Goal: Information Seeking & Learning: Learn about a topic

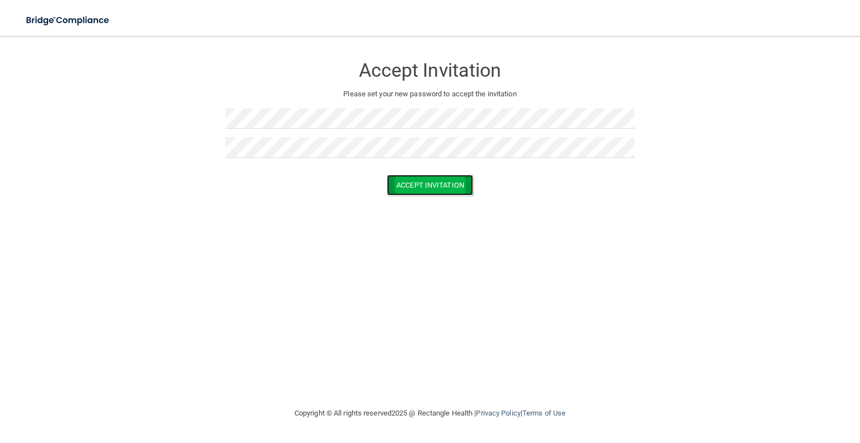
click at [426, 185] on button "Accept Invitation" at bounding box center [430, 185] width 86 height 21
click at [417, 204] on button "Accept Invitation" at bounding box center [430, 201] width 86 height 21
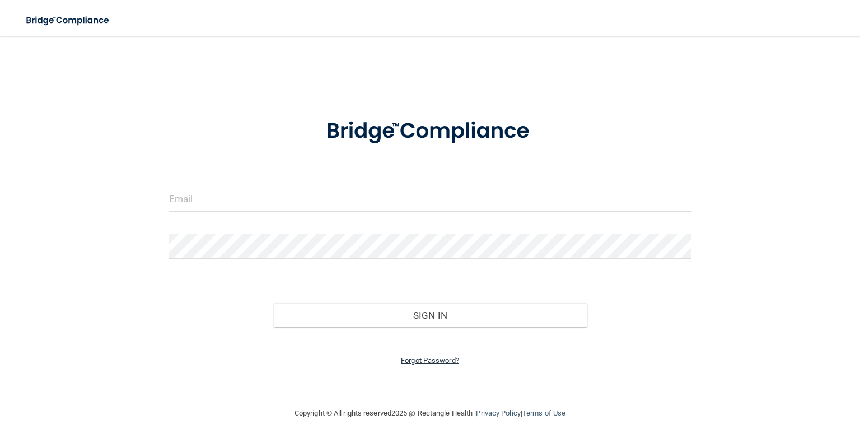
click at [417, 362] on link "Forgot Password?" at bounding box center [430, 360] width 58 height 8
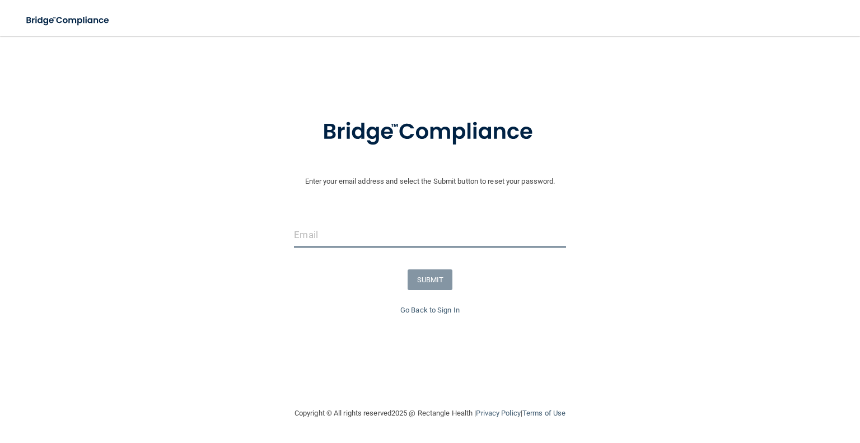
click at [322, 232] on input "email" at bounding box center [430, 234] width 272 height 25
type input "karensachs21@gmail.com"
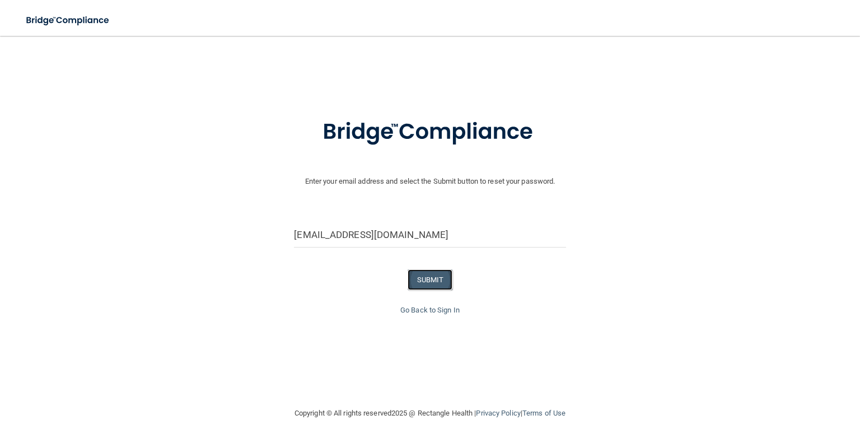
click at [440, 279] on button "SUBMIT" at bounding box center [430, 279] width 45 height 21
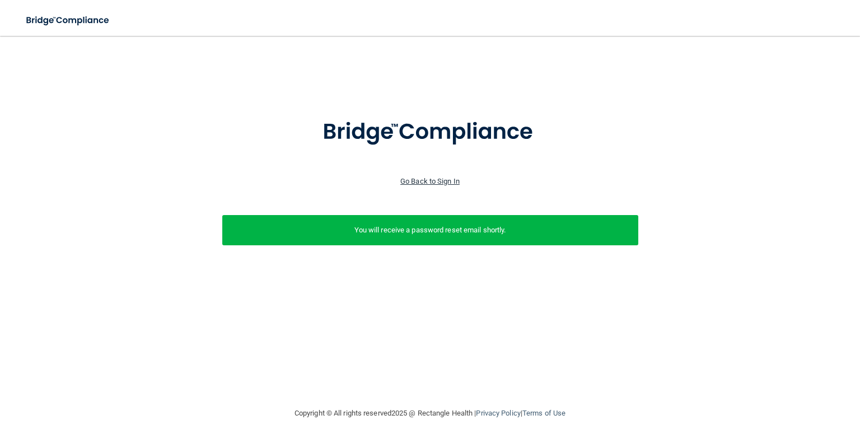
click at [423, 182] on link "Go Back to Sign In" at bounding box center [429, 181] width 59 height 8
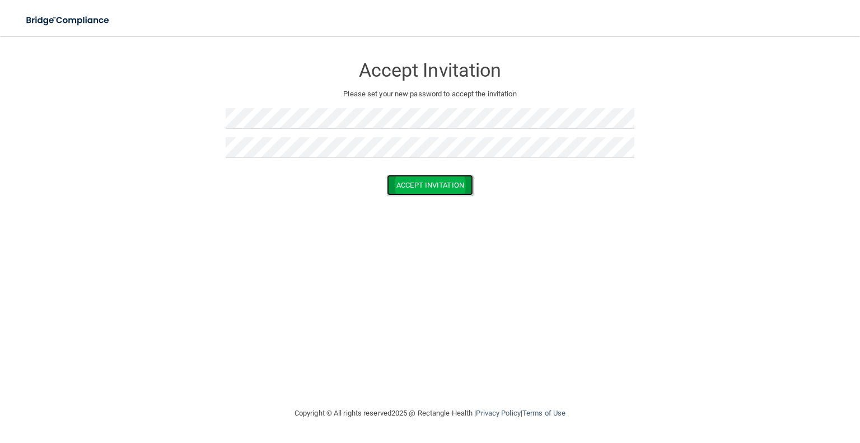
click at [403, 181] on button "Accept Invitation" at bounding box center [430, 185] width 86 height 21
click at [420, 203] on button "Accept Invitation" at bounding box center [430, 201] width 86 height 21
click at [422, 185] on button "Accept Invitation" at bounding box center [430, 185] width 86 height 21
click at [416, 76] on h3 "Accept Invitation" at bounding box center [430, 70] width 409 height 21
drag, startPoint x: 729, startPoint y: 371, endPoint x: 565, endPoint y: 292, distance: 182.4
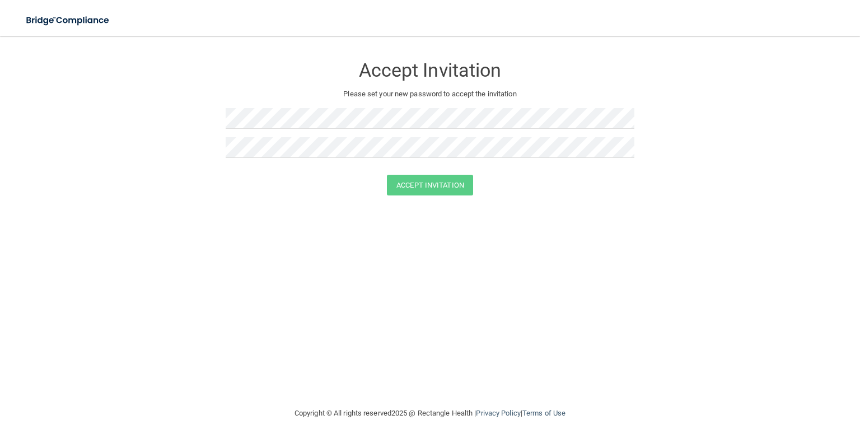
click at [565, 292] on div "Accept Invitation Please set your new password to accept the invitation Accept …" at bounding box center [429, 221] width 815 height 348
click at [584, 242] on div "Accept Invitation Please set your new password to accept the invitation Accept …" at bounding box center [429, 221] width 815 height 348
click at [78, 17] on img at bounding box center [68, 20] width 103 height 23
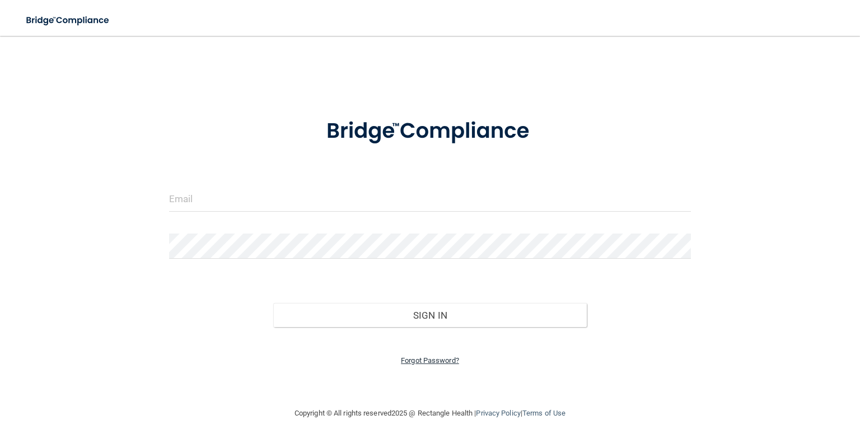
click at [423, 357] on link "Forgot Password?" at bounding box center [430, 360] width 58 height 8
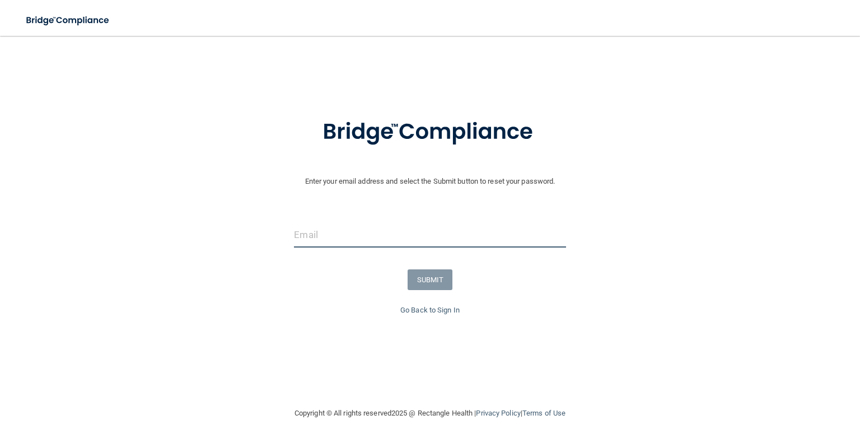
click at [311, 232] on input "email" at bounding box center [430, 234] width 272 height 25
type input "[EMAIL_ADDRESS][DOMAIN_NAME]"
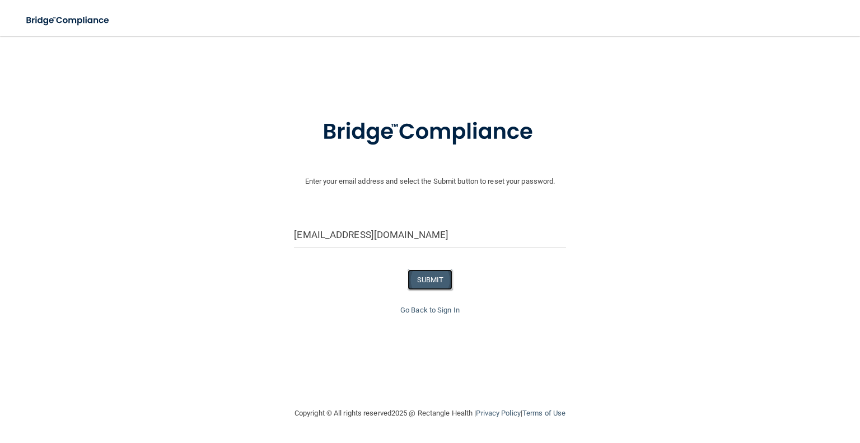
click at [435, 278] on button "SUBMIT" at bounding box center [430, 279] width 45 height 21
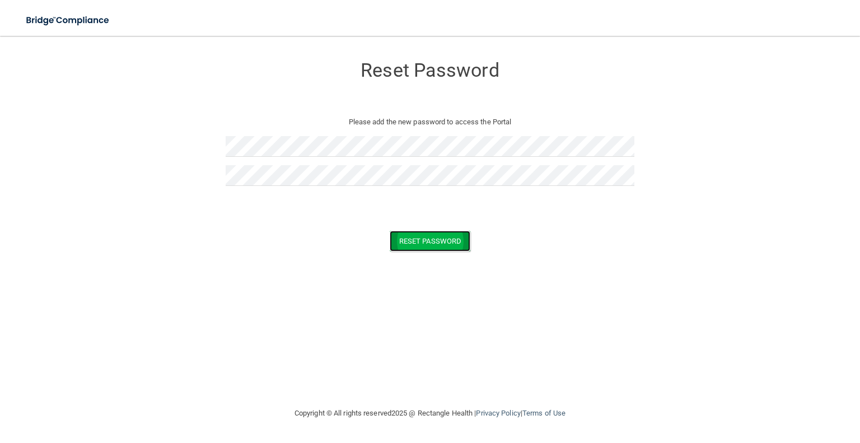
click at [419, 246] on button "Reset Password" at bounding box center [430, 241] width 81 height 21
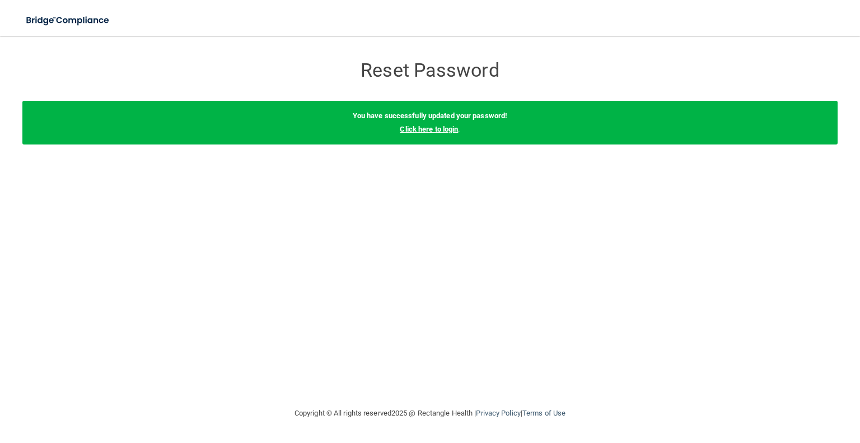
click at [432, 129] on link "Click here to login" at bounding box center [429, 129] width 58 height 8
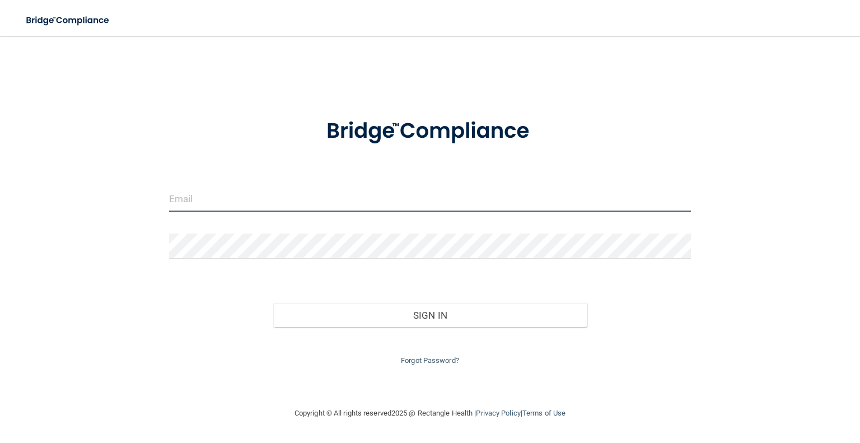
click at [202, 202] on input "email" at bounding box center [430, 199] width 522 height 25
type input "[EMAIL_ADDRESS][DOMAIN_NAME]"
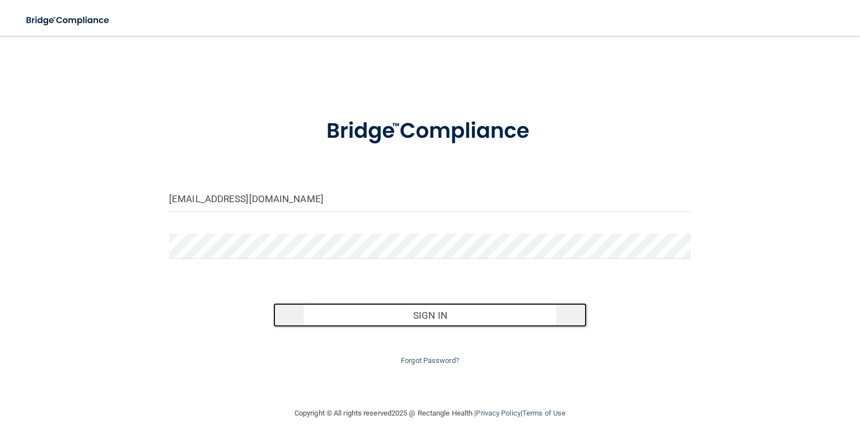
click at [423, 314] on button "Sign In" at bounding box center [429, 315] width 313 height 25
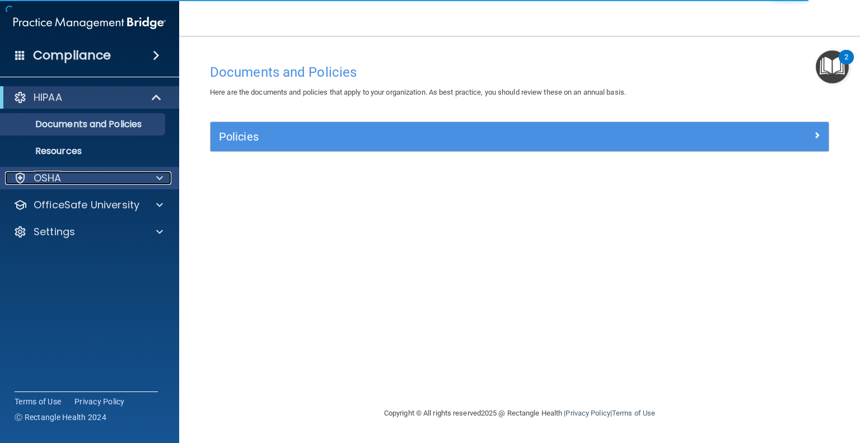
click at [159, 176] on span at bounding box center [159, 177] width 7 height 13
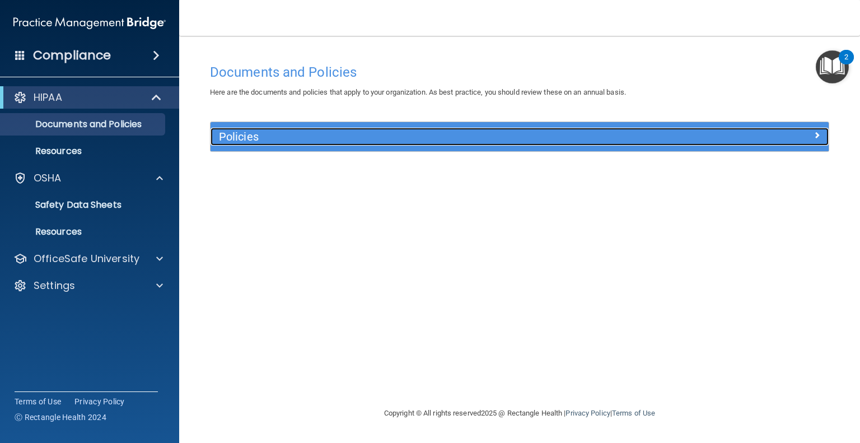
click at [817, 134] on span at bounding box center [817, 134] width 7 height 13
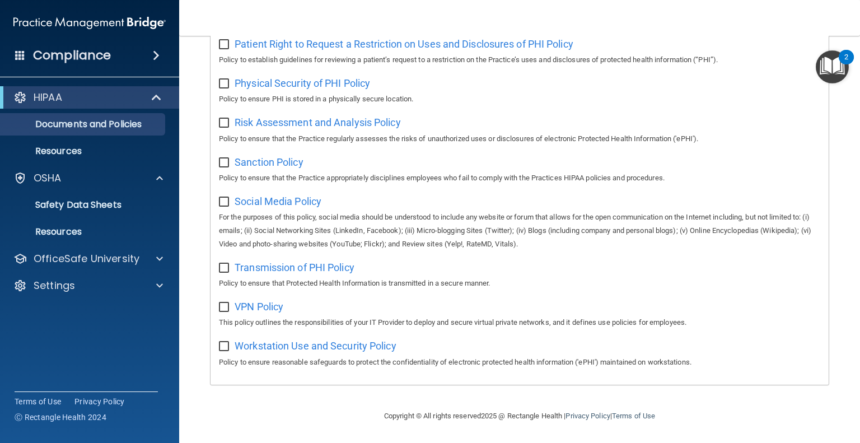
scroll to position [702, 0]
click at [155, 53] on span at bounding box center [156, 55] width 7 height 13
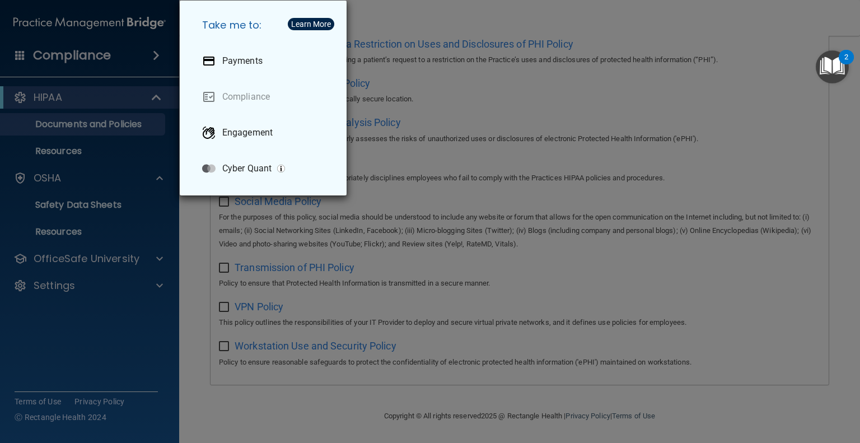
drag, startPoint x: 42, startPoint y: 177, endPoint x: 4, endPoint y: 195, distance: 41.8
click at [4, 195] on div "Take me to: Payments Compliance Engagement Cyber Quant" at bounding box center [430, 221] width 860 height 443
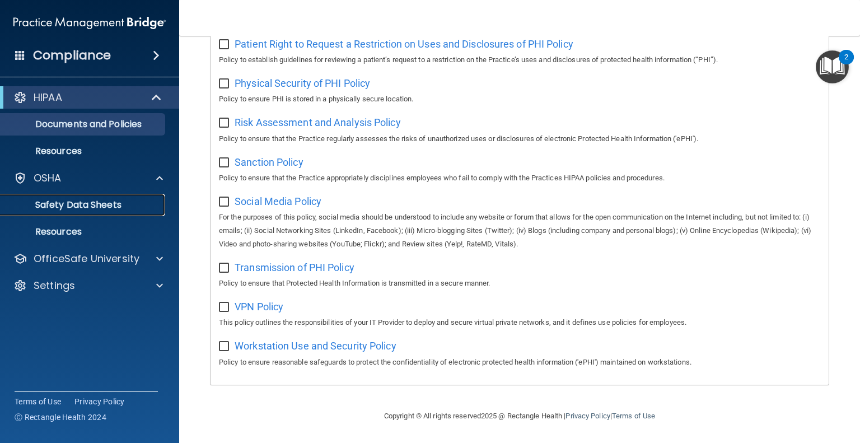
click at [95, 207] on p "Safety Data Sheets" at bounding box center [83, 204] width 153 height 11
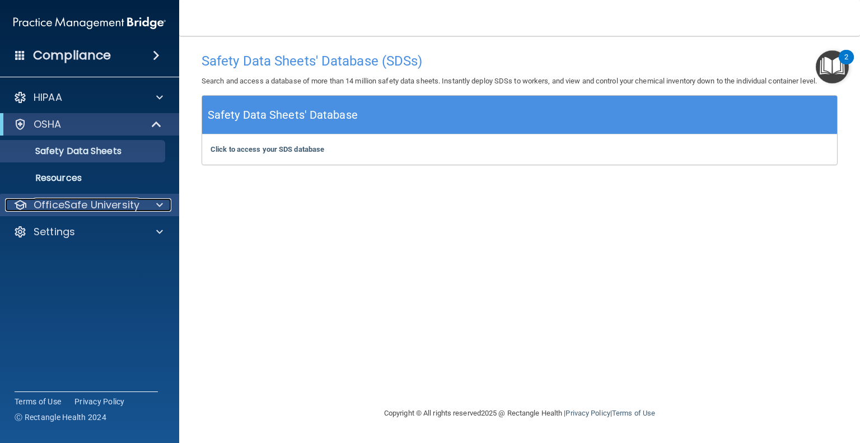
click at [151, 204] on div at bounding box center [158, 204] width 28 height 13
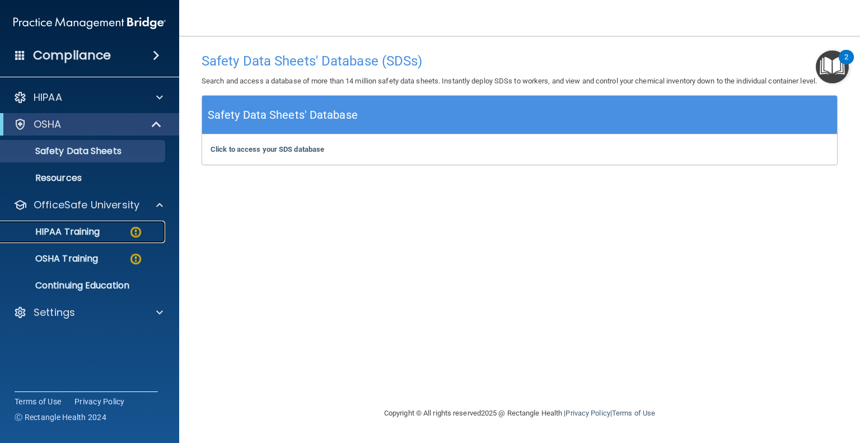
click at [80, 232] on p "HIPAA Training" at bounding box center [53, 231] width 92 height 11
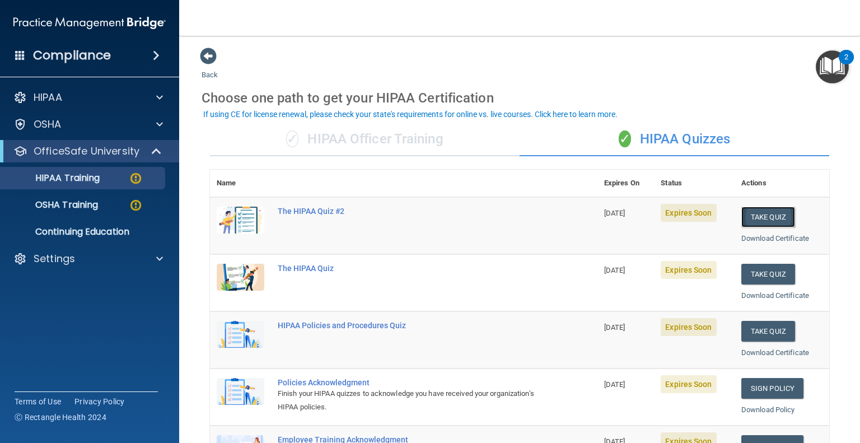
click at [754, 213] on button "Take Quiz" at bounding box center [769, 217] width 54 height 21
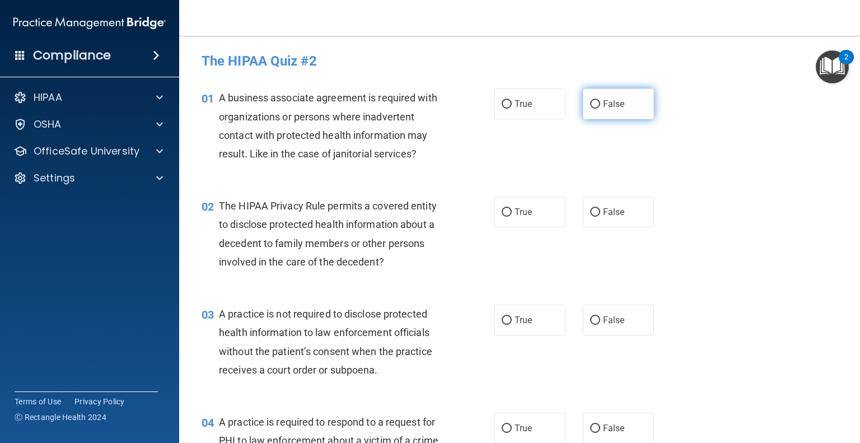
click at [590, 100] on input "False" at bounding box center [595, 104] width 10 height 8
radio input "true"
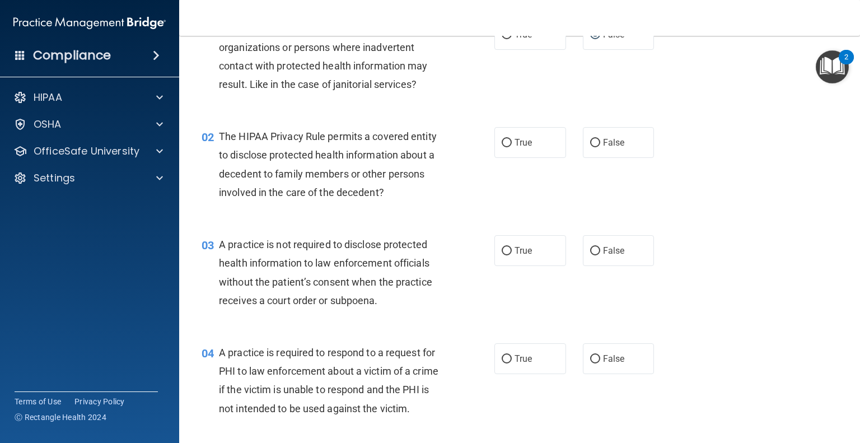
scroll to position [69, 0]
click at [504, 144] on input "True" at bounding box center [507, 143] width 10 height 8
radio input "true"
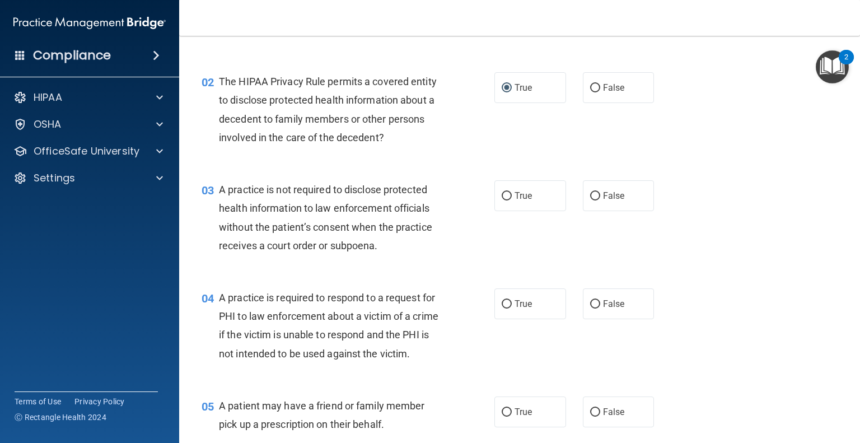
scroll to position [125, 0]
click at [593, 195] on input "False" at bounding box center [595, 196] width 10 height 8
radio input "true"
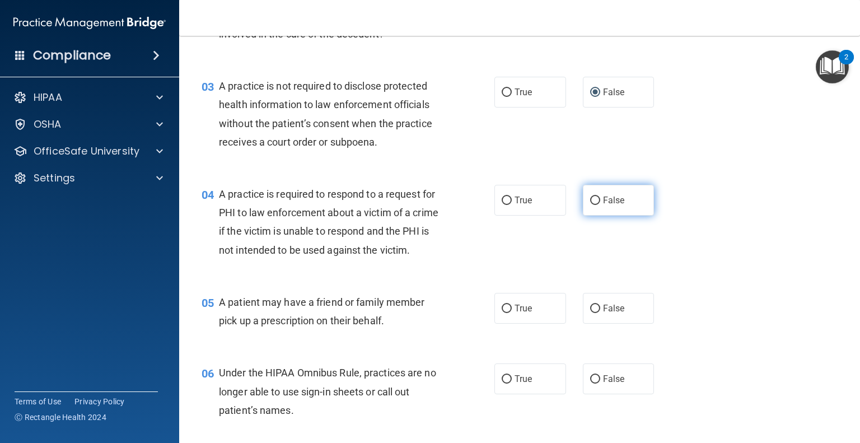
scroll to position [229, 0]
drag, startPoint x: 591, startPoint y: 257, endPoint x: 702, endPoint y: 293, distance: 116.5
click at [702, 278] on div "04 A practice is required to respond to a request for PHI to law enforcement ab…" at bounding box center [519, 224] width 653 height 108
click at [594, 194] on label "False" at bounding box center [619, 199] width 72 height 31
click at [594, 196] on input "False" at bounding box center [595, 200] width 10 height 8
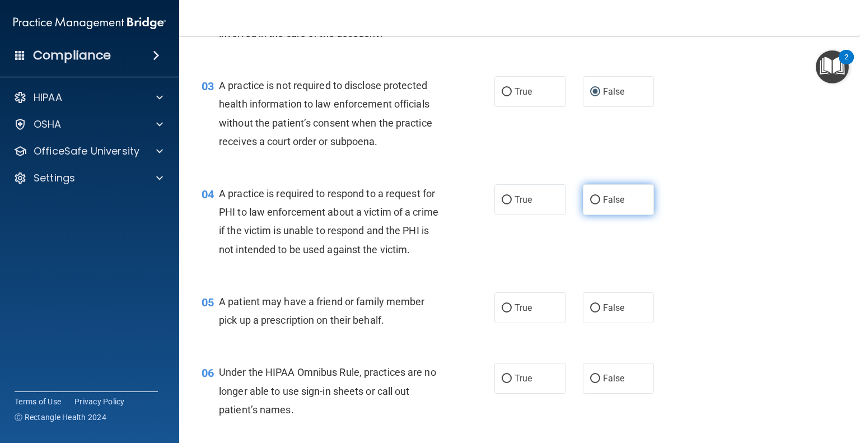
radio input "true"
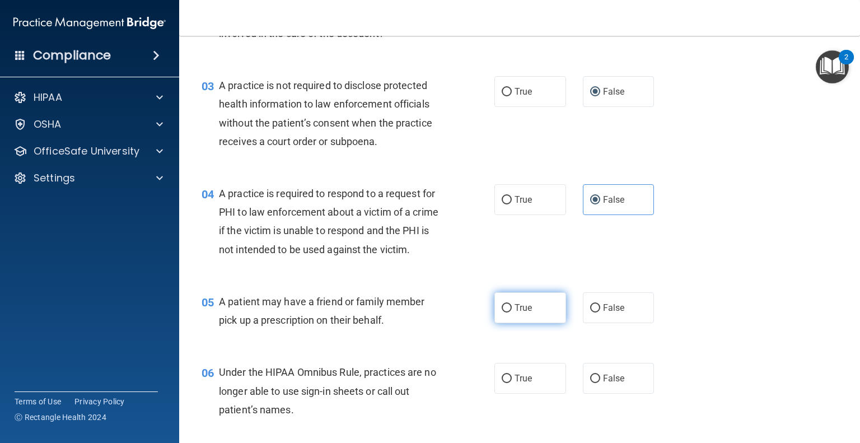
click at [502, 313] on input "True" at bounding box center [507, 308] width 10 height 8
radio input "true"
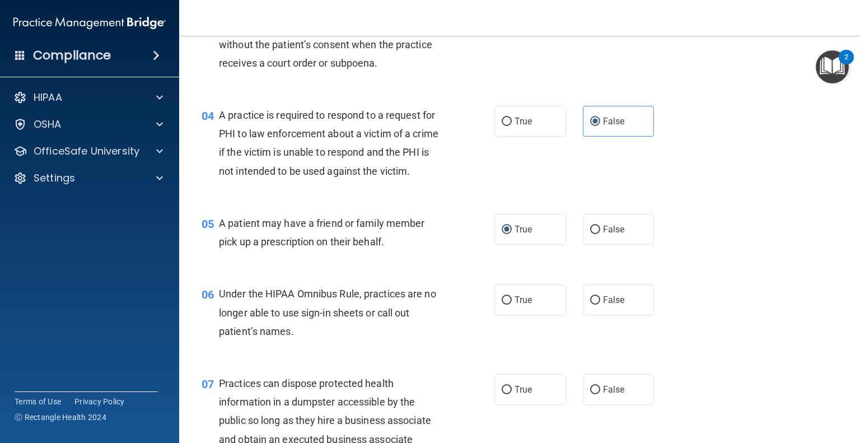
scroll to position [307, 0]
click at [504, 305] on input "True" at bounding box center [507, 300] width 10 height 8
radio input "true"
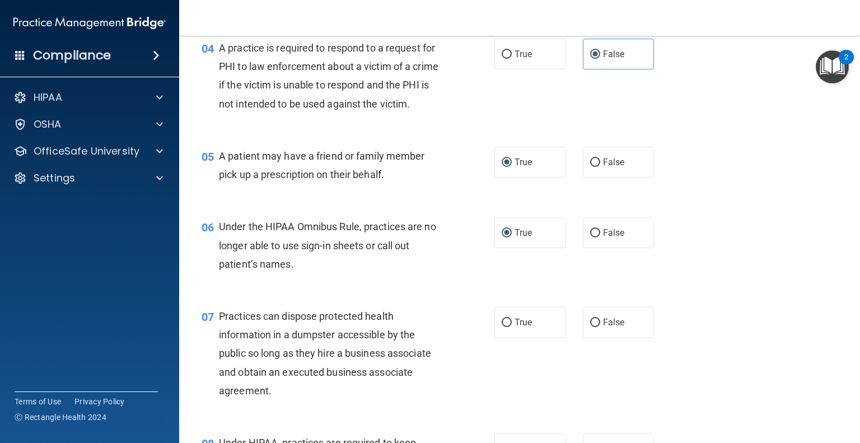
scroll to position [374, 0]
click at [590, 327] on input "False" at bounding box center [595, 323] width 10 height 8
radio input "true"
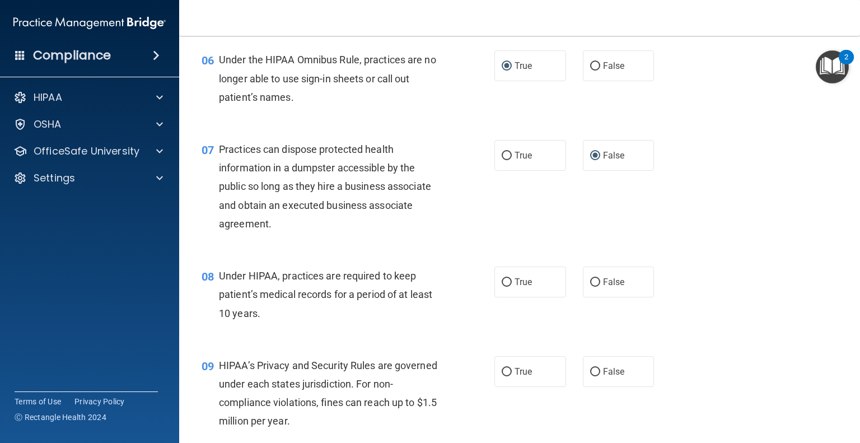
scroll to position [542, 0]
click at [502, 286] on input "True" at bounding box center [507, 281] width 10 height 8
radio input "true"
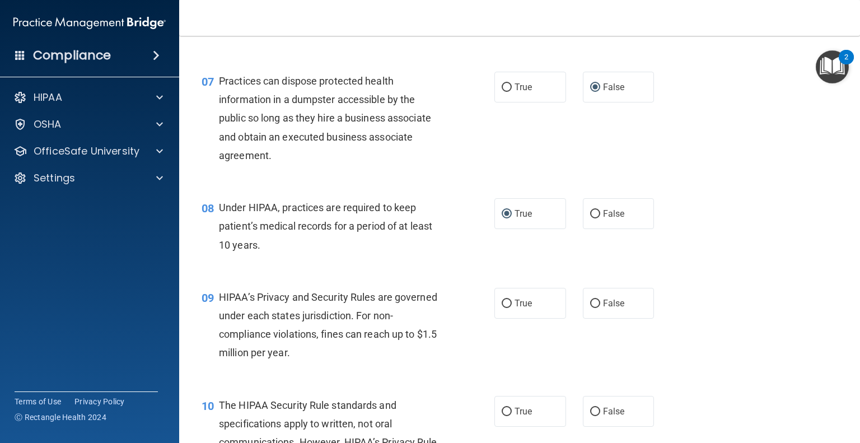
scroll to position [612, 0]
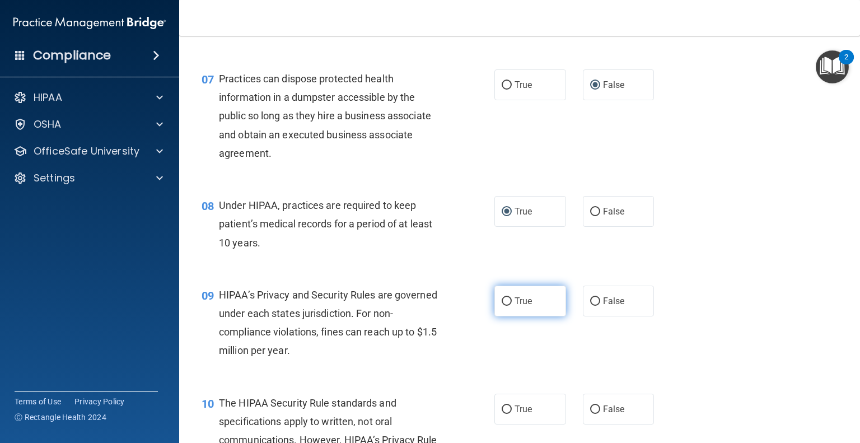
click at [504, 306] on input "True" at bounding box center [507, 301] width 10 height 8
radio input "true"
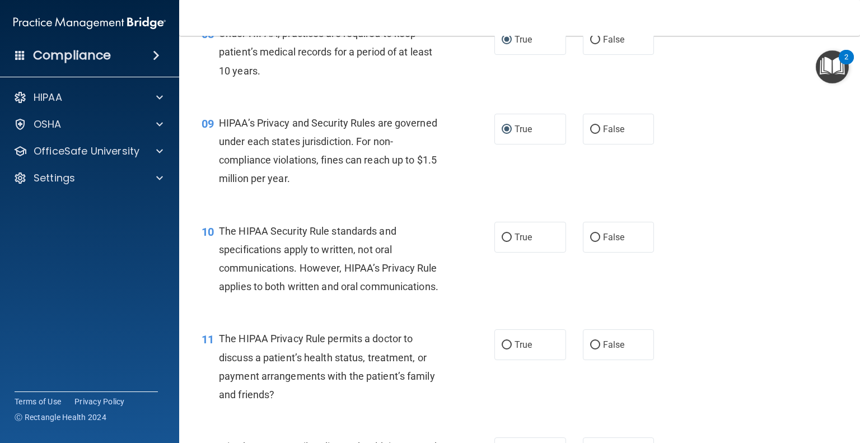
scroll to position [784, 0]
click at [502, 241] on input "True" at bounding box center [507, 237] width 10 height 8
radio input "true"
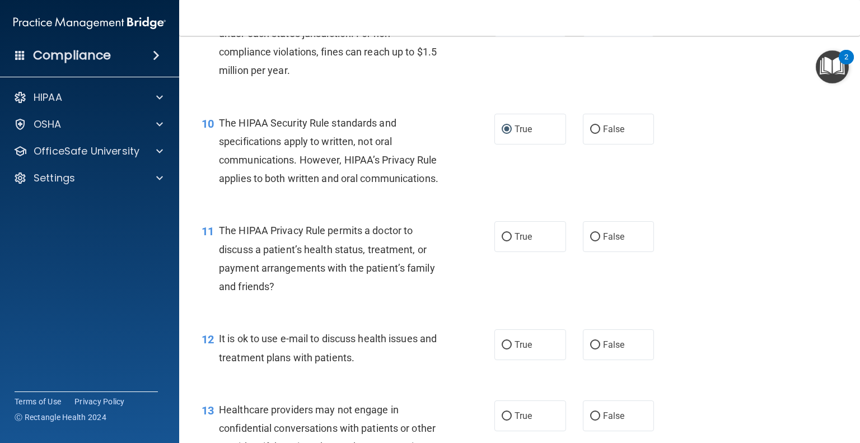
scroll to position [892, 0]
click at [502, 241] on input "True" at bounding box center [507, 237] width 10 height 8
radio input "true"
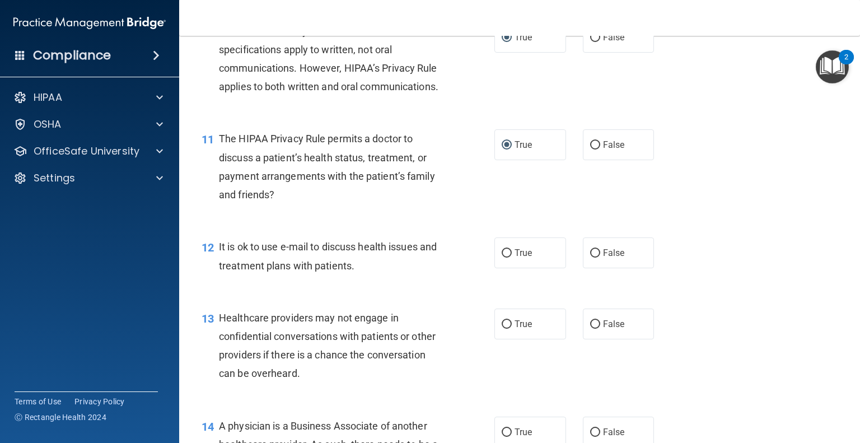
scroll to position [987, 0]
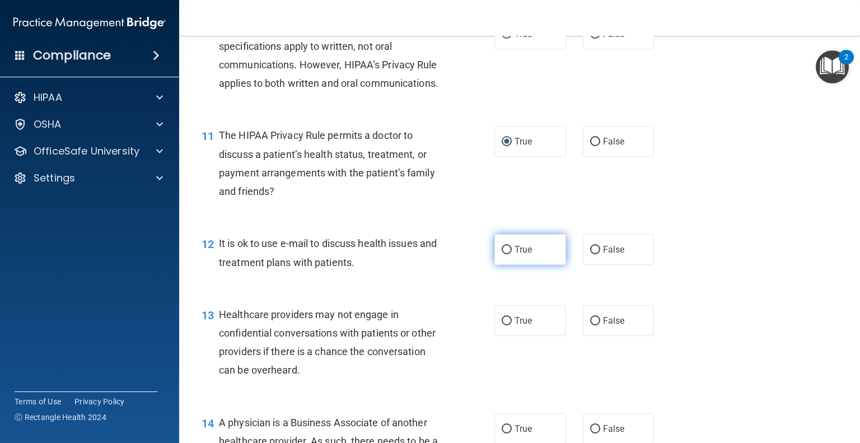
click at [502, 254] on input "True" at bounding box center [507, 250] width 10 height 8
radio input "true"
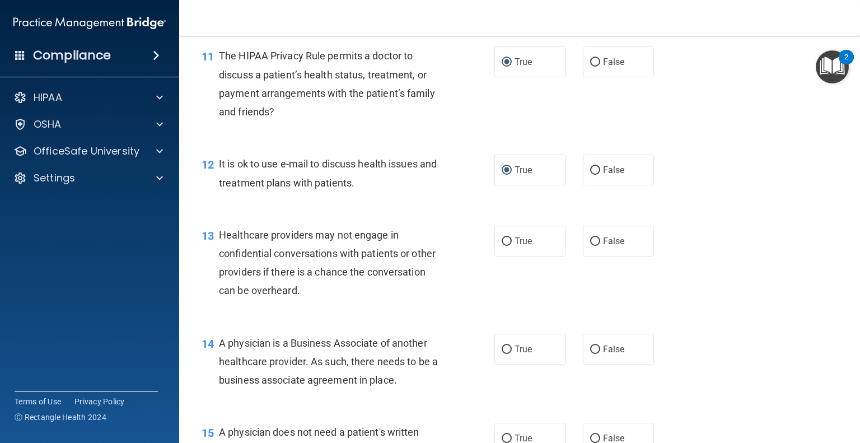
scroll to position [1068, 0]
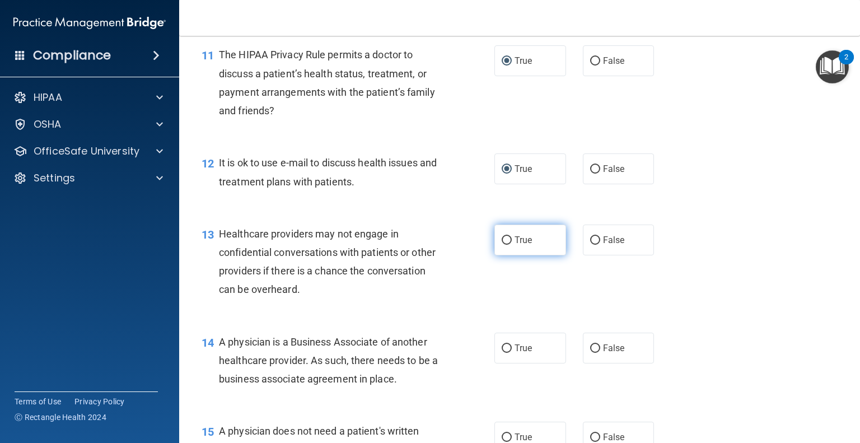
click at [502, 245] on input "True" at bounding box center [507, 240] width 10 height 8
radio input "true"
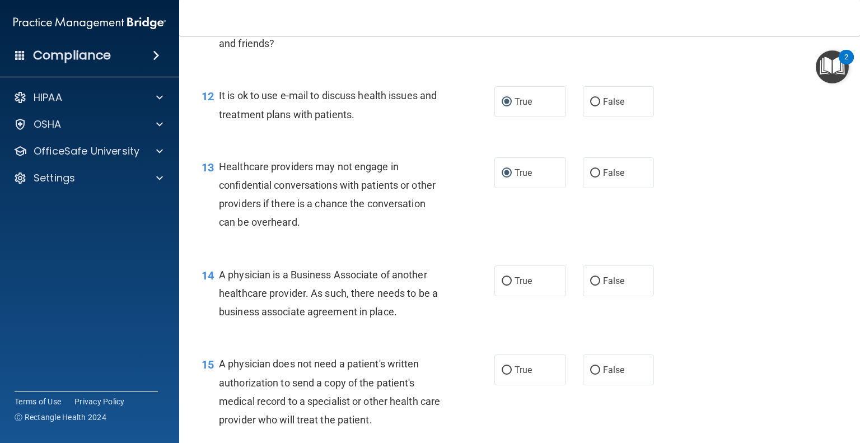
scroll to position [1136, 0]
click at [506, 285] on input "True" at bounding box center [507, 280] width 10 height 8
radio input "true"
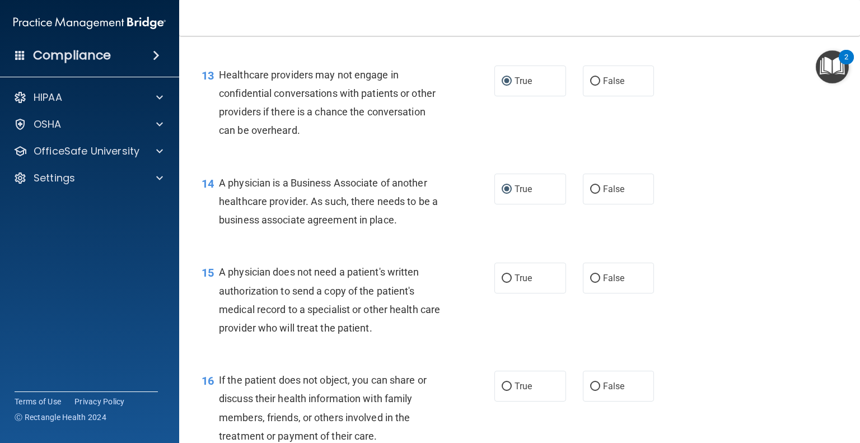
scroll to position [1227, 0]
click at [502, 282] on input "True" at bounding box center [507, 278] width 10 height 8
radio input "true"
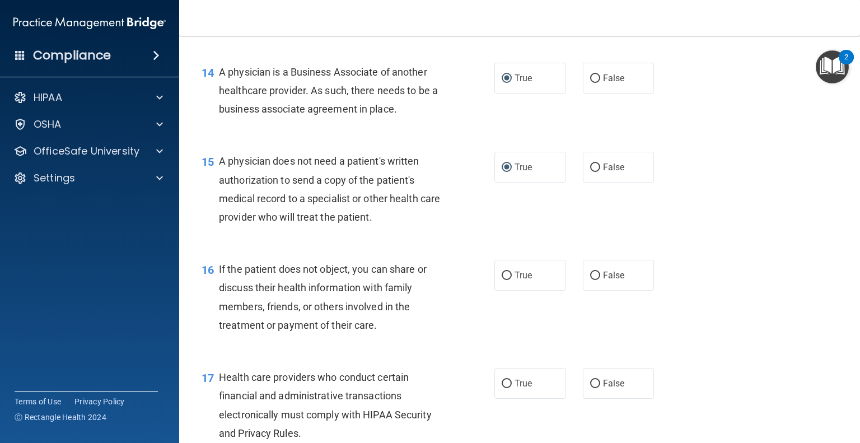
scroll to position [1337, 0]
click at [504, 280] on input "True" at bounding box center [507, 276] width 10 height 8
radio input "true"
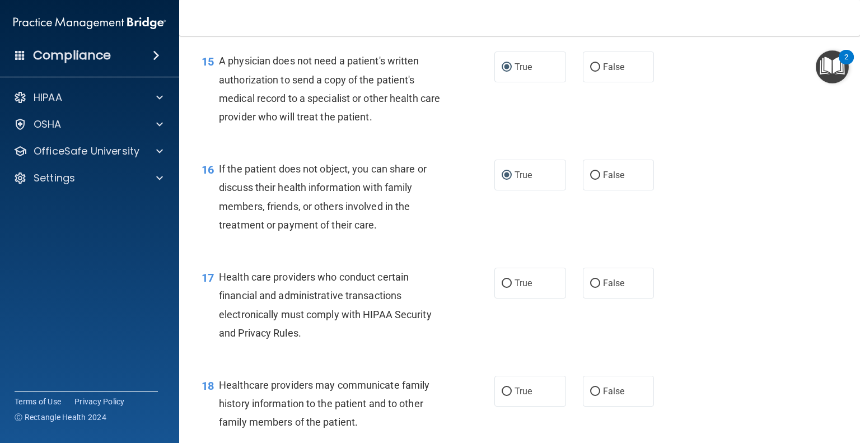
scroll to position [1438, 0]
click at [505, 287] on input "True" at bounding box center [507, 283] width 10 height 8
radio input "true"
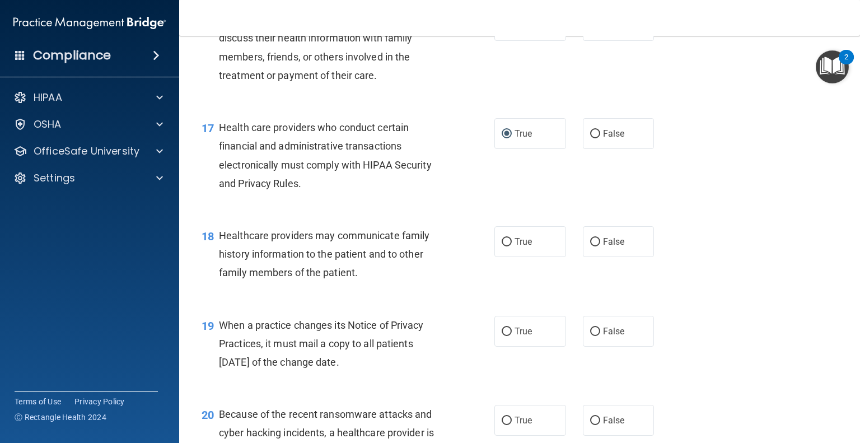
scroll to position [1588, 0]
click at [502, 246] on input "True" at bounding box center [507, 241] width 10 height 8
radio input "true"
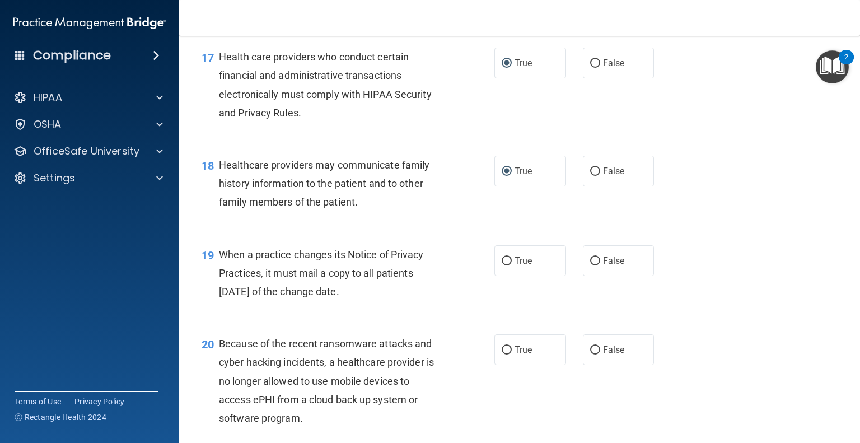
scroll to position [1660, 0]
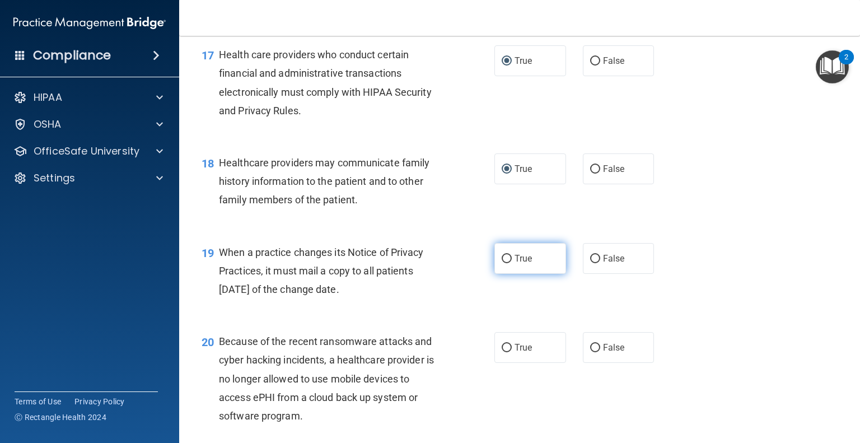
click at [505, 263] on input "True" at bounding box center [507, 259] width 10 height 8
radio input "true"
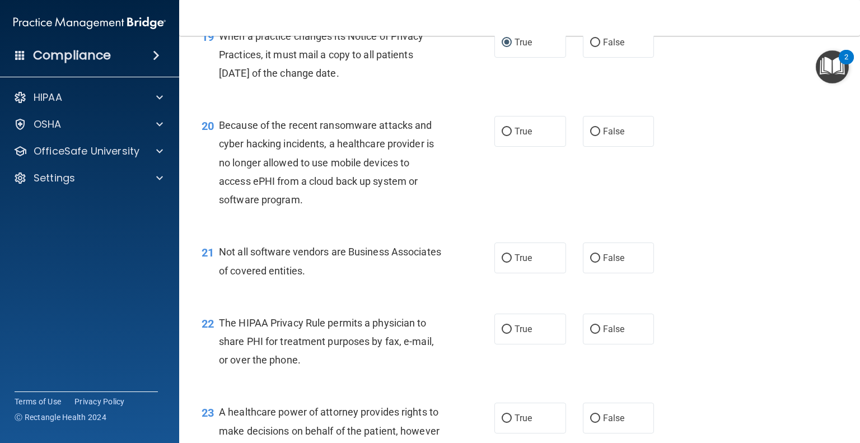
scroll to position [1877, 0]
click at [590, 136] on input "False" at bounding box center [595, 131] width 10 height 8
radio input "true"
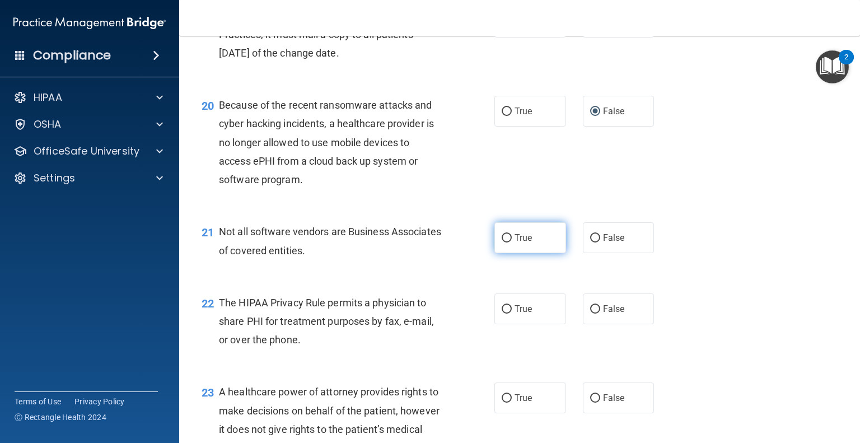
click at [502, 243] on input "True" at bounding box center [507, 238] width 10 height 8
radio input "true"
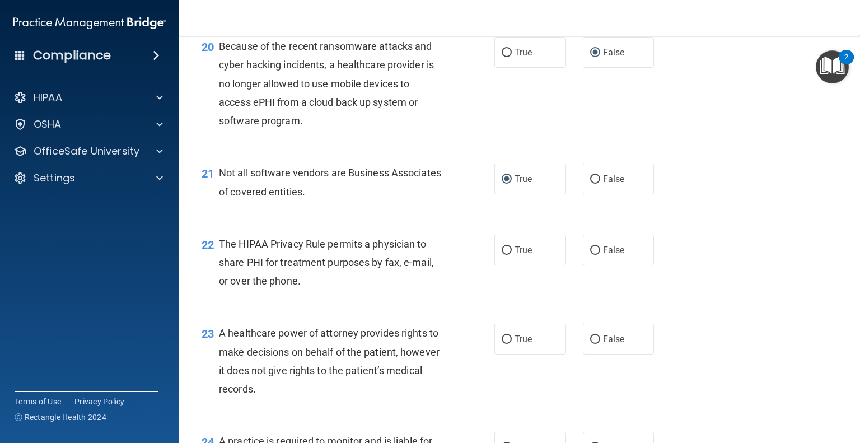
scroll to position [1957, 0]
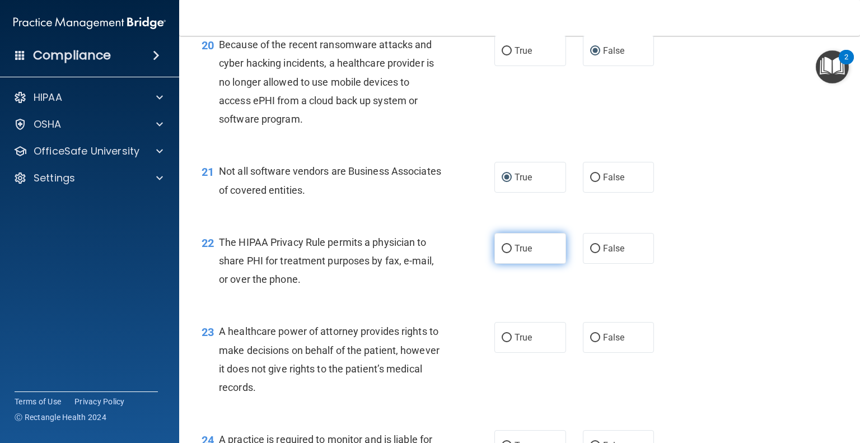
click at [503, 253] on input "True" at bounding box center [507, 249] width 10 height 8
radio input "true"
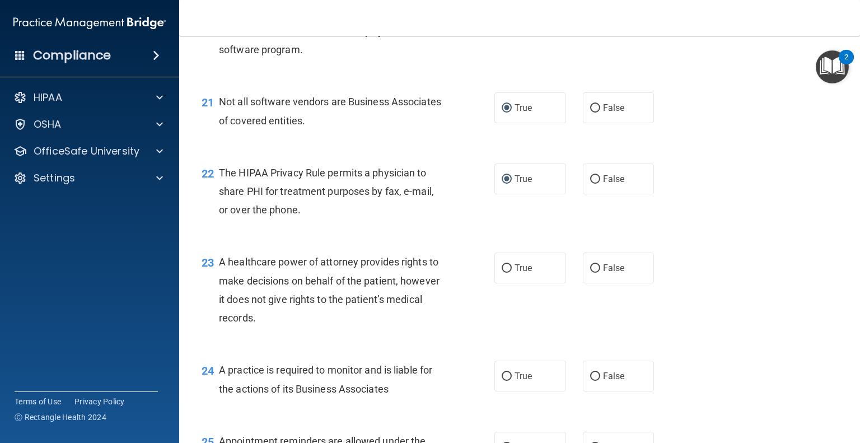
scroll to position [2027, 0]
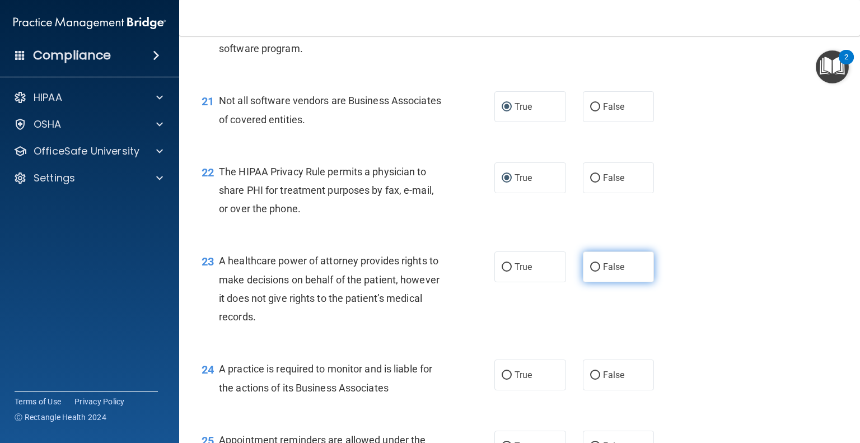
click at [590, 272] on input "False" at bounding box center [595, 267] width 10 height 8
radio input "true"
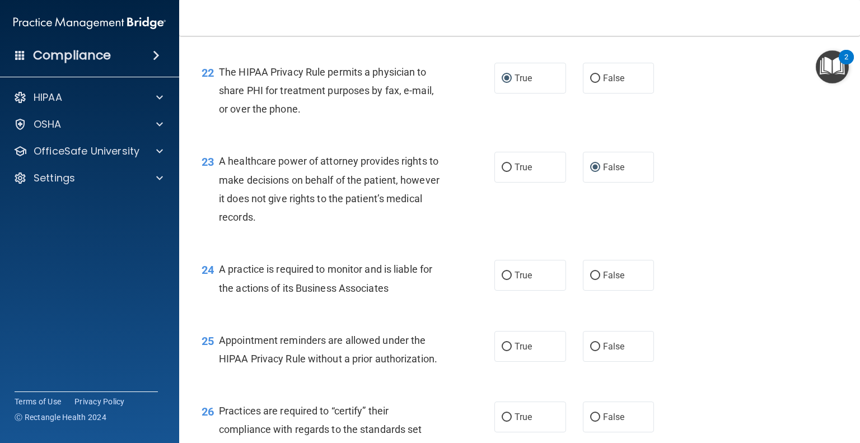
scroll to position [2128, 0]
click at [504, 279] on input "True" at bounding box center [507, 275] width 10 height 8
radio input "true"
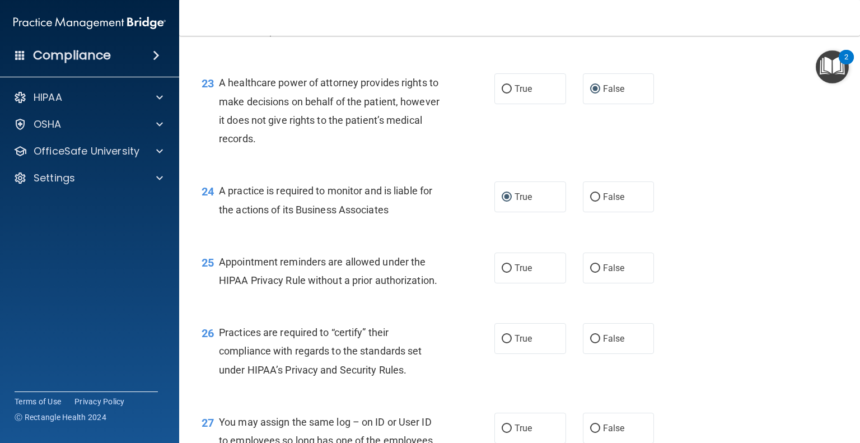
scroll to position [2206, 0]
click at [502, 272] on input "True" at bounding box center [507, 268] width 10 height 8
radio input "true"
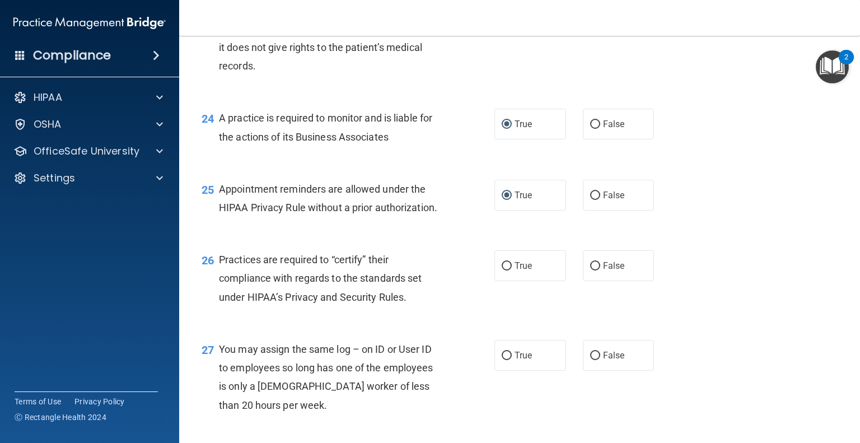
scroll to position [2282, 0]
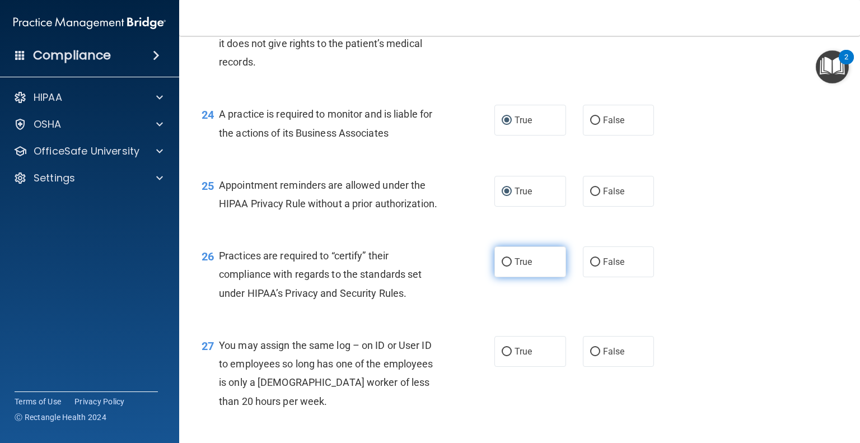
click at [505, 267] on input "True" at bounding box center [507, 262] width 10 height 8
radio input "true"
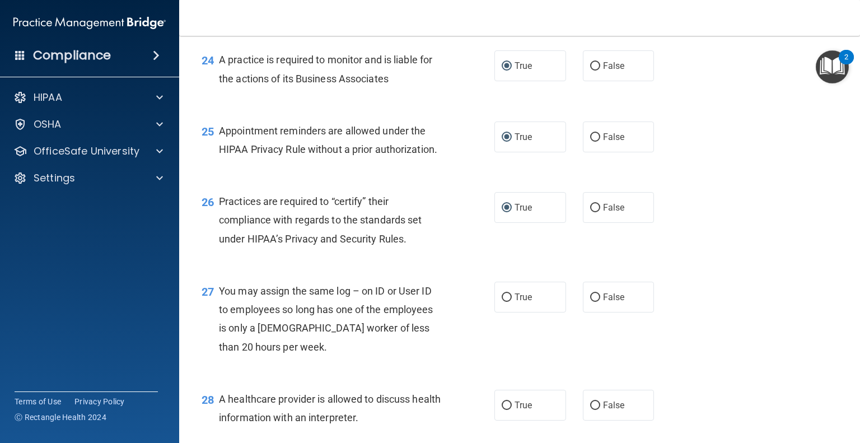
scroll to position [2341, 0]
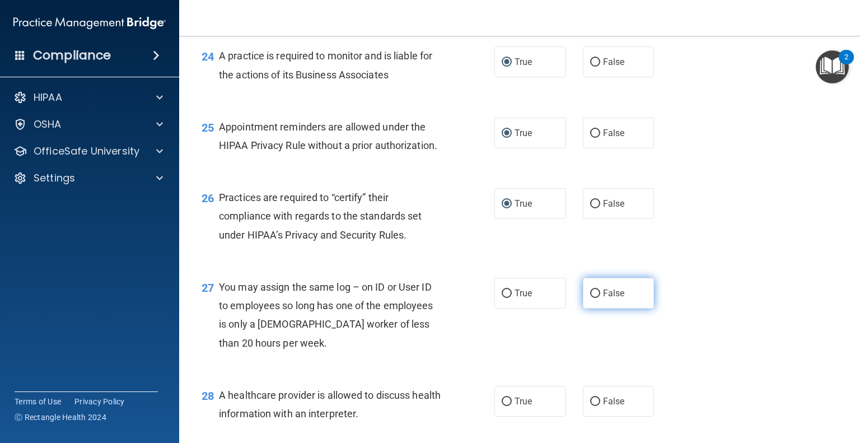
click at [590, 298] on input "False" at bounding box center [595, 294] width 10 height 8
radio input "true"
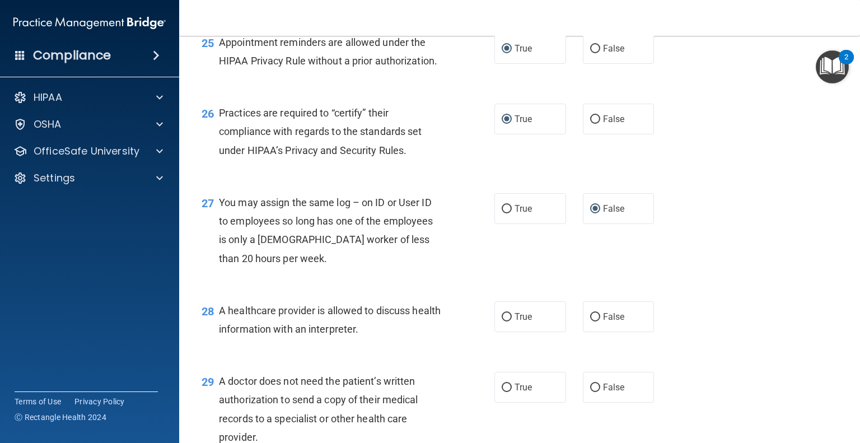
scroll to position [2428, 0]
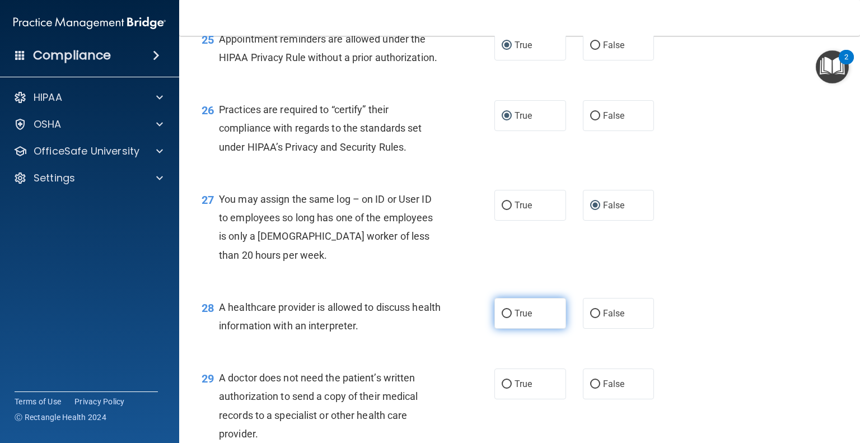
click at [502, 318] on input "True" at bounding box center [507, 314] width 10 height 8
radio input "true"
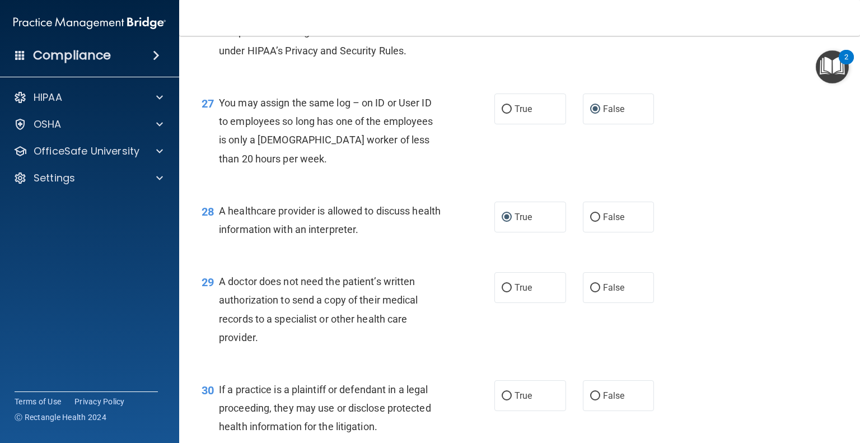
scroll to position [2527, 0]
click at [506, 291] on input "True" at bounding box center [507, 286] width 10 height 8
radio input "true"
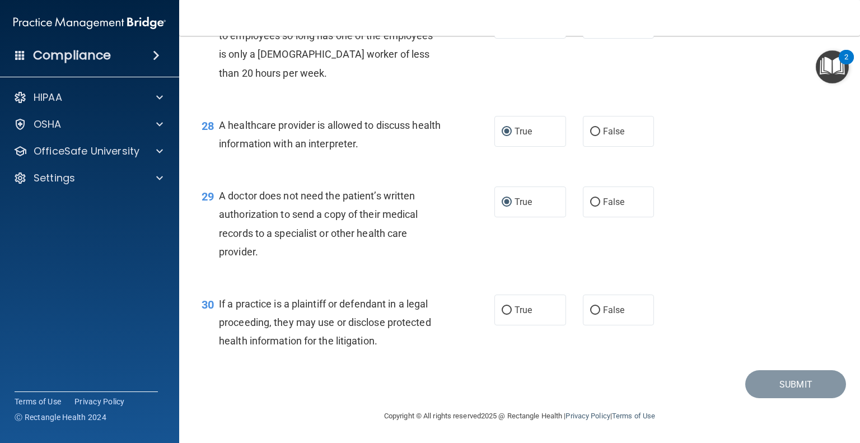
scroll to position [2648, 0]
click at [591, 309] on input "False" at bounding box center [595, 310] width 10 height 8
radio input "true"
click at [770, 386] on button "Submit" at bounding box center [795, 384] width 101 height 29
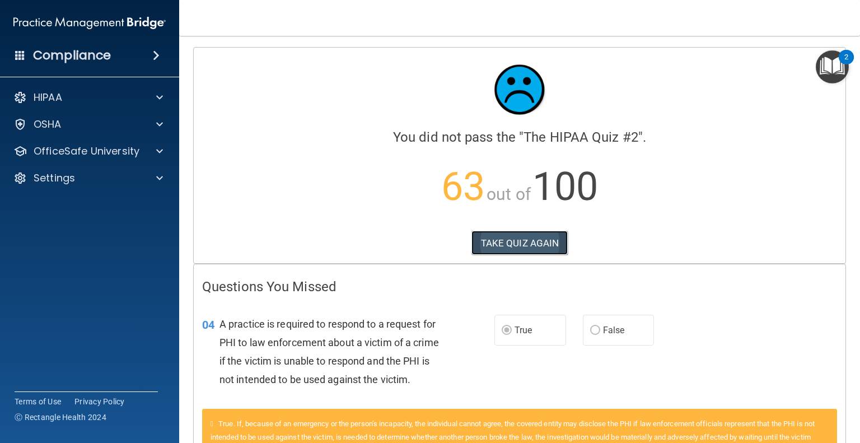
click at [504, 239] on button "TAKE QUIZ AGAIN" at bounding box center [520, 243] width 97 height 25
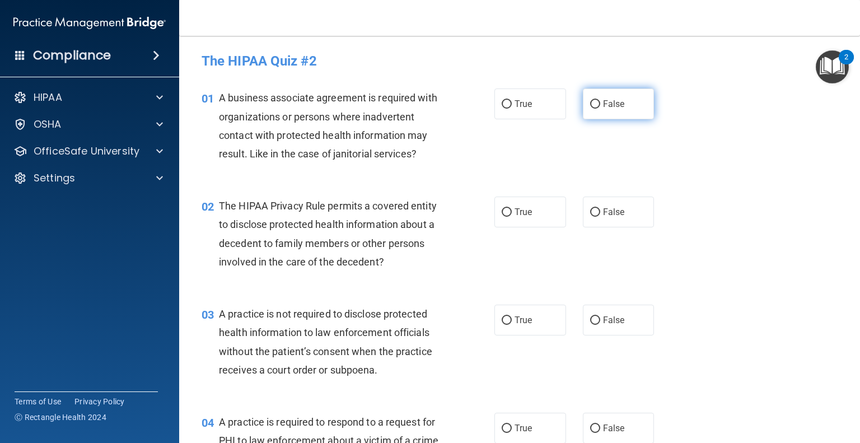
click at [591, 106] on input "False" at bounding box center [595, 104] width 10 height 8
radio input "true"
click at [502, 211] on input "True" at bounding box center [507, 212] width 10 height 8
radio input "true"
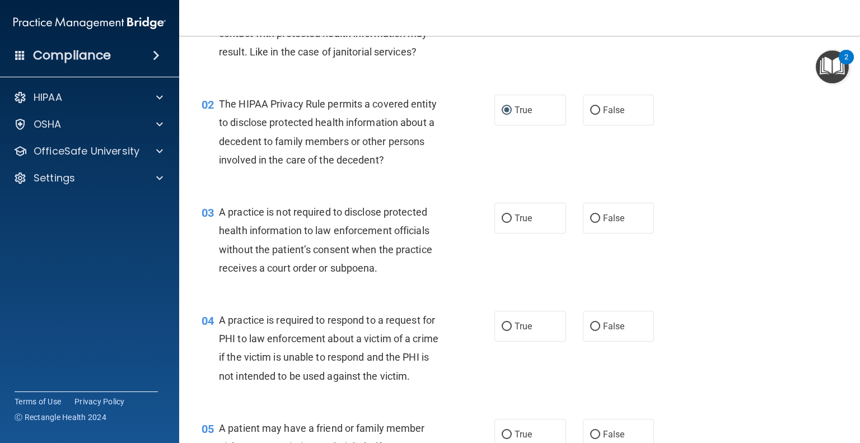
scroll to position [155, 0]
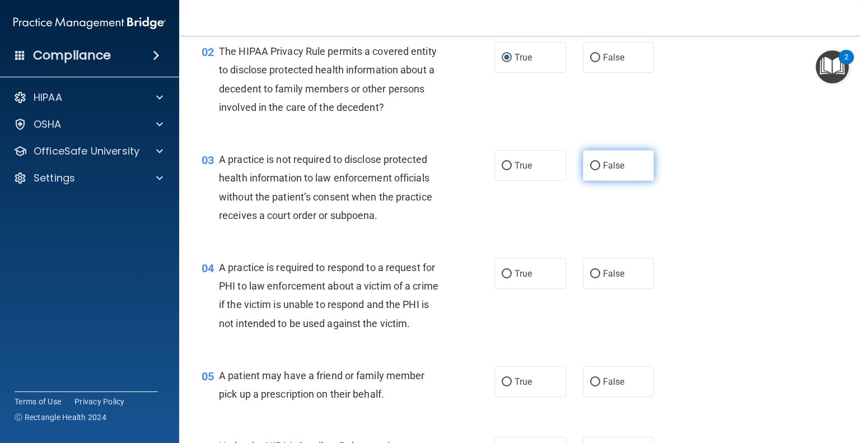
click at [593, 164] on input "False" at bounding box center [595, 166] width 10 height 8
radio input "true"
click at [502, 276] on input "True" at bounding box center [507, 274] width 10 height 8
radio input "true"
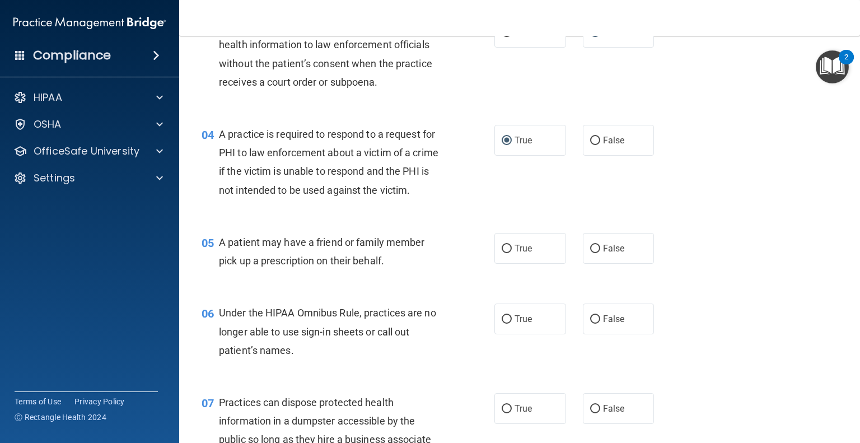
scroll to position [287, 0]
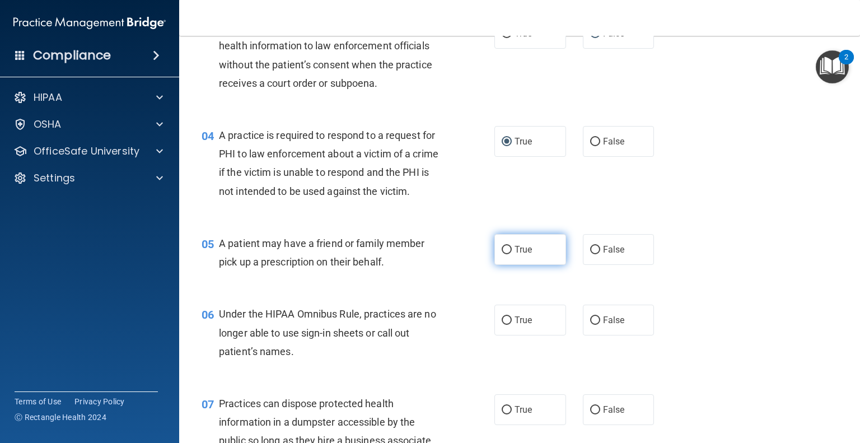
click at [502, 254] on input "True" at bounding box center [507, 250] width 10 height 8
radio input "true"
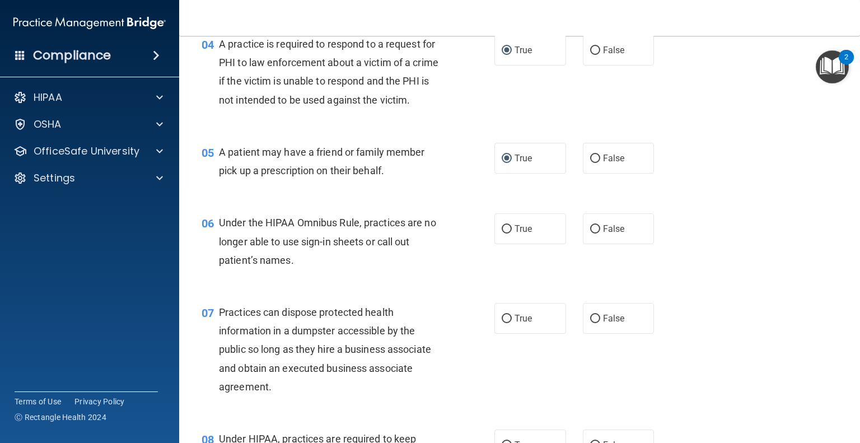
scroll to position [379, 0]
click at [590, 233] on input "False" at bounding box center [595, 229] width 10 height 8
radio input "true"
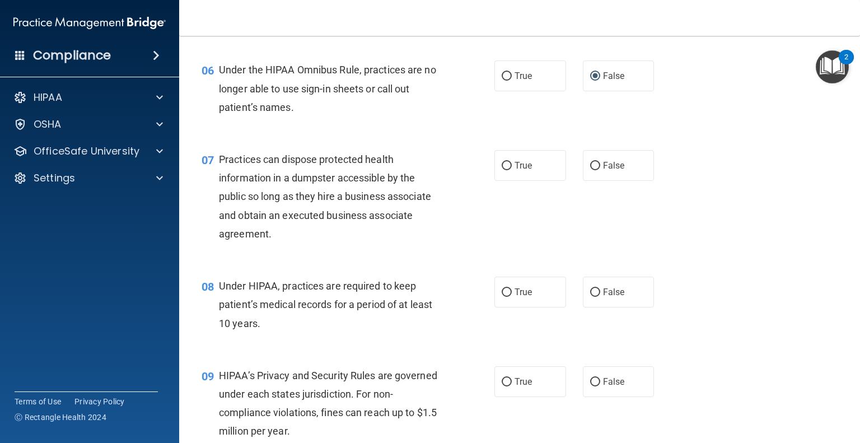
scroll to position [533, 0]
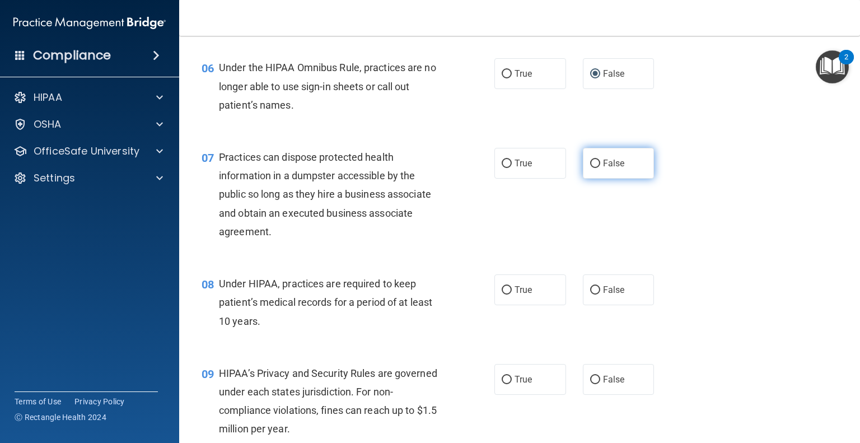
click at [590, 168] on input "False" at bounding box center [595, 164] width 10 height 8
radio input "true"
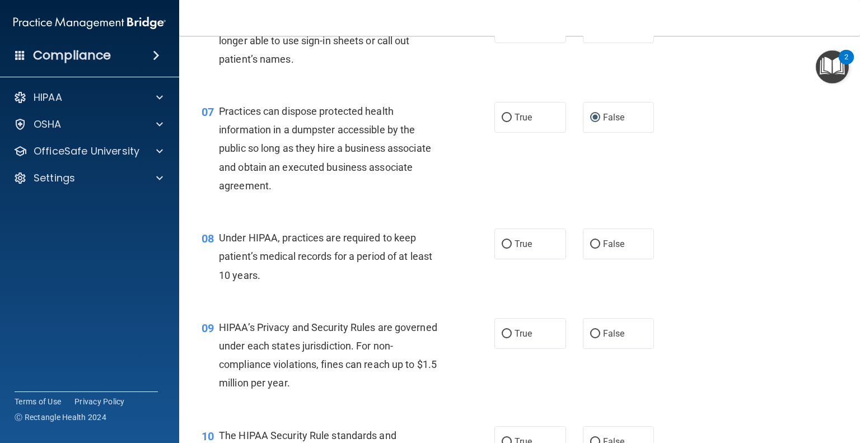
scroll to position [580, 0]
click at [590, 248] on input "False" at bounding box center [595, 243] width 10 height 8
radio input "true"
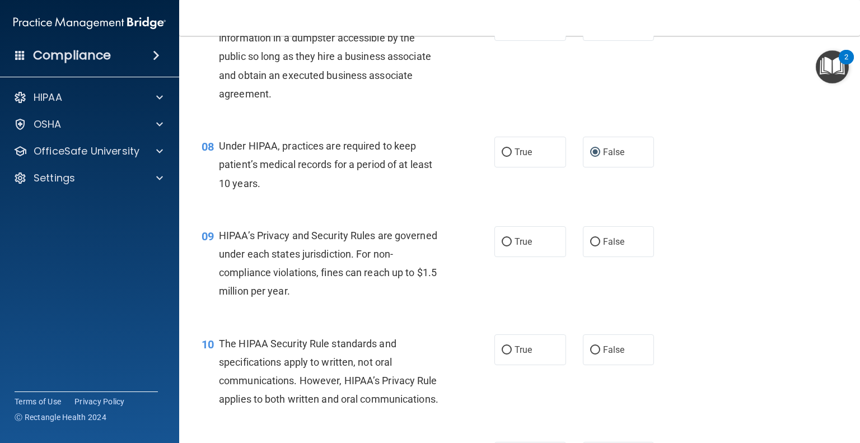
scroll to position [670, 0]
click at [502, 248] on input "True" at bounding box center [507, 243] width 10 height 8
radio input "true"
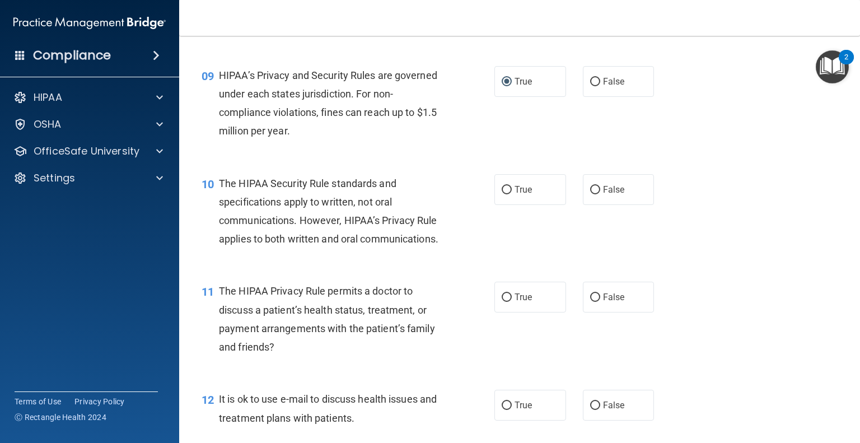
scroll to position [832, 0]
click at [502, 193] on input "True" at bounding box center [507, 189] width 10 height 8
radio input "true"
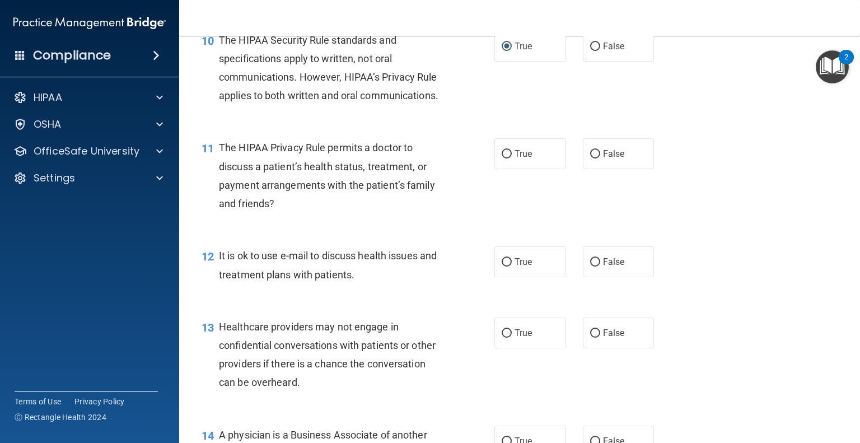
scroll to position [975, 0]
click at [502, 159] on input "True" at bounding box center [507, 154] width 10 height 8
radio input "true"
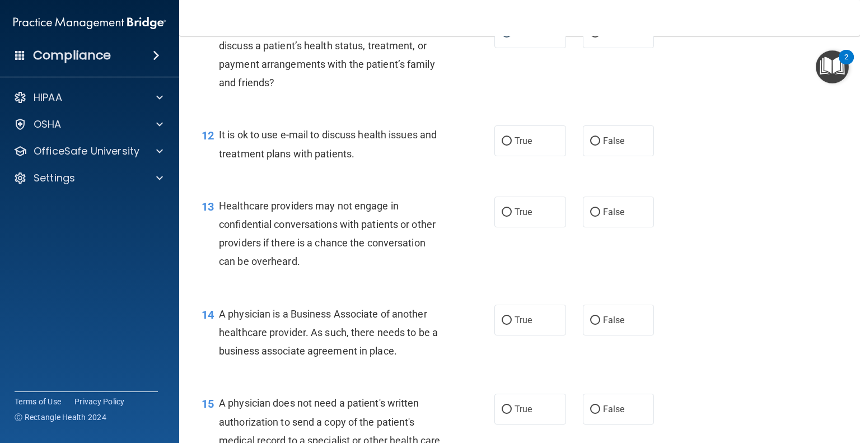
scroll to position [1096, 0]
click at [502, 146] on input "True" at bounding box center [507, 141] width 10 height 8
radio input "true"
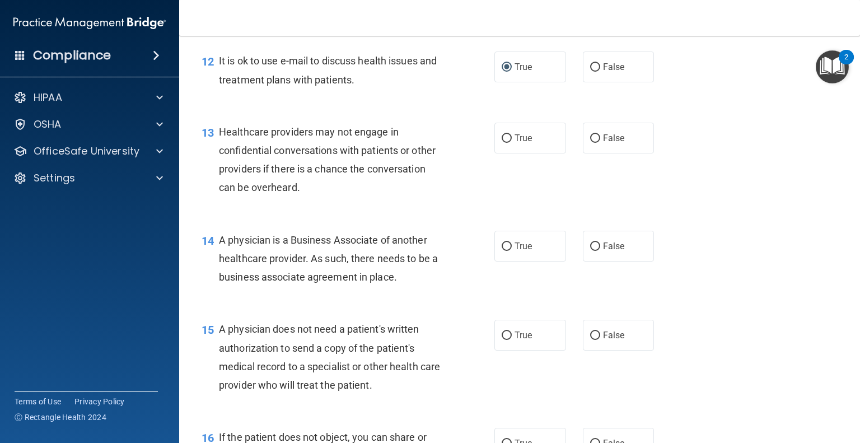
scroll to position [1171, 0]
click at [590, 141] on input "False" at bounding box center [595, 137] width 10 height 8
radio input "true"
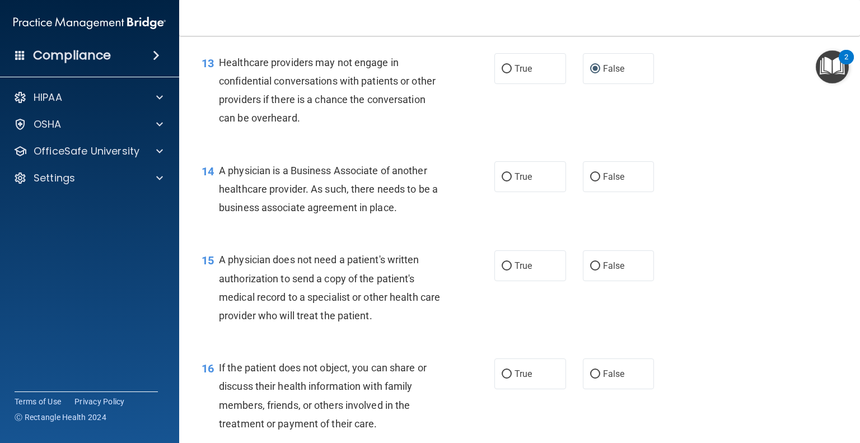
scroll to position [1240, 0]
click at [591, 180] on input "False" at bounding box center [595, 176] width 10 height 8
radio input "true"
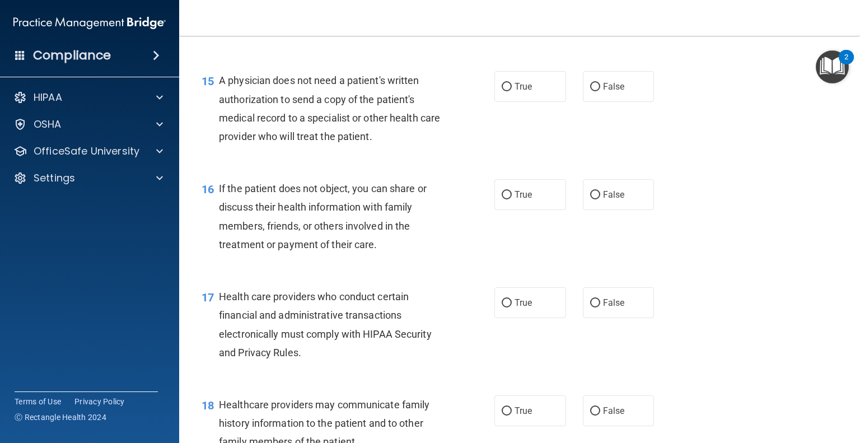
scroll to position [1419, 0]
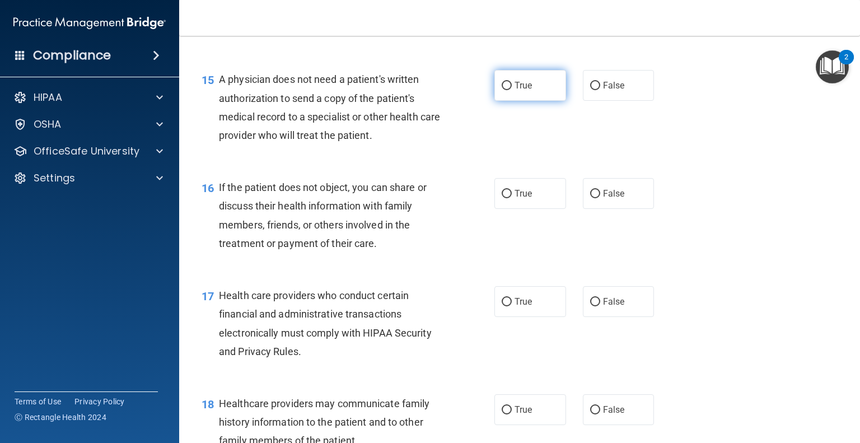
click at [502, 90] on input "True" at bounding box center [507, 86] width 10 height 8
radio input "true"
click at [504, 198] on input "True" at bounding box center [507, 194] width 10 height 8
radio input "true"
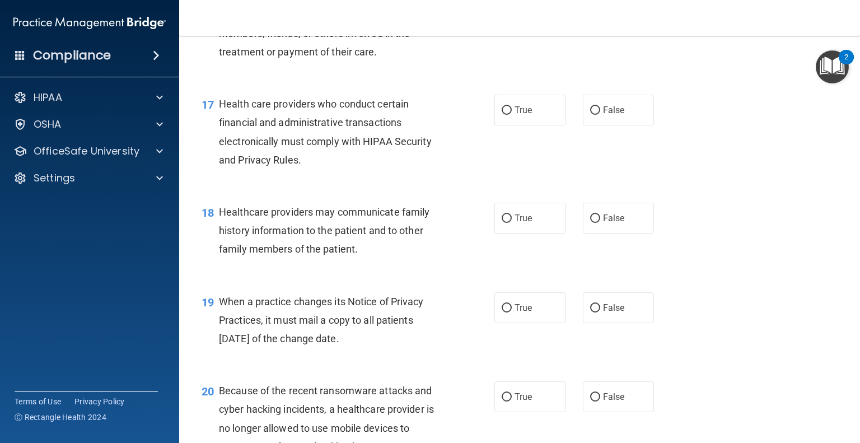
scroll to position [1612, 0]
click at [504, 114] on input "True" at bounding box center [507, 109] width 10 height 8
radio input "true"
click at [593, 222] on input "False" at bounding box center [595, 217] width 10 height 8
radio input "true"
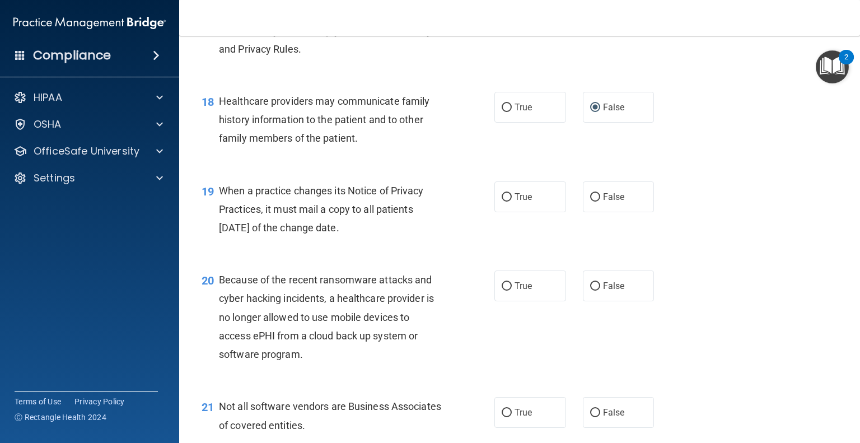
scroll to position [1721, 0]
click at [590, 203] on input "False" at bounding box center [595, 198] width 10 height 8
radio input "true"
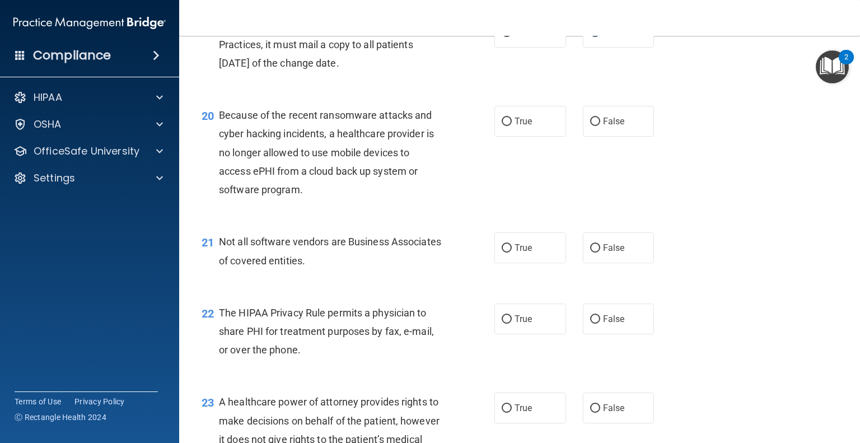
scroll to position [1889, 0]
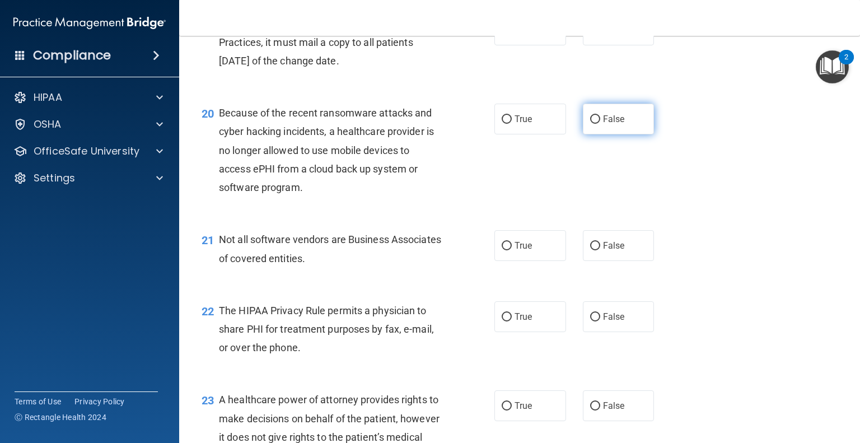
click at [590, 124] on input "False" at bounding box center [595, 119] width 10 height 8
radio input "true"
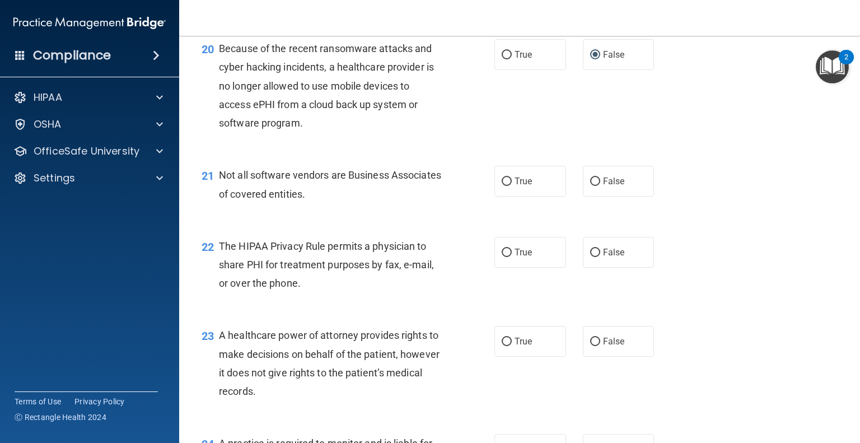
scroll to position [1963, 0]
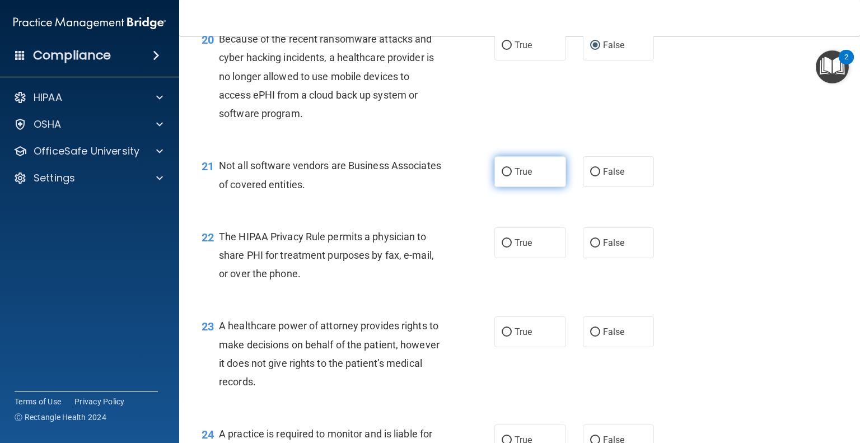
click at [502, 176] on input "True" at bounding box center [507, 172] width 10 height 8
radio input "true"
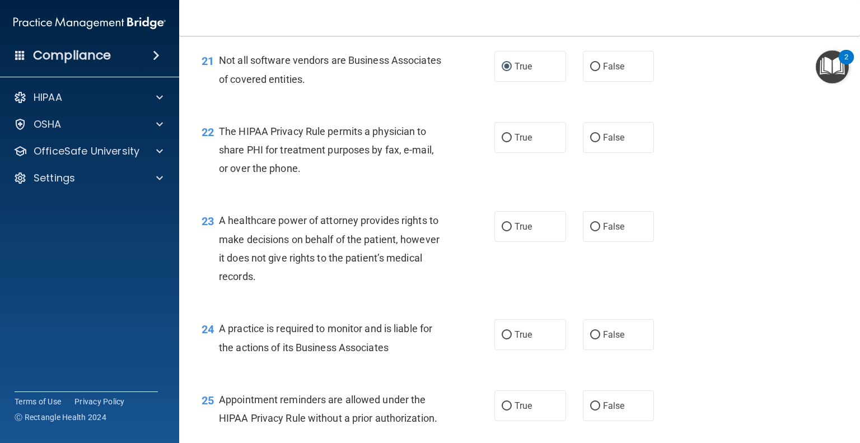
scroll to position [2068, 0]
click at [502, 142] on input "True" at bounding box center [507, 138] width 10 height 8
radio input "true"
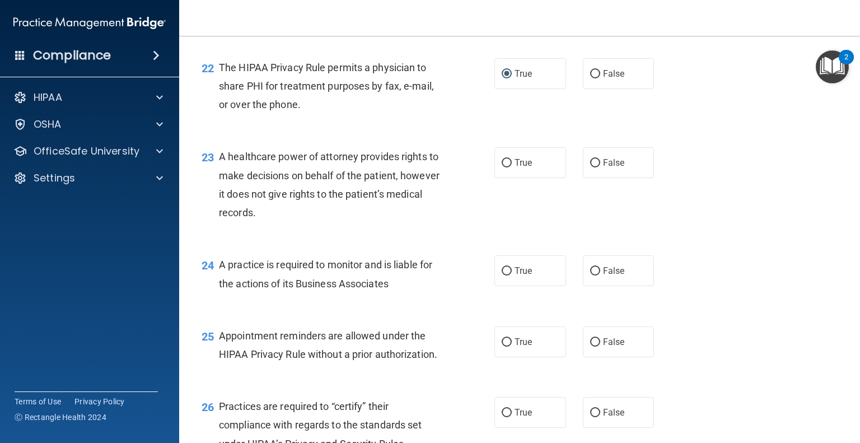
scroll to position [2132, 0]
click at [590, 167] on input "False" at bounding box center [595, 163] width 10 height 8
radio input "true"
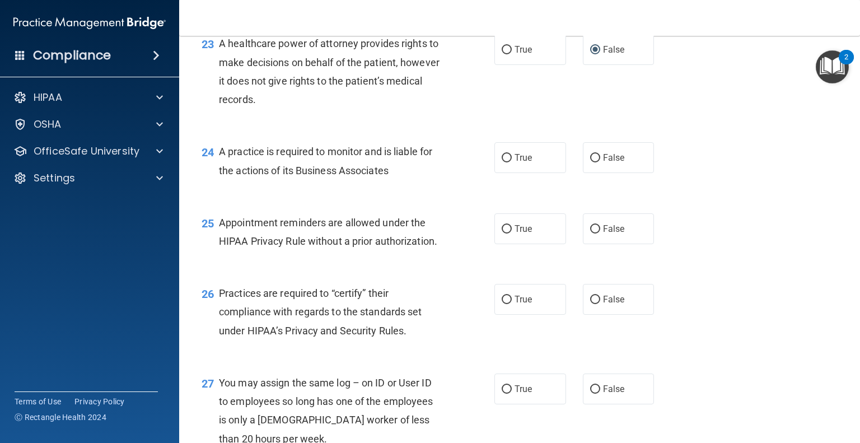
scroll to position [2248, 0]
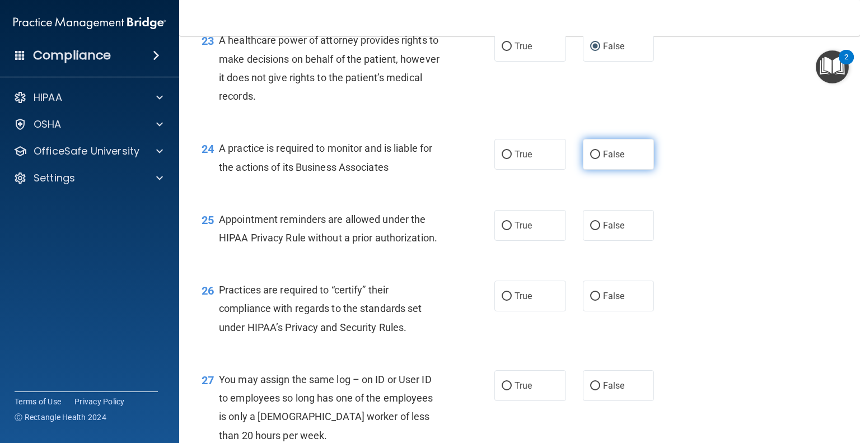
click at [590, 159] on input "False" at bounding box center [595, 155] width 10 height 8
radio input "true"
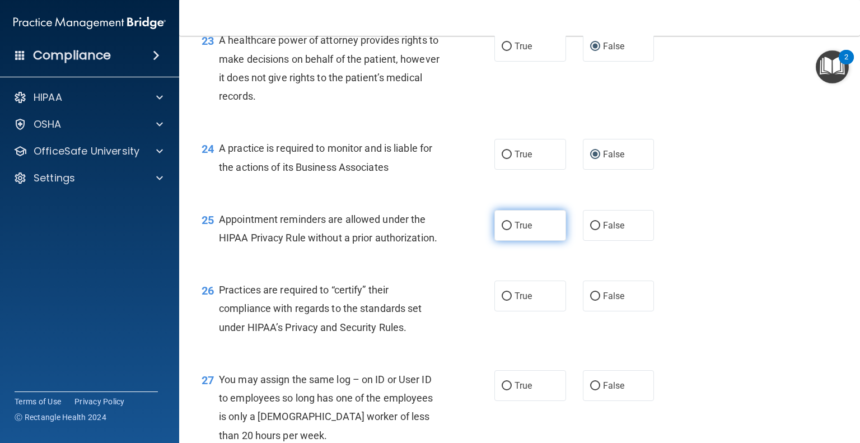
click at [505, 230] on input "True" at bounding box center [507, 226] width 10 height 8
radio input "true"
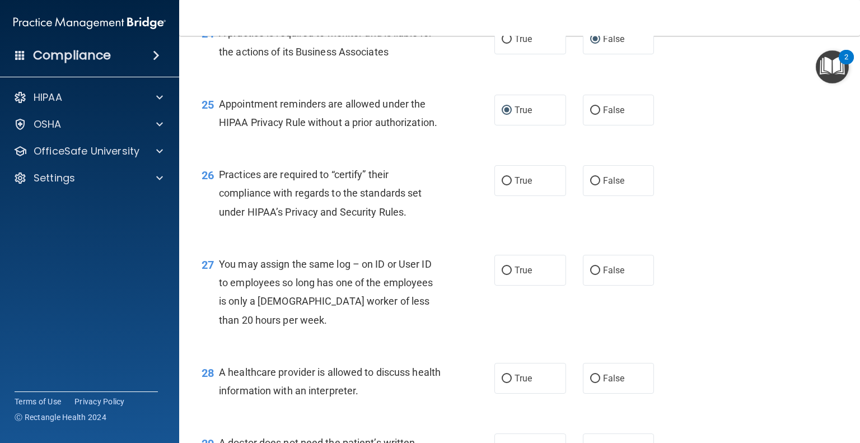
scroll to position [2365, 0]
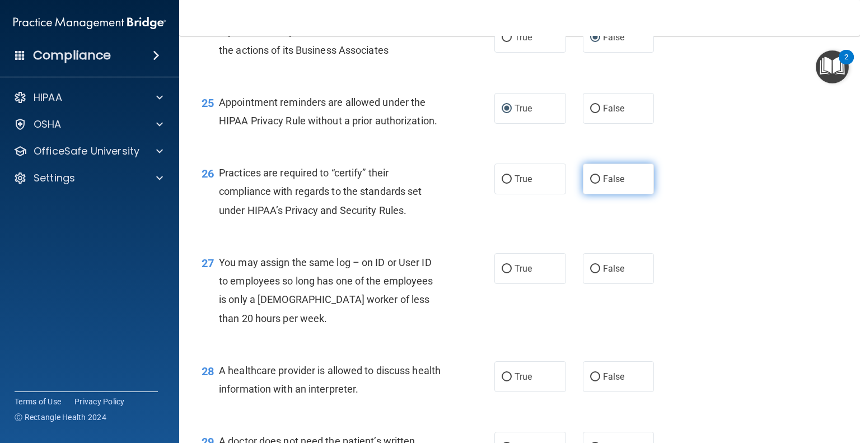
click at [590, 184] on input "False" at bounding box center [595, 179] width 10 height 8
radio input "true"
click at [590, 273] on input "False" at bounding box center [595, 269] width 10 height 8
radio input "true"
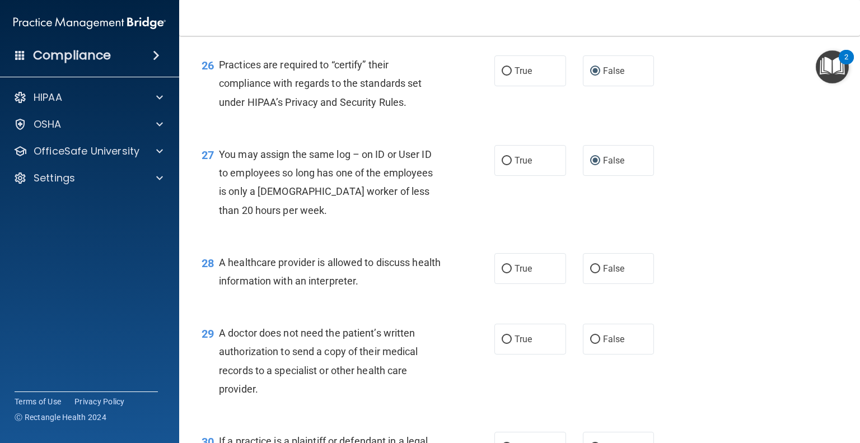
scroll to position [2477, 0]
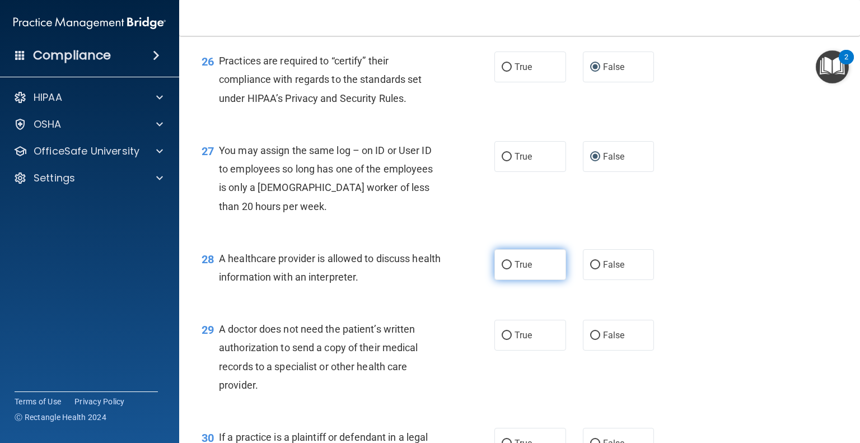
click at [502, 269] on input "True" at bounding box center [507, 265] width 10 height 8
radio input "true"
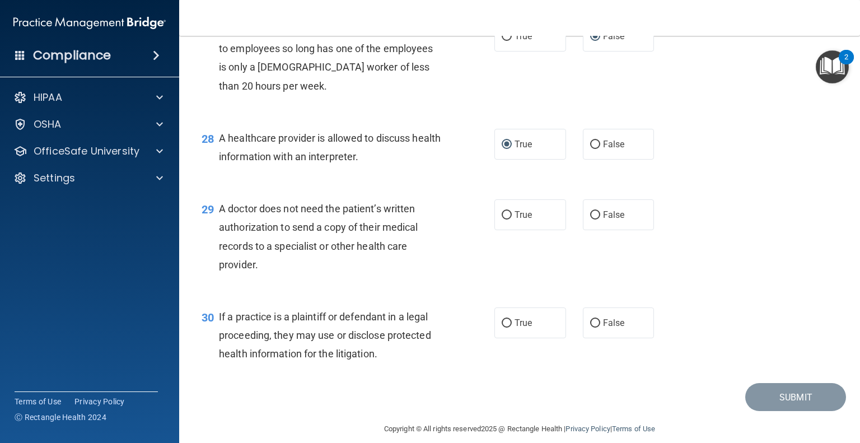
scroll to position [2599, 0]
click at [502, 218] on input "True" at bounding box center [507, 214] width 10 height 8
radio input "true"
click at [502, 327] on input "True" at bounding box center [507, 322] width 10 height 8
radio input "true"
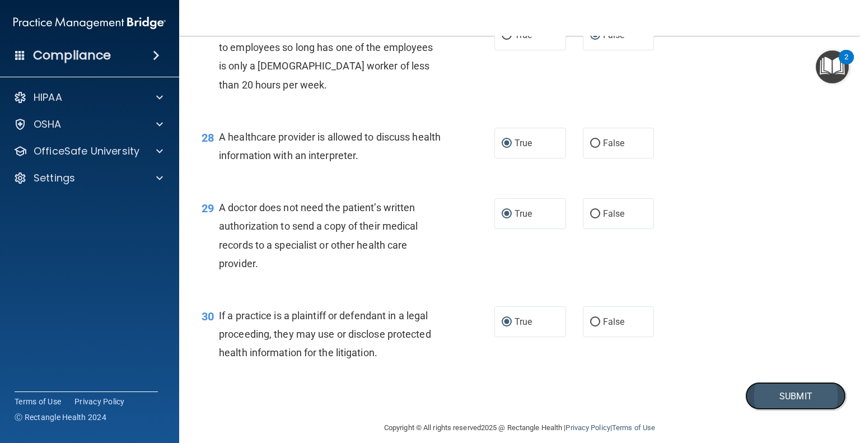
click at [778, 411] on button "Submit" at bounding box center [795, 396] width 101 height 29
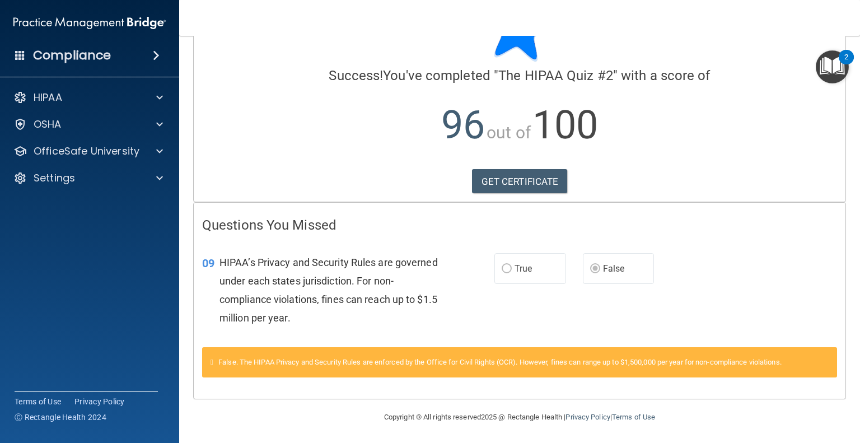
scroll to position [61, 0]
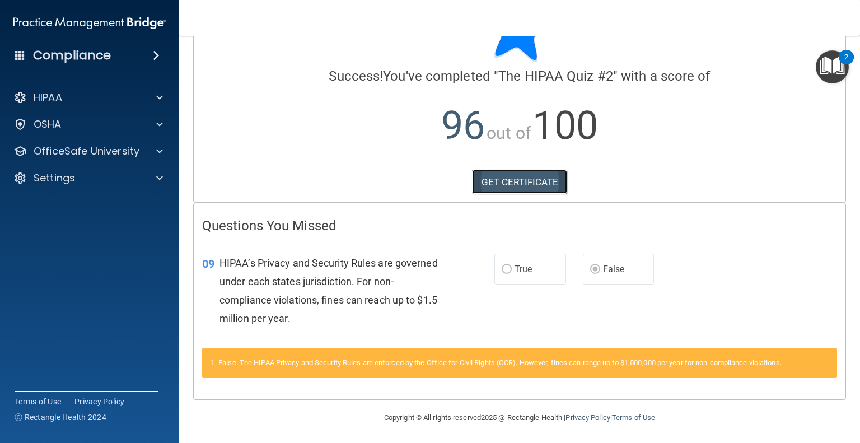
click at [524, 188] on link "GET CERTIFICATE" at bounding box center [520, 182] width 96 height 25
click at [161, 99] on span at bounding box center [159, 97] width 7 height 13
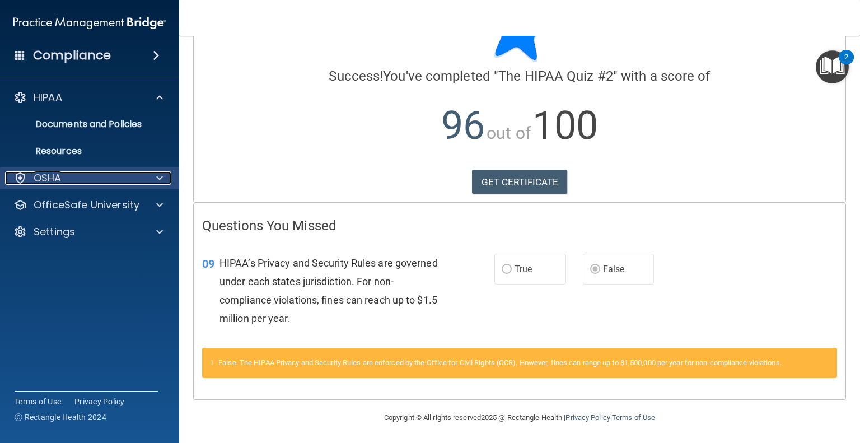
click at [156, 176] on span at bounding box center [159, 177] width 7 height 13
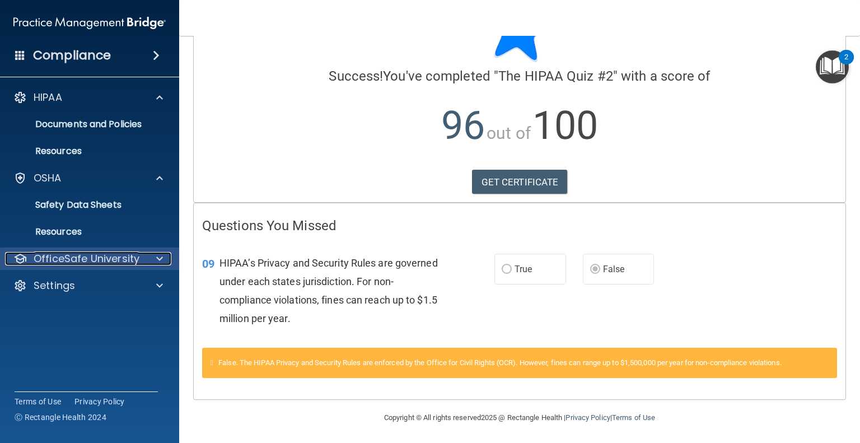
click at [160, 257] on span at bounding box center [159, 258] width 7 height 13
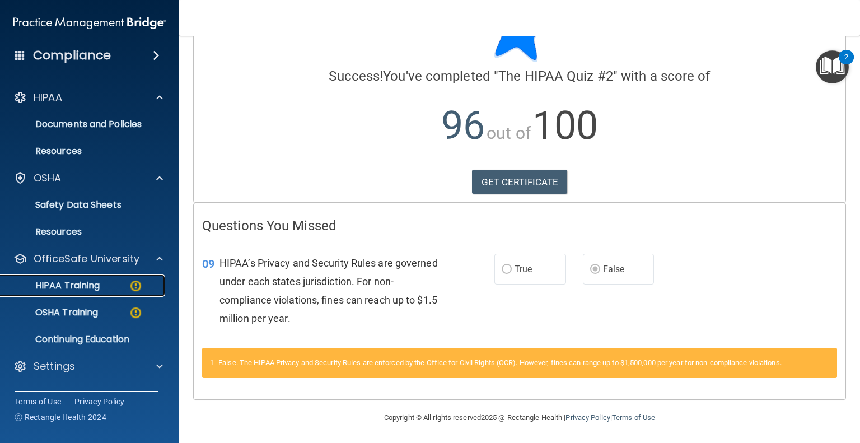
click at [87, 283] on p "HIPAA Training" at bounding box center [53, 285] width 92 height 11
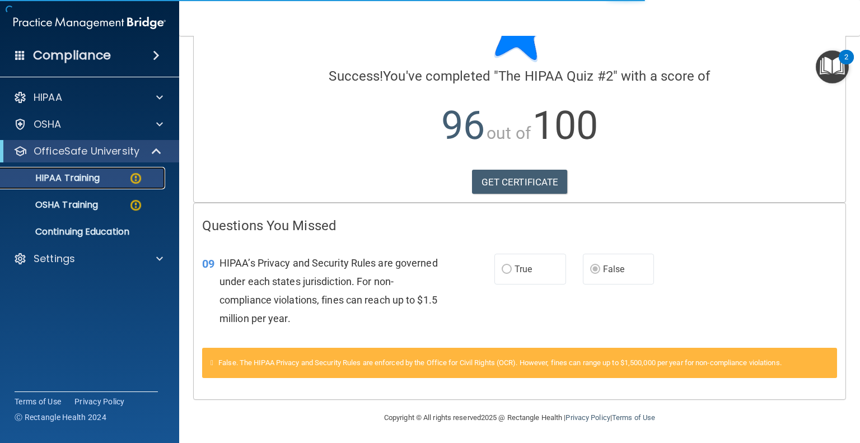
scroll to position [397, 0]
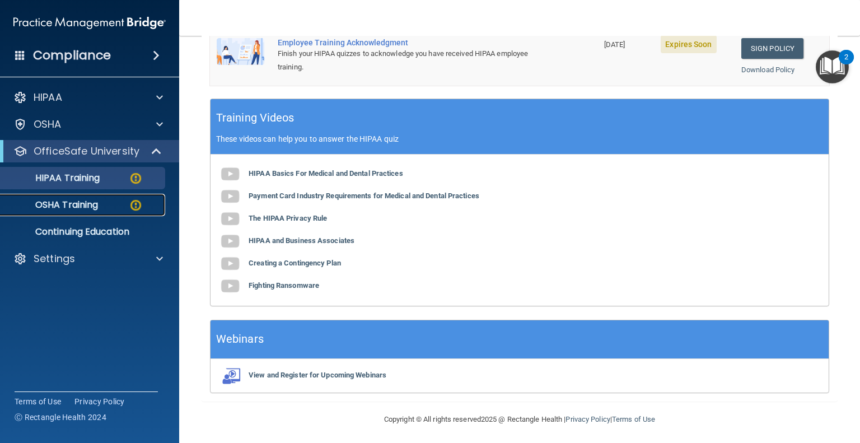
click at [81, 207] on p "OSHA Training" at bounding box center [52, 204] width 91 height 11
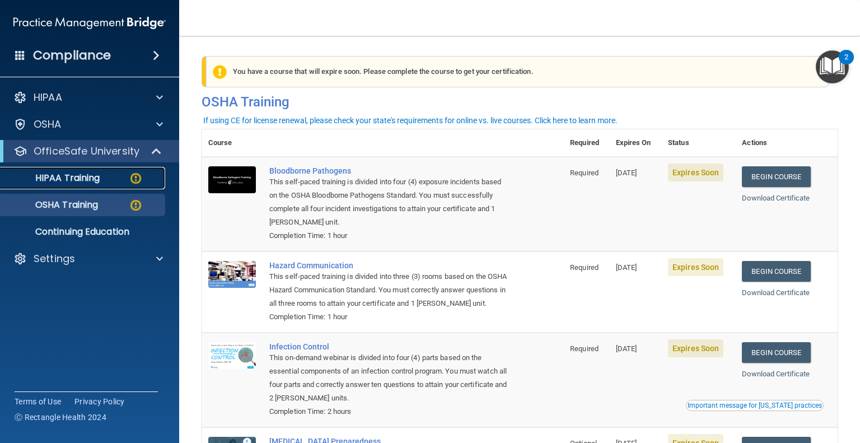
click at [64, 176] on p "HIPAA Training" at bounding box center [53, 178] width 92 height 11
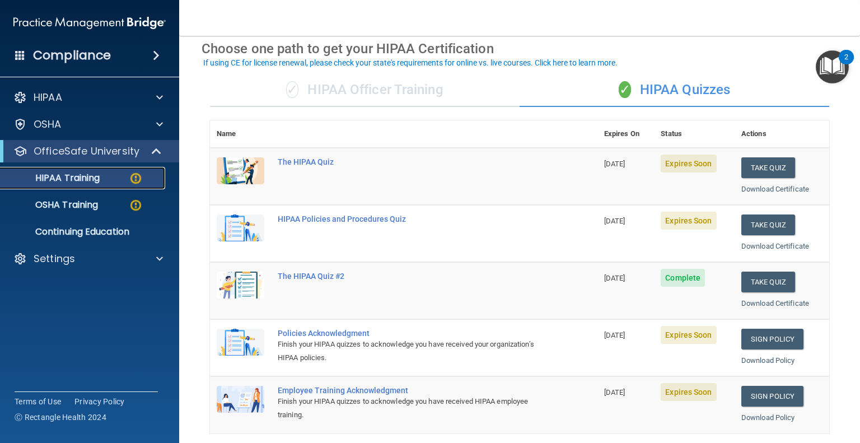
scroll to position [47, 0]
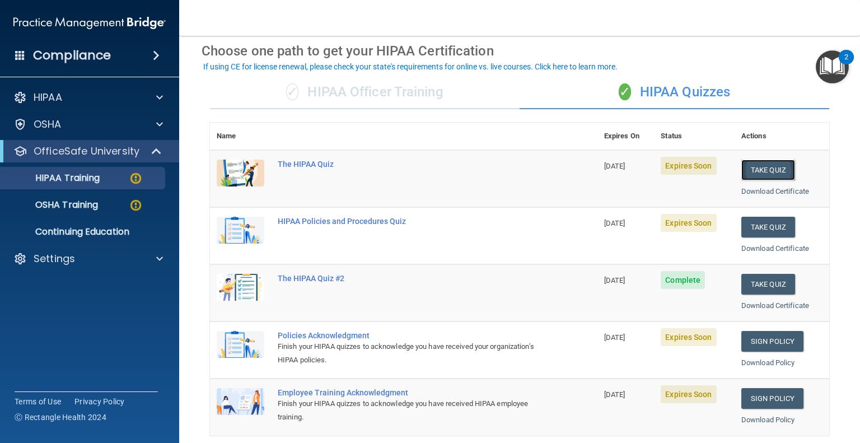
click at [754, 167] on button "Take Quiz" at bounding box center [769, 170] width 54 height 21
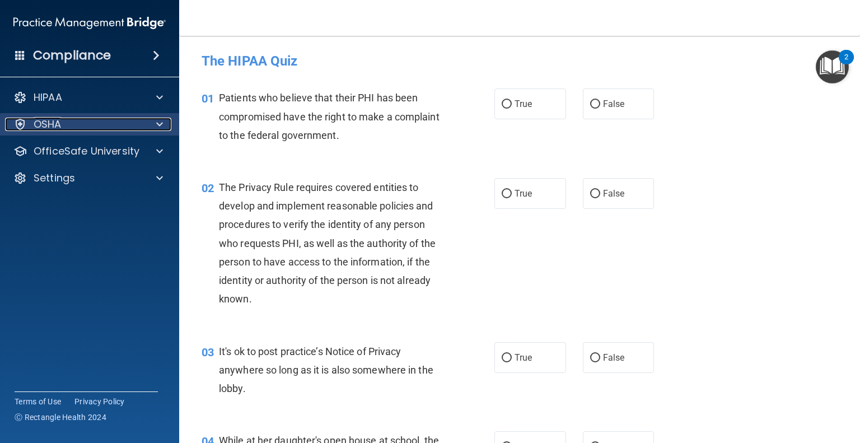
click at [167, 125] on div at bounding box center [158, 124] width 28 height 13
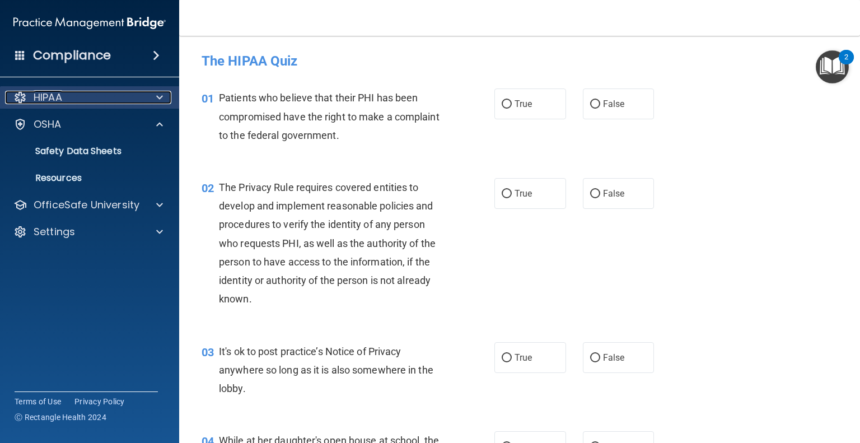
click at [159, 91] on span at bounding box center [159, 97] width 7 height 13
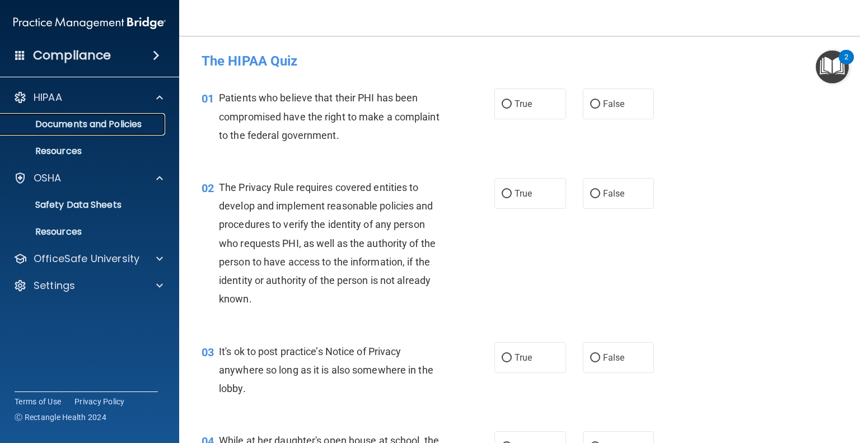
click at [105, 127] on p "Documents and Policies" at bounding box center [83, 124] width 153 height 11
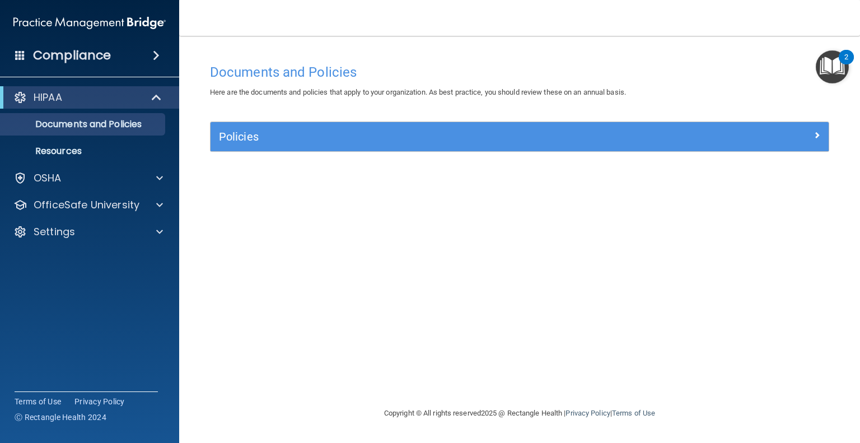
drag, startPoint x: 74, startPoint y: 150, endPoint x: 52, endPoint y: 264, distance: 115.9
click at [52, 264] on accordion "HIPAA Documents and Policies Report an Incident Business Associates Emergency P…" at bounding box center [90, 190] width 180 height 216
click at [160, 205] on span at bounding box center [159, 204] width 7 height 13
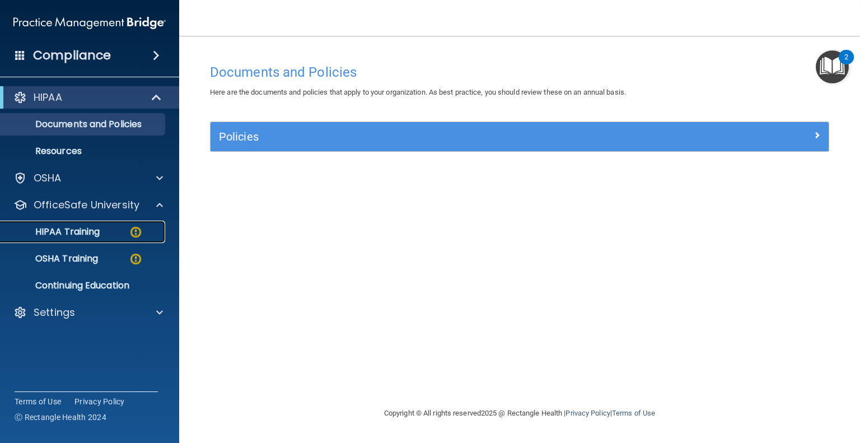
click at [79, 233] on p "HIPAA Training" at bounding box center [53, 231] width 92 height 11
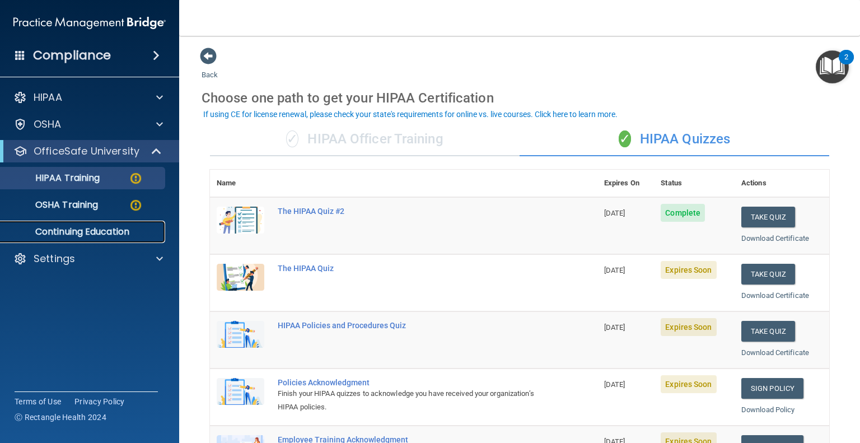
click at [81, 233] on p "Continuing Education" at bounding box center [83, 231] width 153 height 11
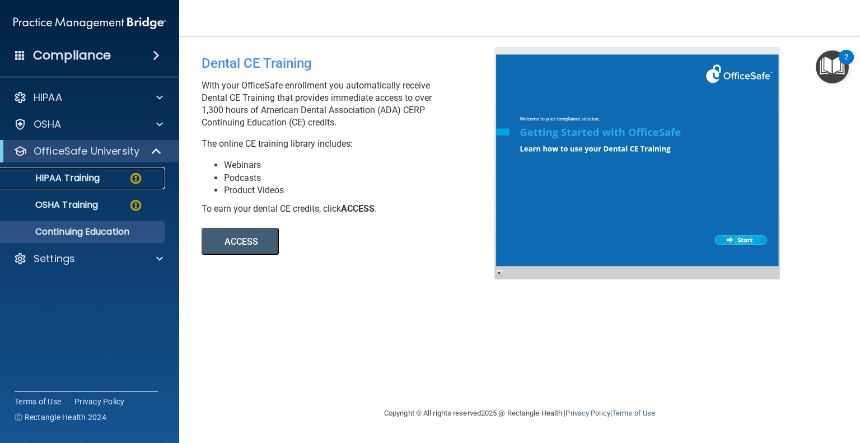
click at [69, 179] on p "HIPAA Training" at bounding box center [53, 178] width 92 height 11
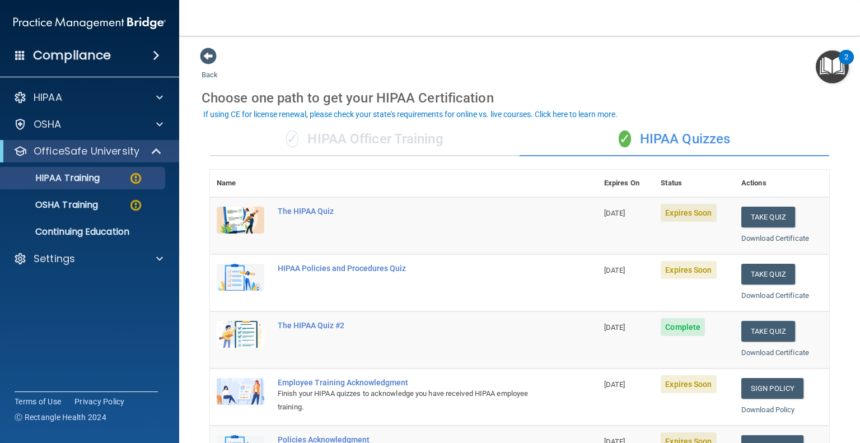
click at [360, 139] on div "✓ HIPAA Officer Training" at bounding box center [365, 140] width 310 height 34
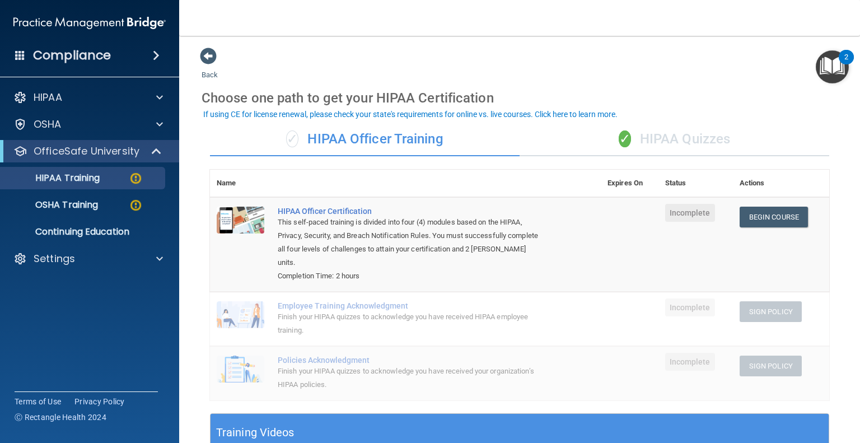
click at [360, 139] on div "✓ HIPAA Officer Training" at bounding box center [365, 140] width 310 height 34
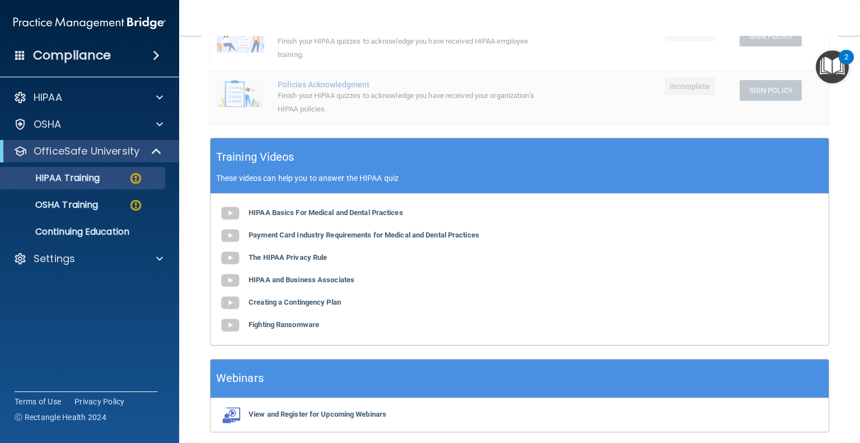
scroll to position [318, 0]
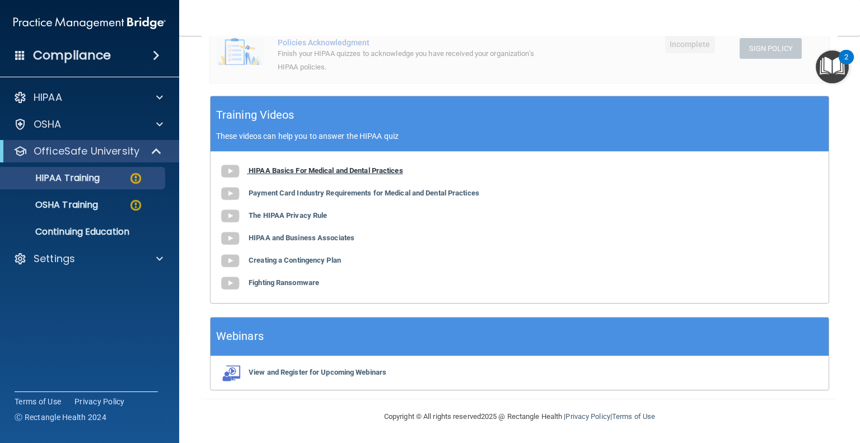
click at [352, 170] on b "HIPAA Basics For Medical and Dental Practices" at bounding box center [326, 170] width 155 height 8
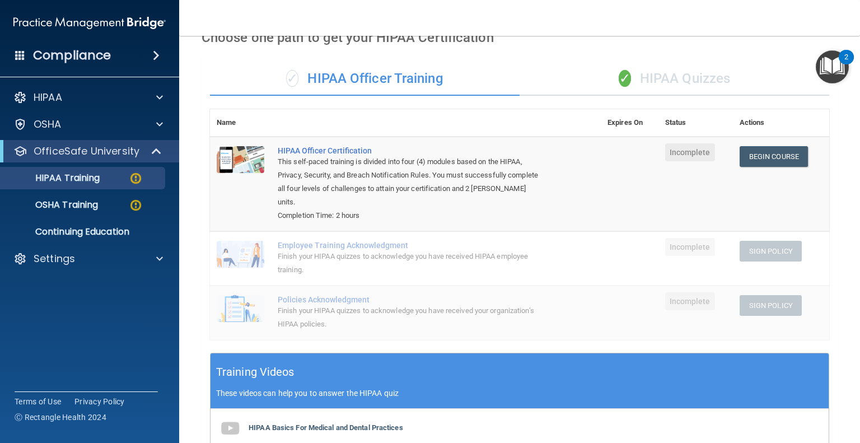
scroll to position [0, 0]
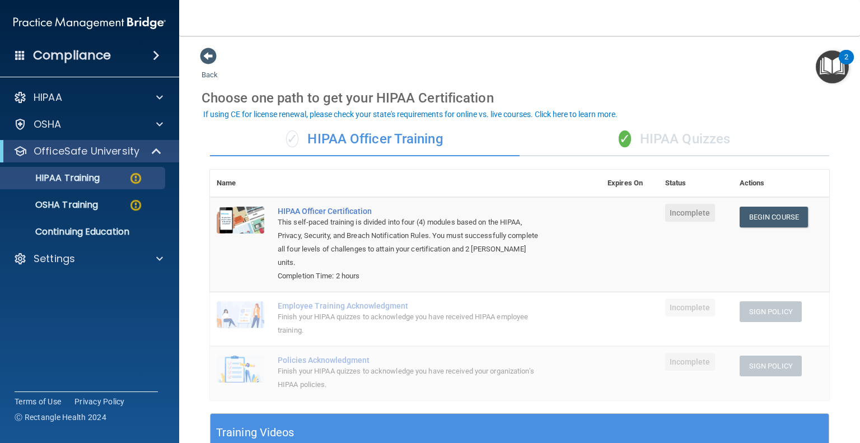
click at [686, 136] on div "✓ HIPAA Quizzes" at bounding box center [675, 140] width 310 height 34
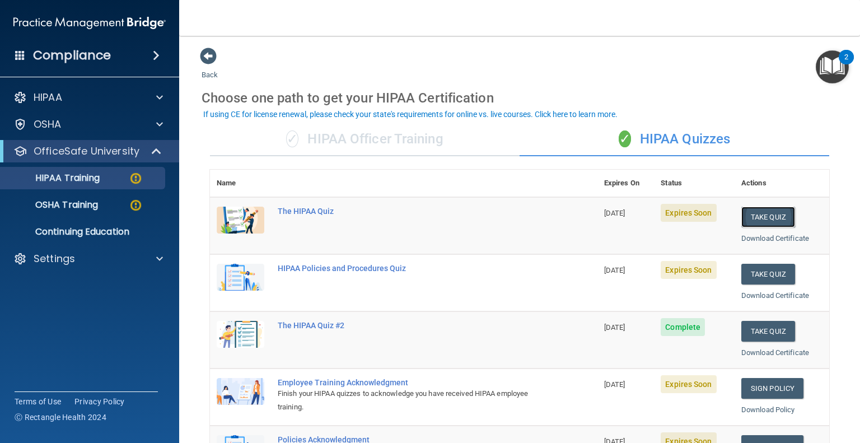
click at [757, 215] on button "Take Quiz" at bounding box center [769, 217] width 54 height 21
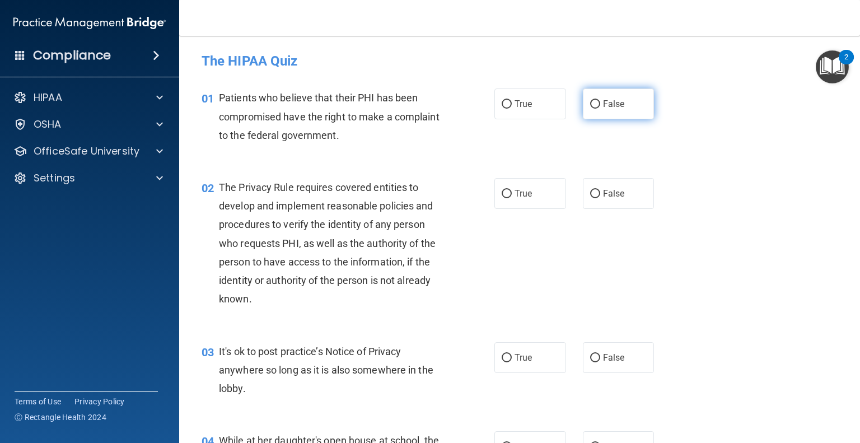
click at [590, 103] on input "False" at bounding box center [595, 104] width 10 height 8
radio input "true"
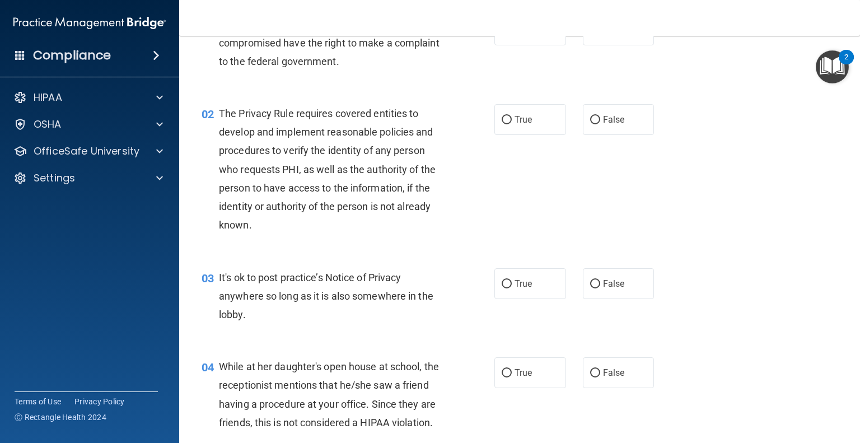
scroll to position [76, 0]
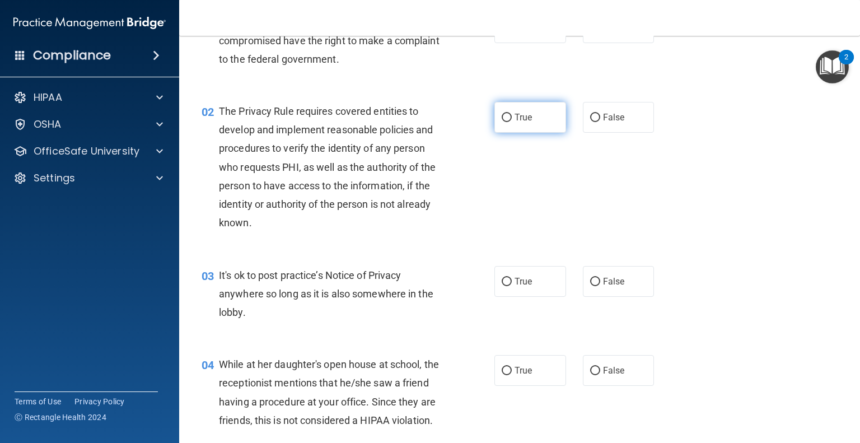
click at [504, 116] on input "True" at bounding box center [507, 118] width 10 height 8
radio input "true"
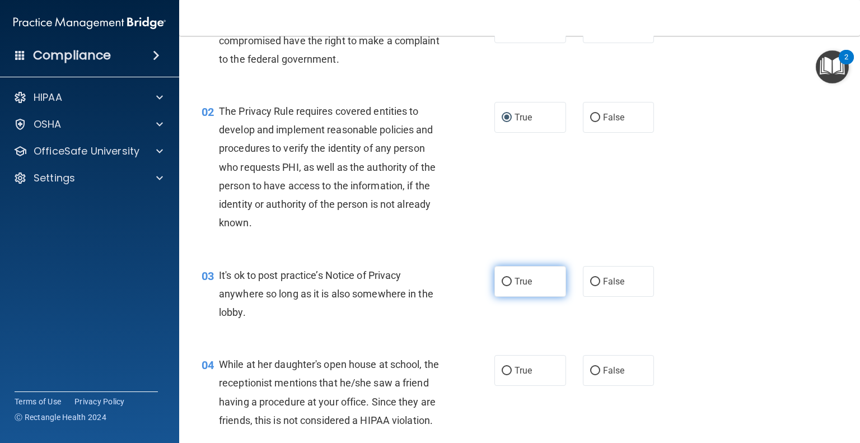
click at [502, 282] on input "True" at bounding box center [507, 282] width 10 height 8
radio input "true"
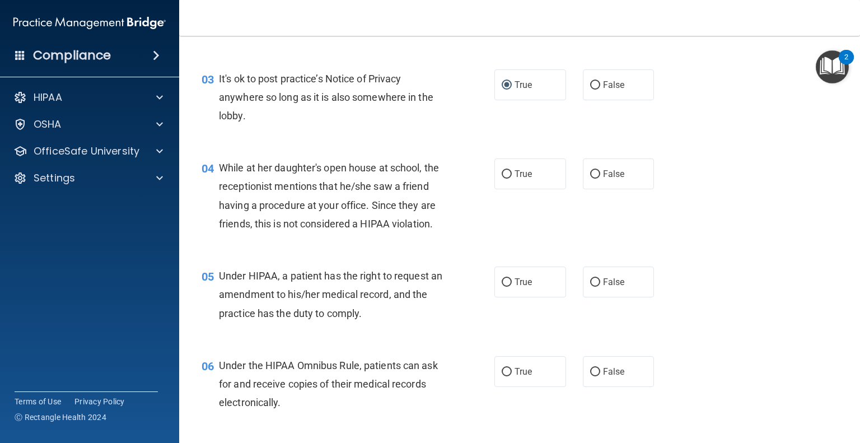
scroll to position [275, 0]
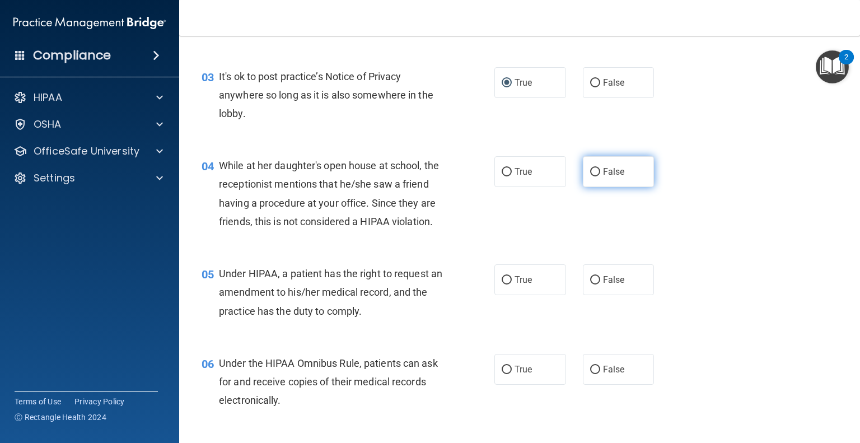
click at [590, 171] on input "False" at bounding box center [595, 172] width 10 height 8
radio input "true"
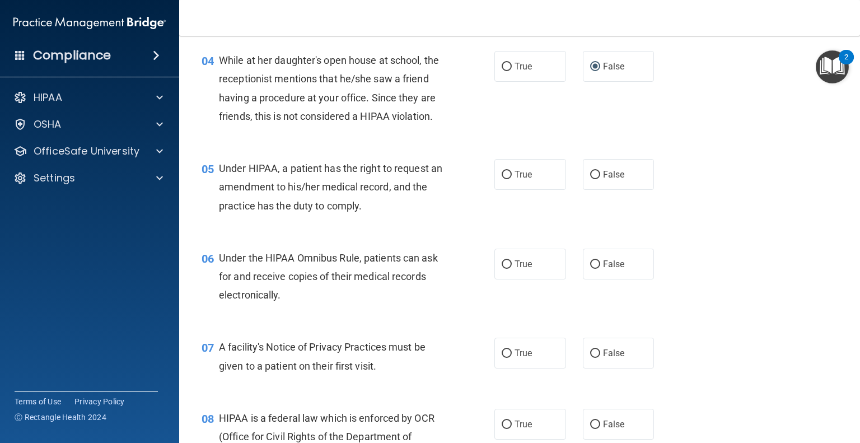
scroll to position [387, 0]
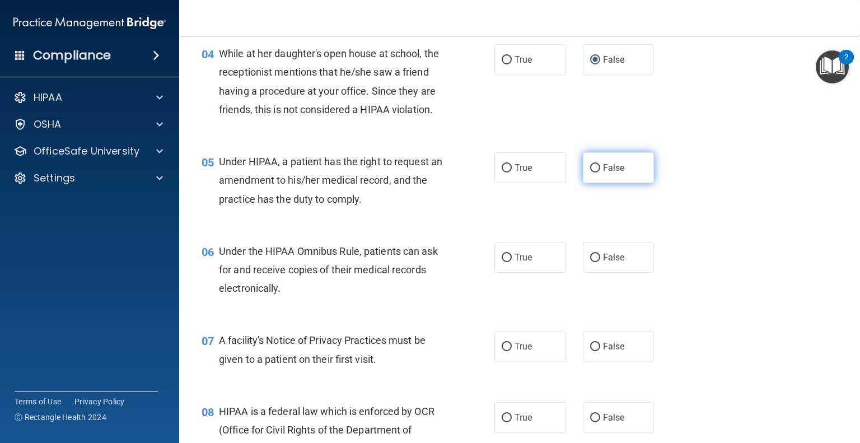
click at [593, 173] on input "False" at bounding box center [595, 168] width 10 height 8
radio input "true"
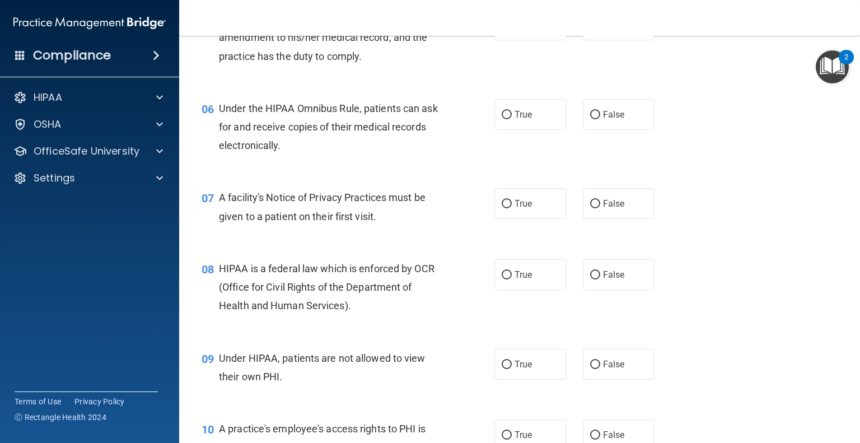
scroll to position [531, 0]
click at [502, 118] on input "True" at bounding box center [507, 114] width 10 height 8
radio input "true"
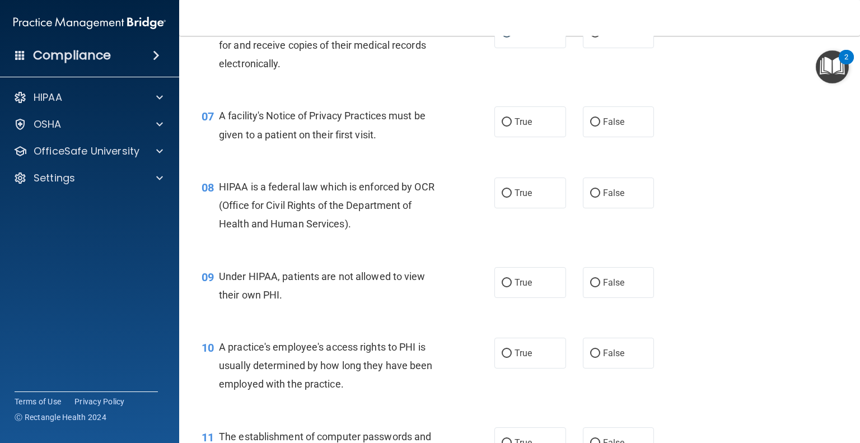
scroll to position [612, 0]
click at [504, 127] on input "True" at bounding box center [507, 122] width 10 height 8
radio input "true"
click at [503, 198] on input "True" at bounding box center [507, 193] width 10 height 8
radio input "true"
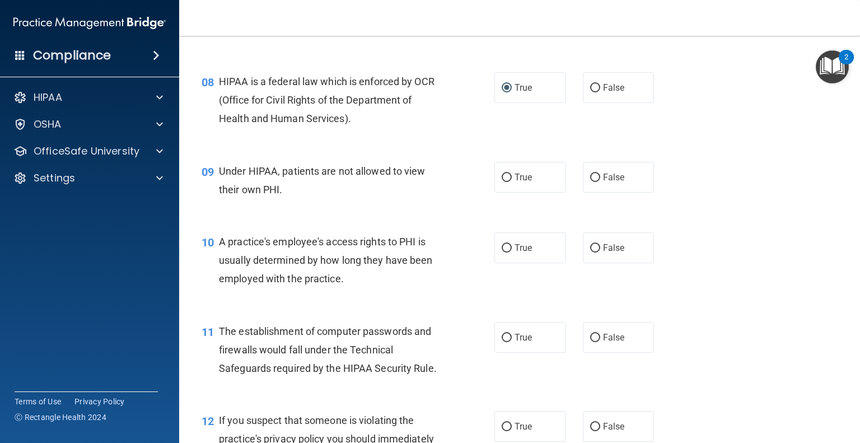
scroll to position [719, 0]
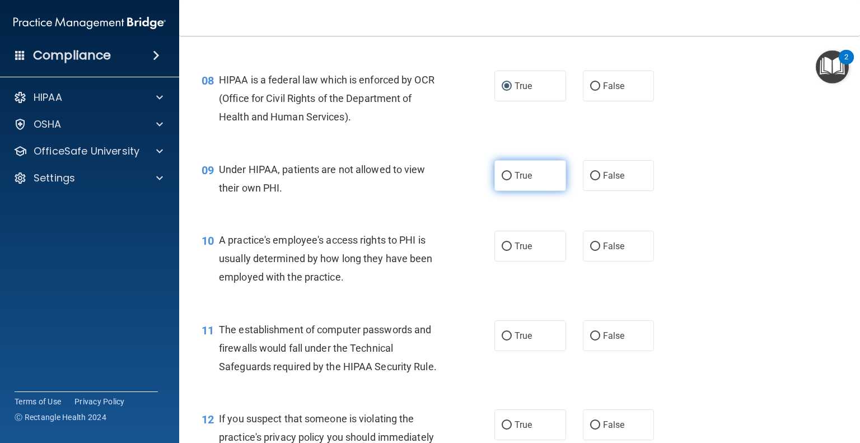
click at [503, 180] on input "True" at bounding box center [507, 176] width 10 height 8
radio input "true"
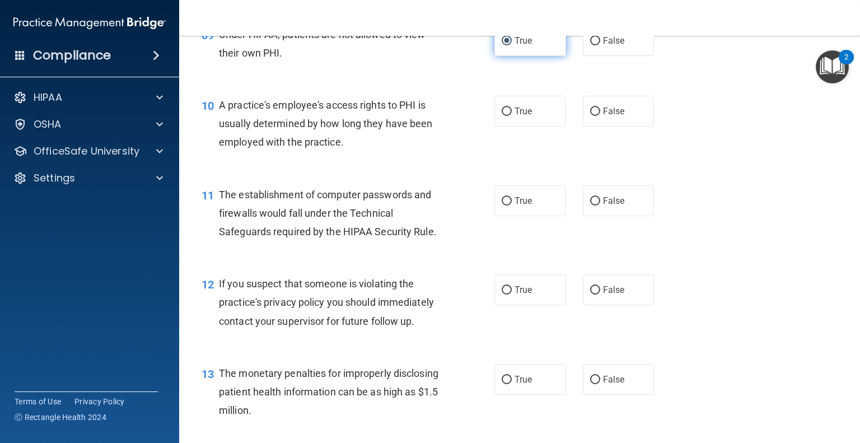
scroll to position [854, 0]
click at [590, 116] on input "False" at bounding box center [595, 112] width 10 height 8
radio input "true"
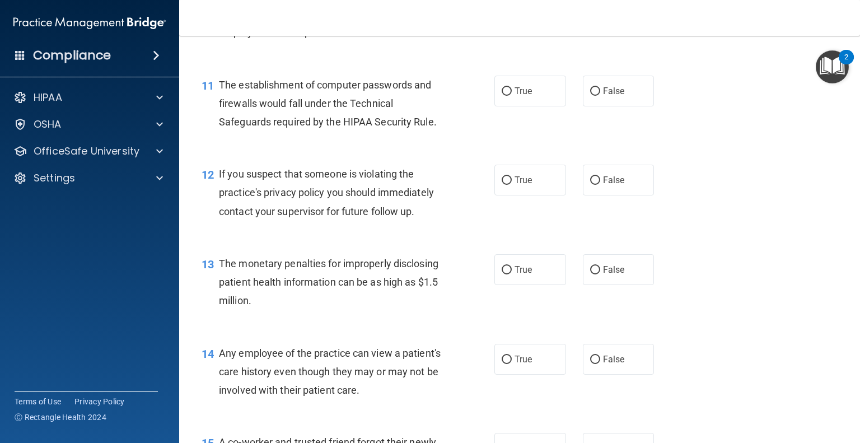
scroll to position [965, 0]
click at [504, 94] on input "True" at bounding box center [507, 90] width 10 height 8
radio input "true"
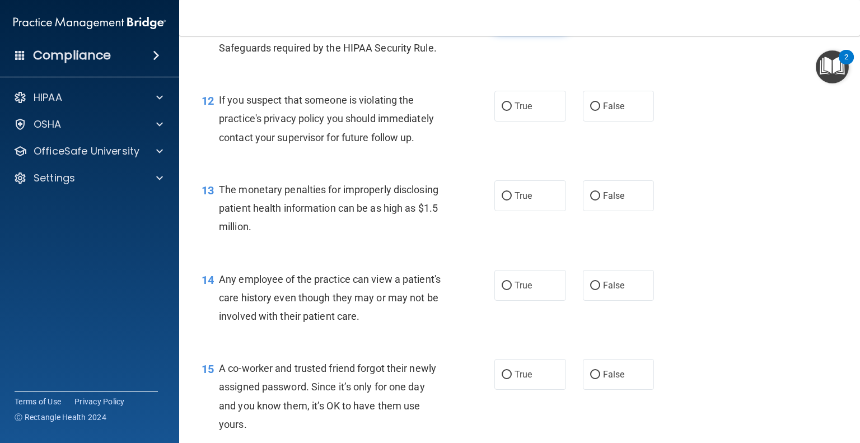
scroll to position [1040, 0]
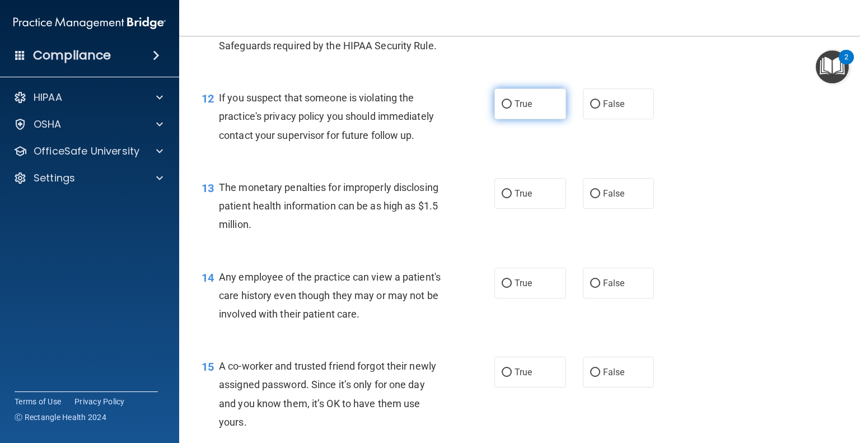
click at [502, 109] on input "True" at bounding box center [507, 104] width 10 height 8
radio input "true"
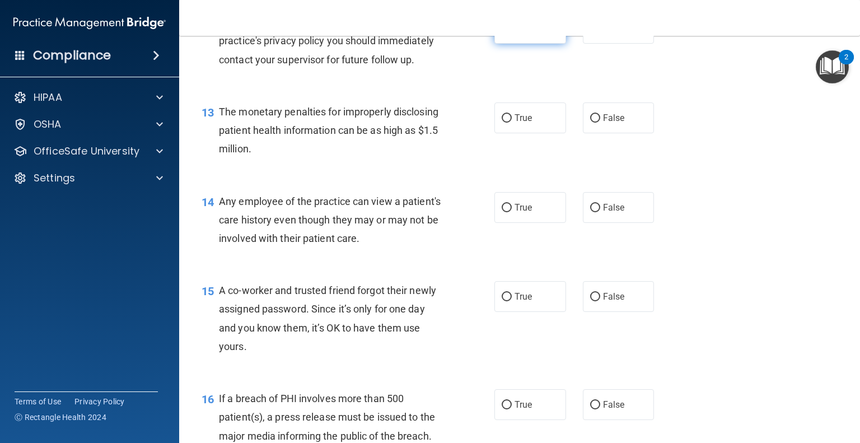
scroll to position [1116, 0]
click at [502, 122] on input "True" at bounding box center [507, 118] width 10 height 8
radio input "true"
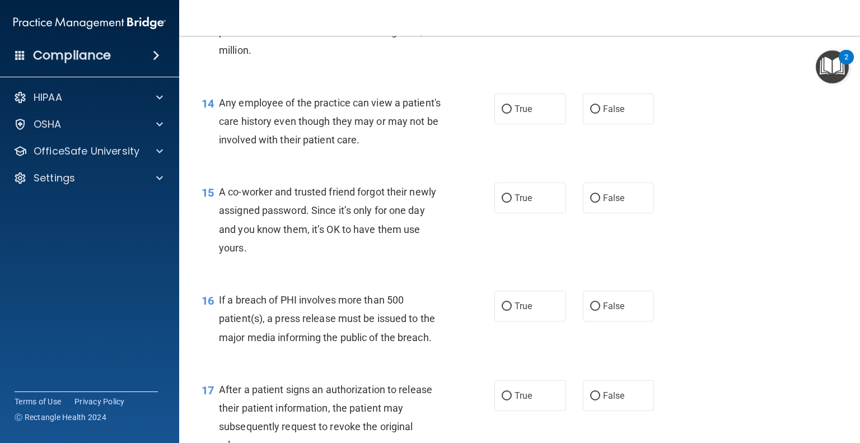
scroll to position [1225, 0]
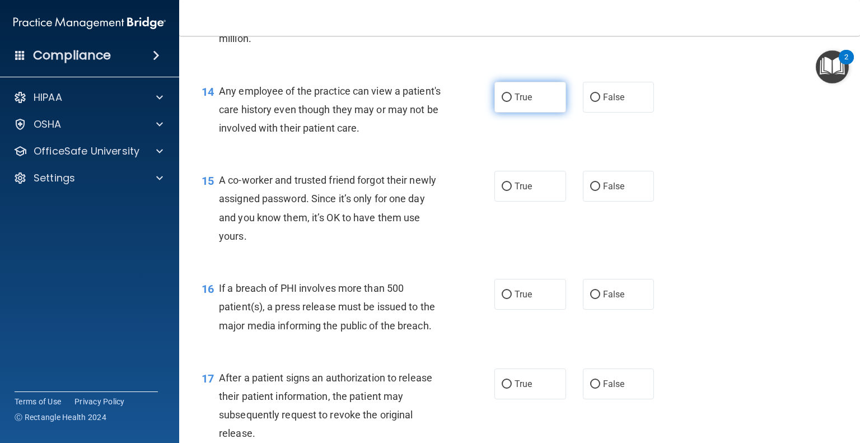
click at [504, 102] on input "True" at bounding box center [507, 98] width 10 height 8
radio input "true"
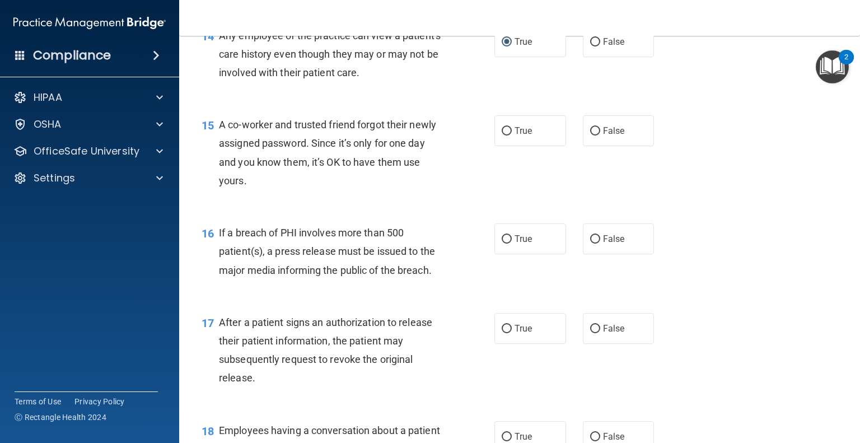
scroll to position [1283, 0]
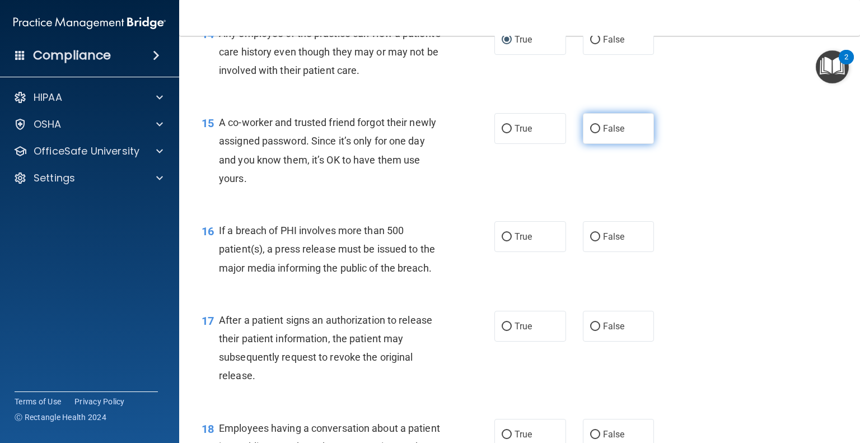
click at [593, 133] on input "False" at bounding box center [595, 129] width 10 height 8
radio input "true"
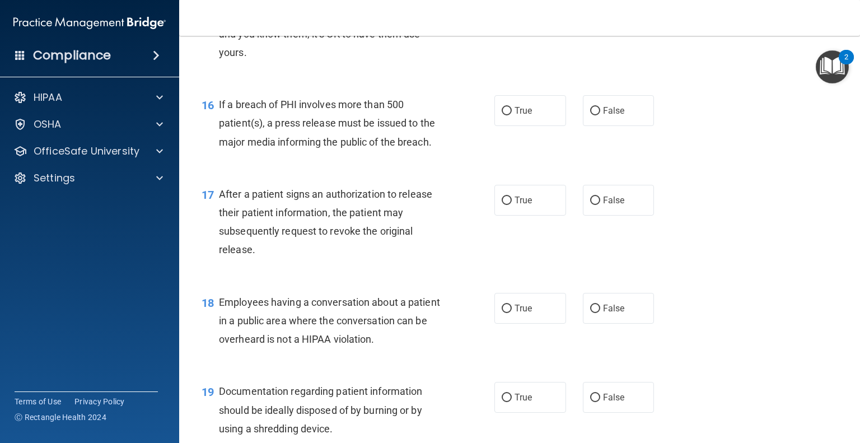
scroll to position [1424, 0]
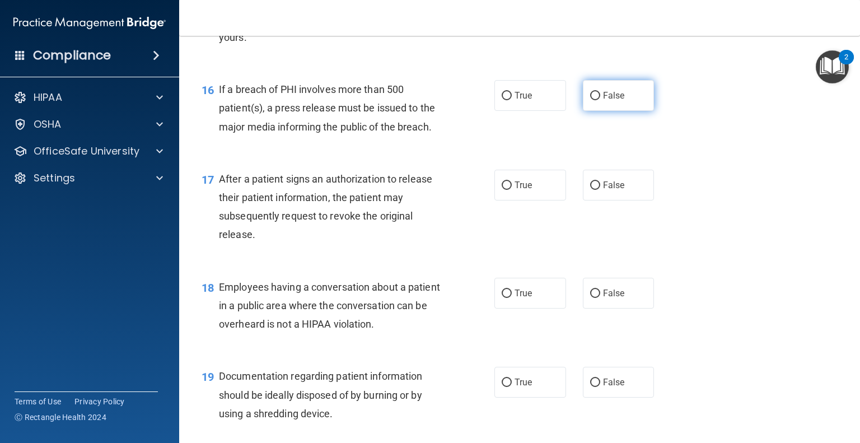
click at [590, 100] on input "False" at bounding box center [595, 96] width 10 height 8
radio input "true"
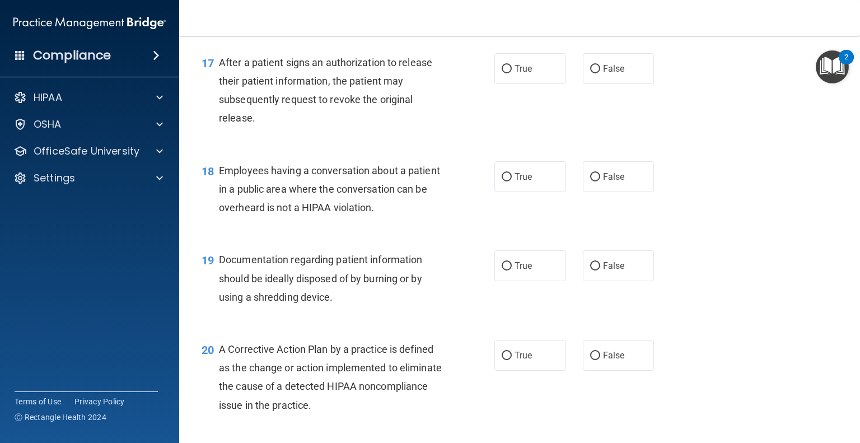
scroll to position [1543, 0]
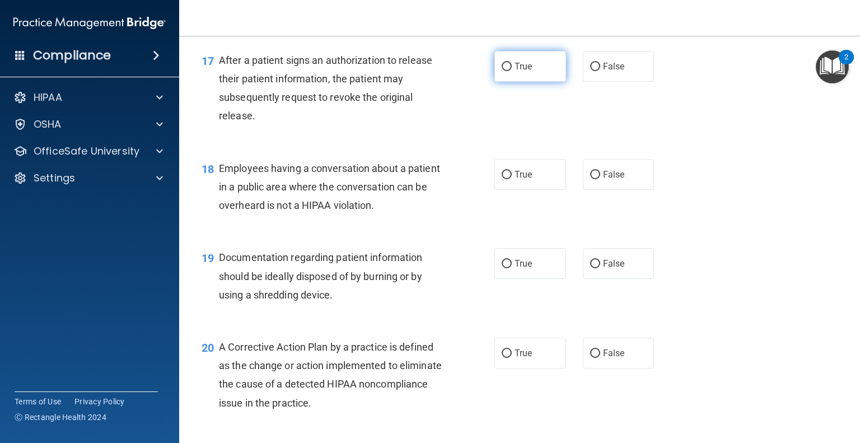
click at [506, 71] on input "True" at bounding box center [507, 67] width 10 height 8
radio input "true"
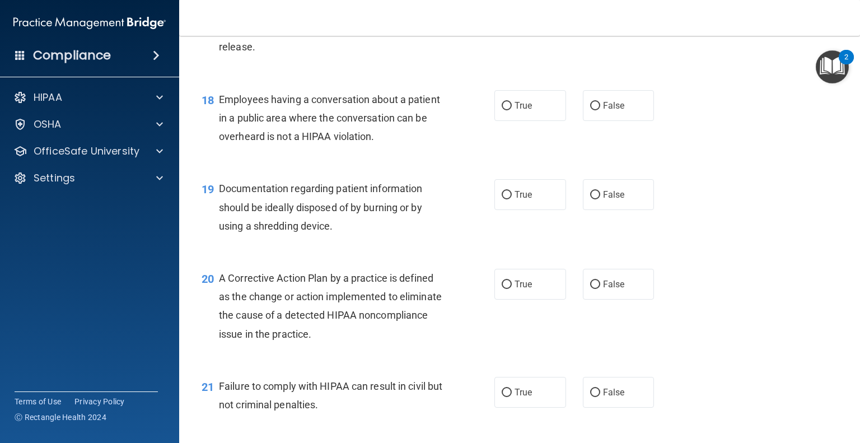
scroll to position [1616, 0]
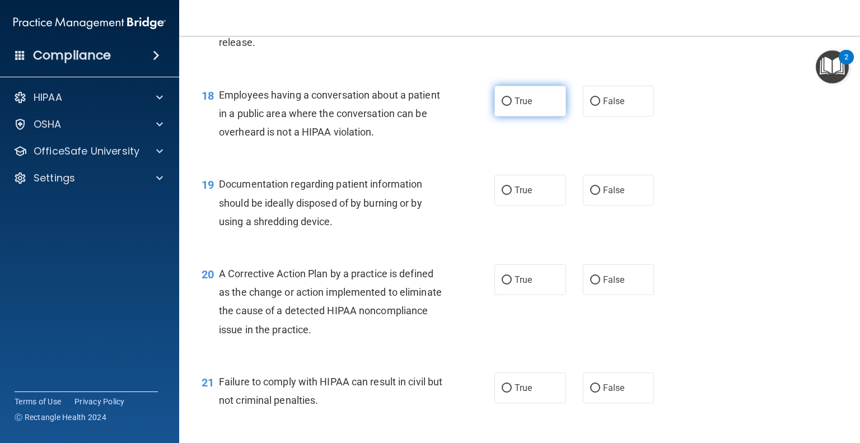
click at [502, 106] on input "True" at bounding box center [507, 101] width 10 height 8
radio input "true"
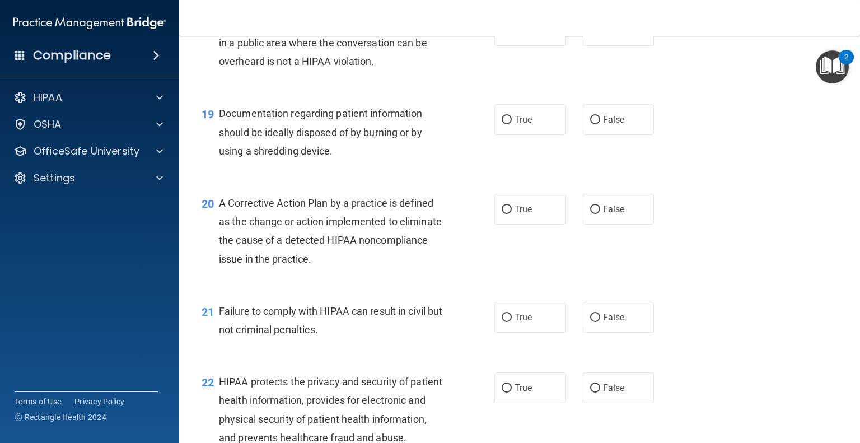
scroll to position [1687, 0]
click at [502, 124] on input "True" at bounding box center [507, 120] width 10 height 8
radio input "true"
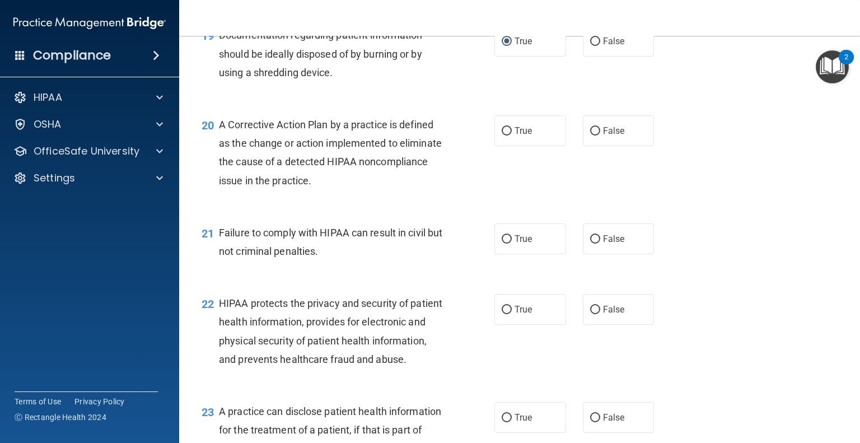
scroll to position [1765, 0]
click at [502, 136] on input "True" at bounding box center [507, 131] width 10 height 8
radio input "true"
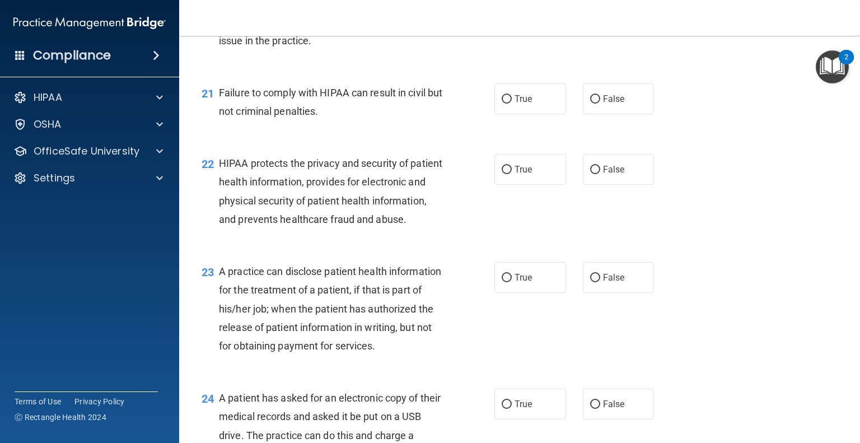
scroll to position [1907, 0]
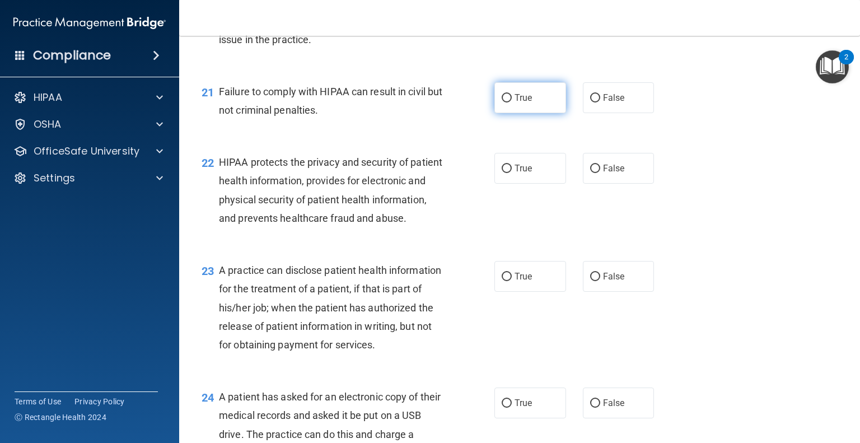
click at [502, 102] on input "True" at bounding box center [507, 98] width 10 height 8
radio input "true"
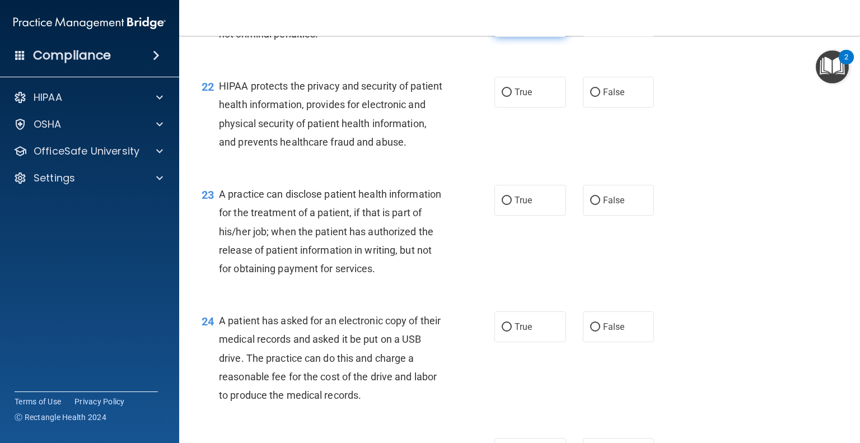
scroll to position [1983, 0]
click at [591, 97] on input "False" at bounding box center [595, 92] width 10 height 8
radio input "true"
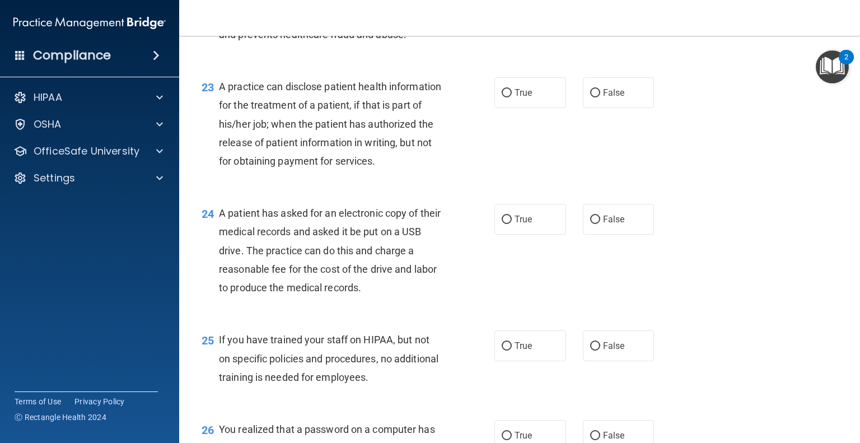
scroll to position [2092, 0]
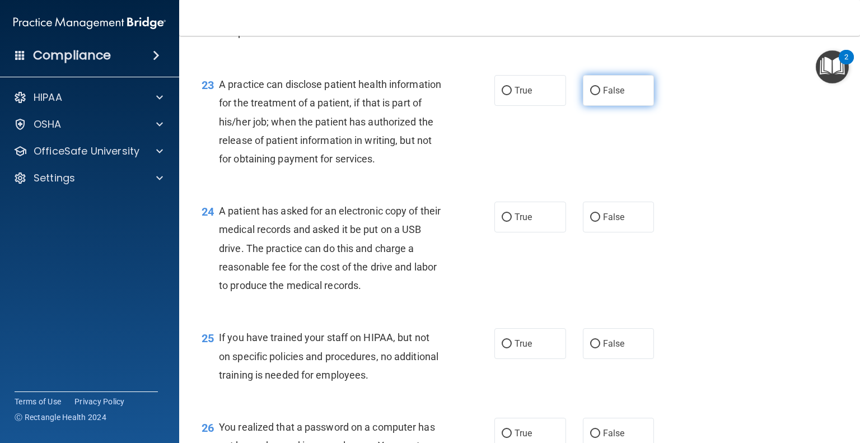
click at [591, 95] on input "False" at bounding box center [595, 91] width 10 height 8
radio input "true"
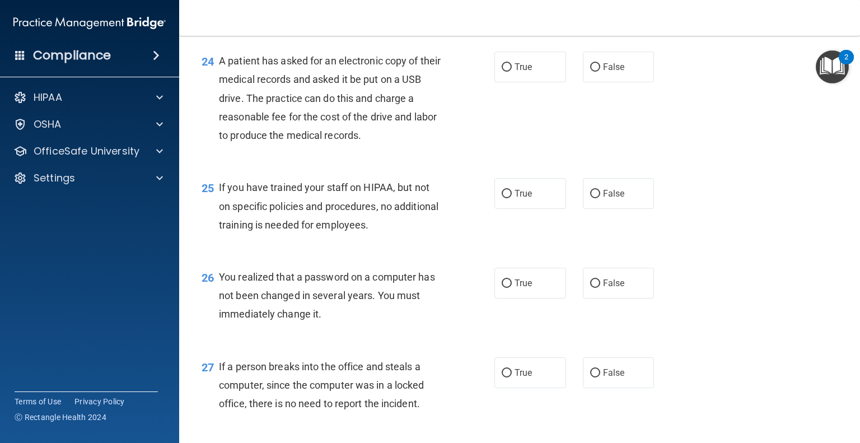
scroll to position [2244, 0]
click at [502, 70] on input "True" at bounding box center [507, 66] width 10 height 8
radio input "true"
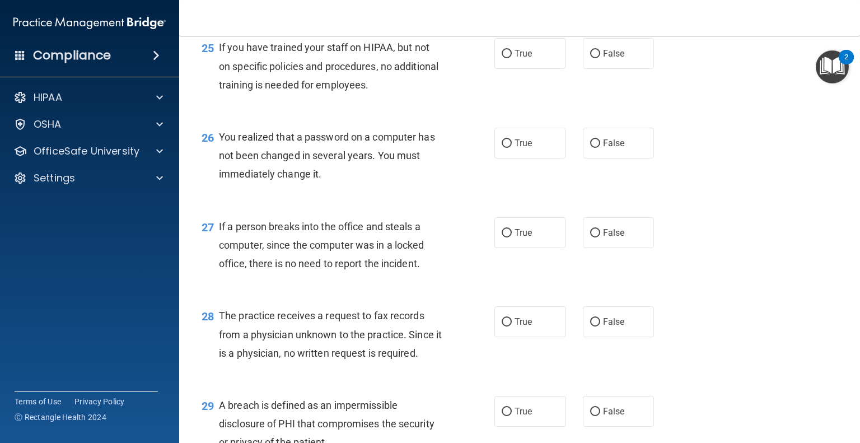
scroll to position [2383, 0]
click at [590, 58] on input "False" at bounding box center [595, 53] width 10 height 8
radio input "true"
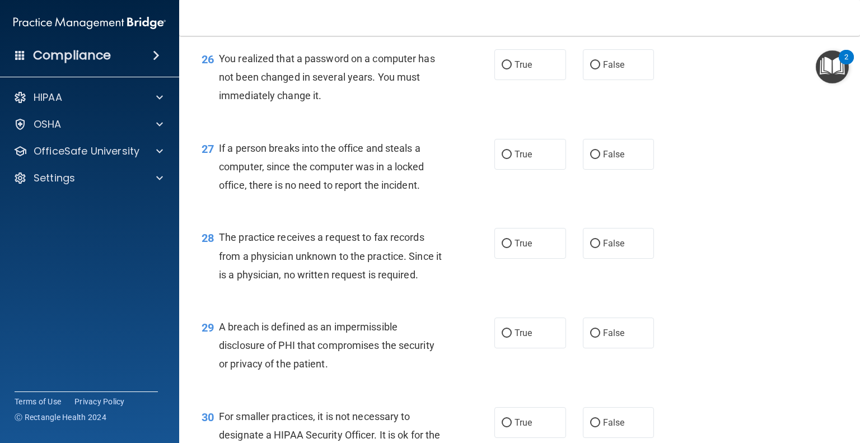
scroll to position [2462, 0]
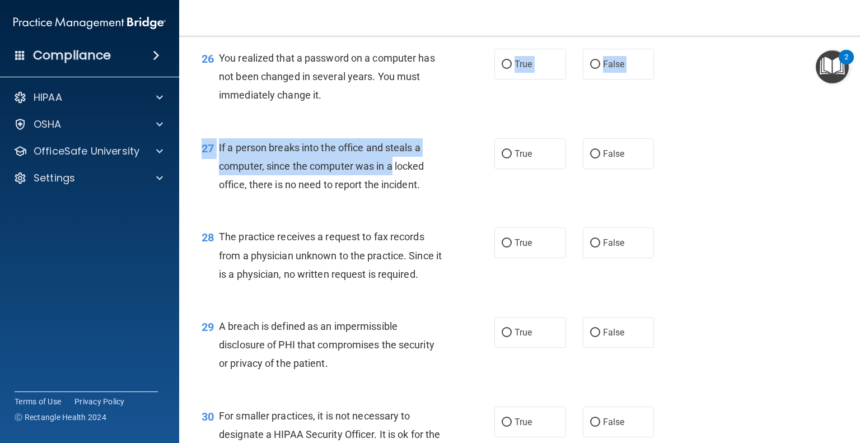
drag, startPoint x: 391, startPoint y: 228, endPoint x: 472, endPoint y: 142, distance: 118.1
click at [466, 110] on div "26 You realized that a password on a computer has not been changed in several y…" at bounding box center [348, 80] width 327 height 62
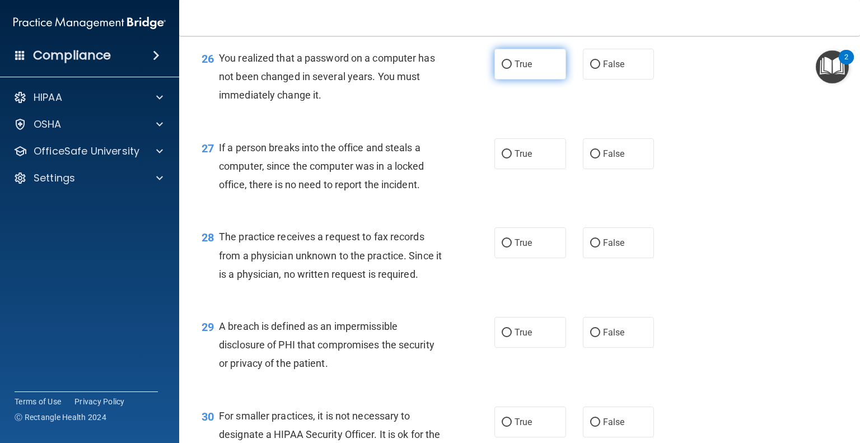
click at [502, 69] on input "True" at bounding box center [507, 64] width 10 height 8
radio input "true"
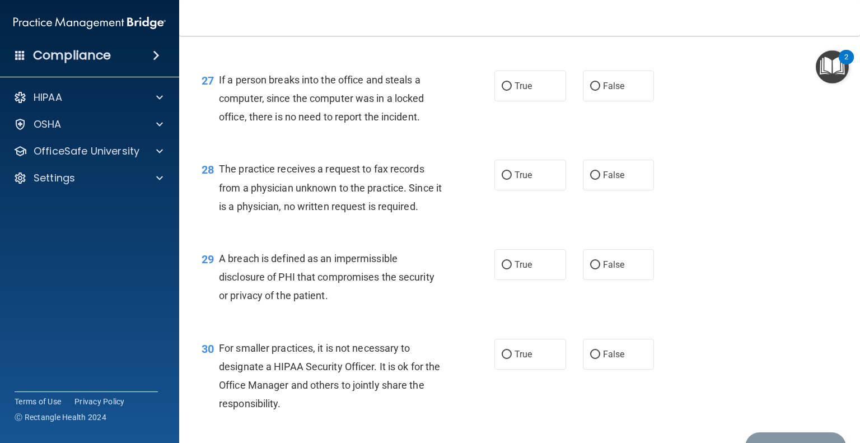
scroll to position [2530, 0]
click at [590, 90] on input "False" at bounding box center [595, 85] width 10 height 8
radio input "true"
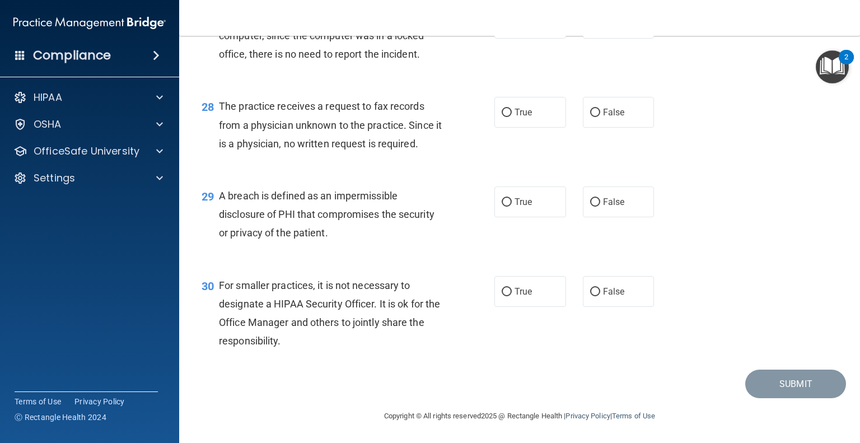
scroll to position [2621, 0]
click at [502, 117] on input "True" at bounding box center [507, 113] width 10 height 8
radio input "true"
drag, startPoint x: 500, startPoint y: 202, endPoint x: 462, endPoint y: 187, distance: 40.5
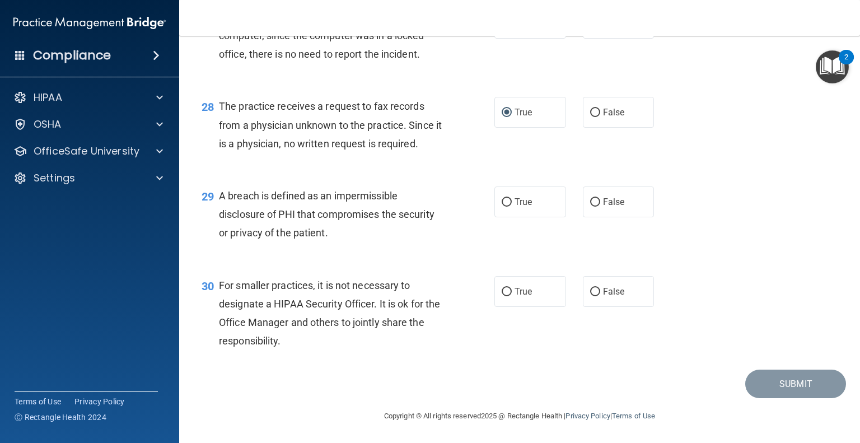
click at [462, 187] on div "29 A breach is defined as an impermissible disclosure of PHI that compromises t…" at bounding box center [348, 218] width 327 height 62
click at [502, 201] on input "True" at bounding box center [507, 202] width 10 height 8
radio input "true"
click at [590, 292] on input "False" at bounding box center [595, 292] width 10 height 8
radio input "true"
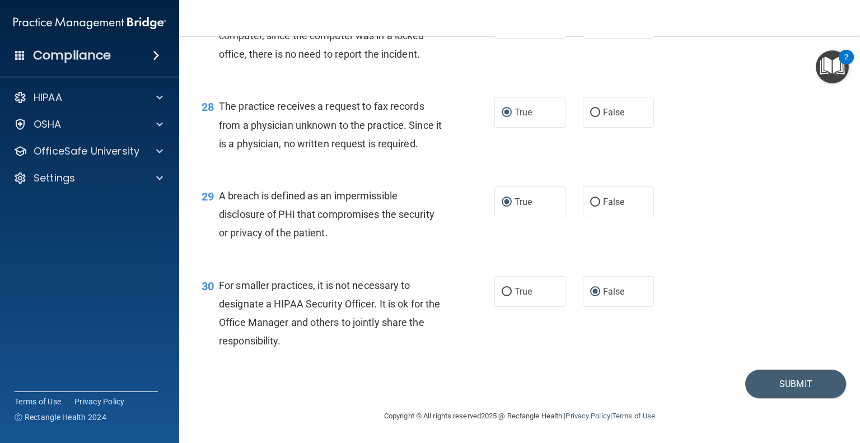
drag, startPoint x: 772, startPoint y: 384, endPoint x: 807, endPoint y: 319, distance: 73.9
drag, startPoint x: 807, startPoint y: 319, endPoint x: 776, endPoint y: 379, distance: 67.9
drag, startPoint x: 776, startPoint y: 379, endPoint x: 782, endPoint y: 380, distance: 6.3
drag, startPoint x: 782, startPoint y: 380, endPoint x: 684, endPoint y: 413, distance: 103.3
drag, startPoint x: 684, startPoint y: 413, endPoint x: 768, endPoint y: 381, distance: 89.9
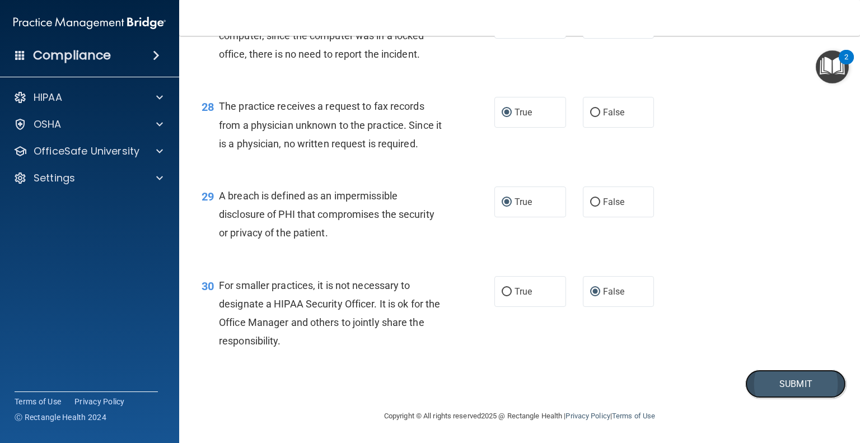
click at [768, 381] on button "Submit" at bounding box center [795, 384] width 101 height 29
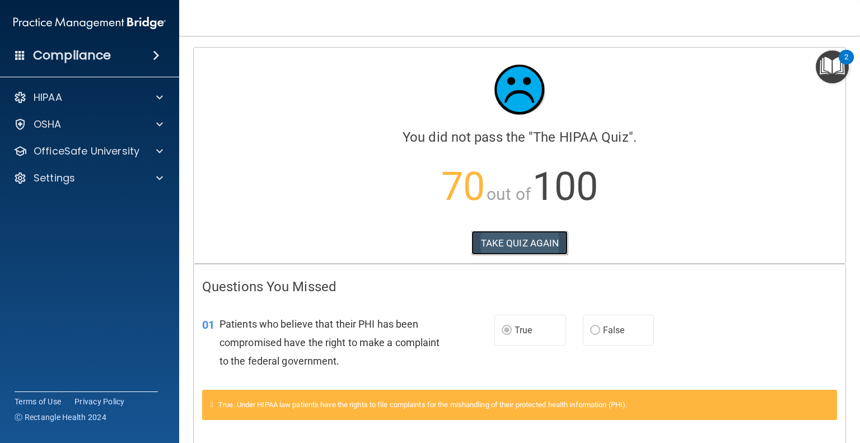
click at [511, 236] on button "TAKE QUIZ AGAIN" at bounding box center [520, 243] width 97 height 25
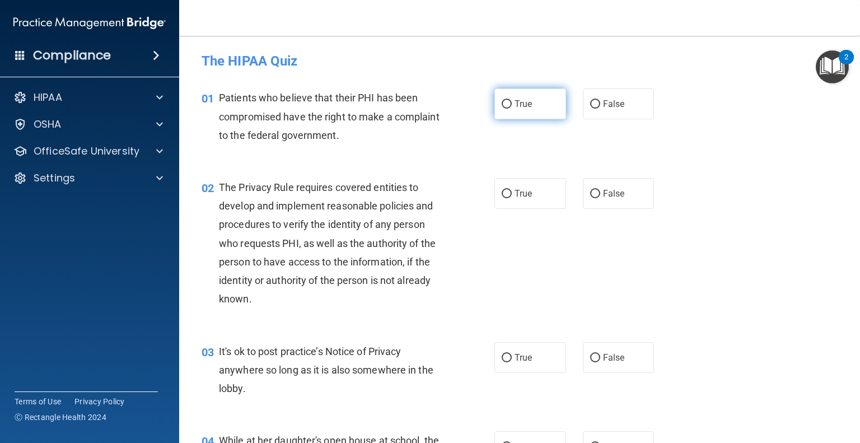
click at [502, 105] on input "True" at bounding box center [507, 104] width 10 height 8
radio input "true"
click at [591, 191] on input "False" at bounding box center [595, 194] width 10 height 8
radio input "true"
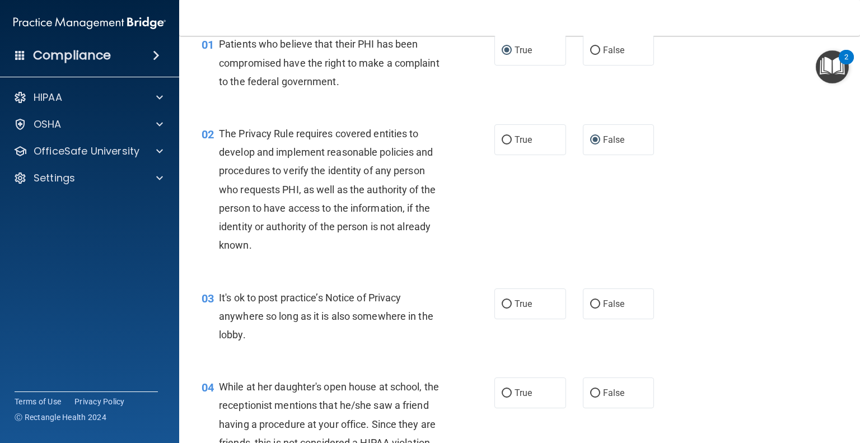
scroll to position [56, 0]
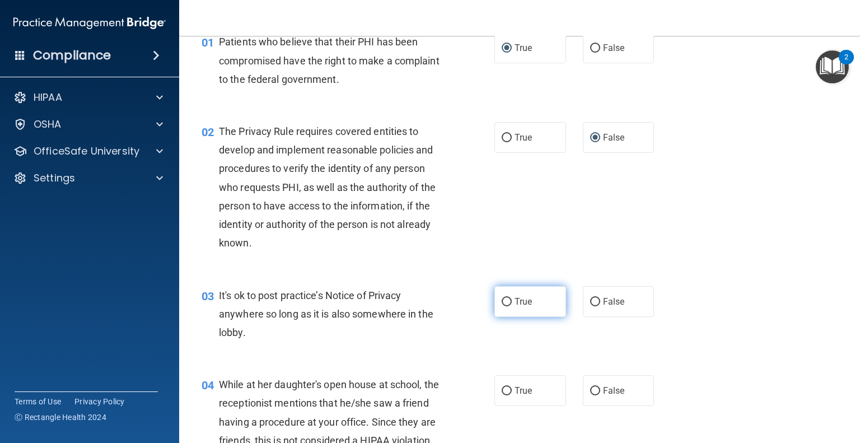
click at [502, 300] on input "True" at bounding box center [507, 302] width 10 height 8
radio input "true"
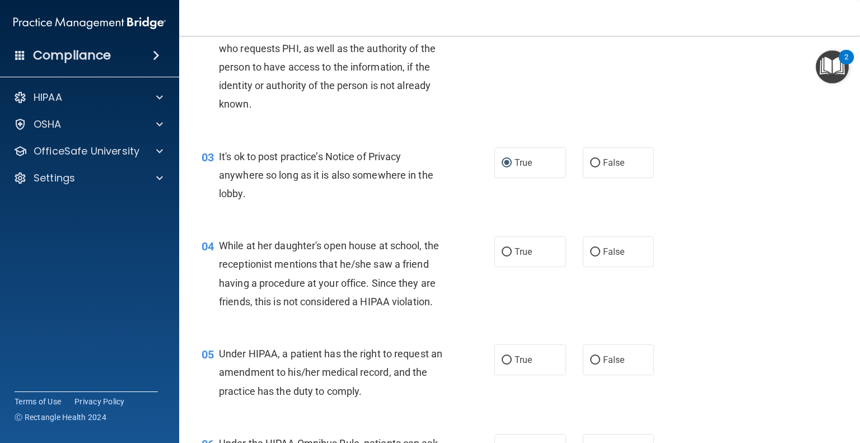
scroll to position [195, 0]
click at [591, 248] on input "False" at bounding box center [595, 252] width 10 height 8
radio input "true"
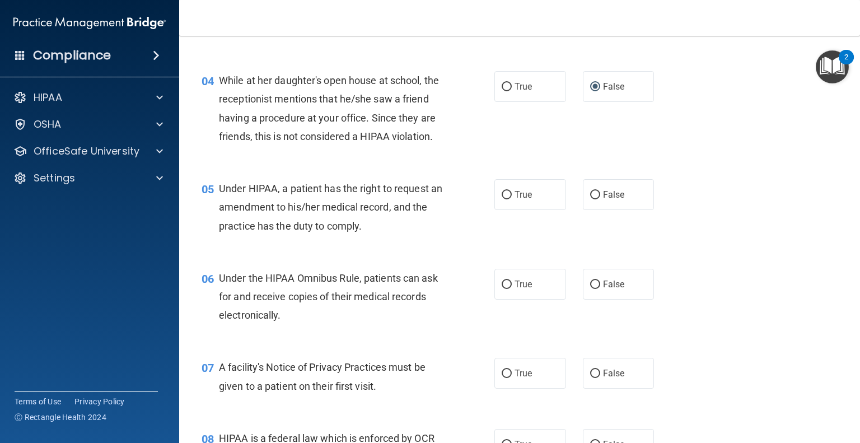
scroll to position [363, 0]
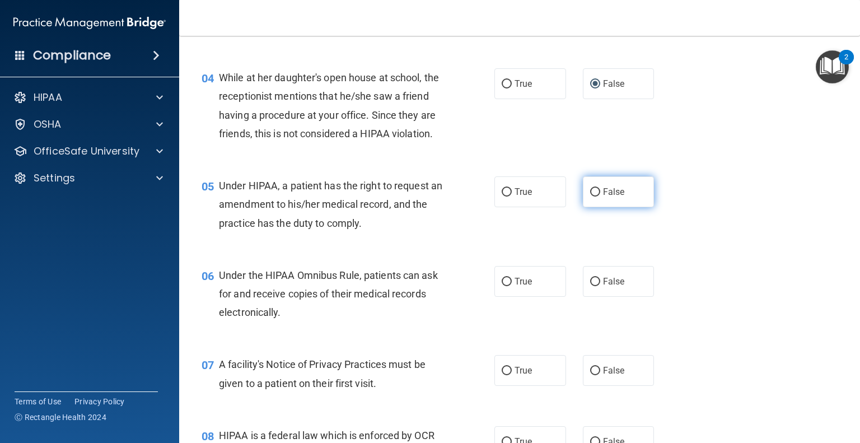
click at [590, 197] on input "False" at bounding box center [595, 192] width 10 height 8
radio input "true"
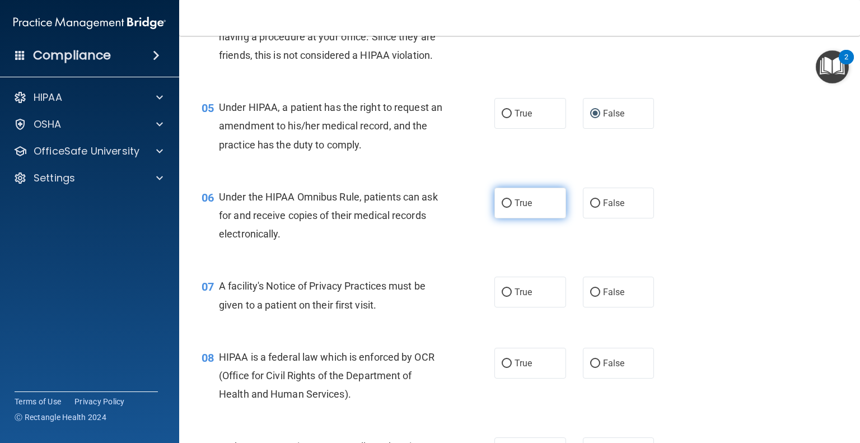
click at [502, 208] on input "True" at bounding box center [507, 203] width 10 height 8
radio input "true"
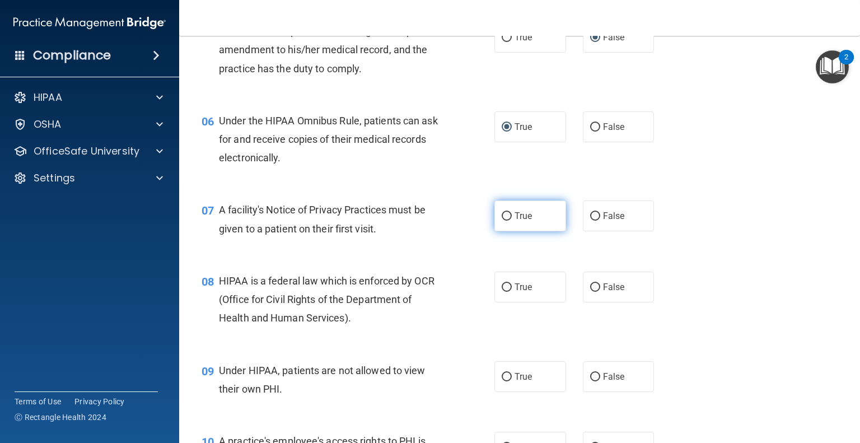
click at [502, 221] on input "True" at bounding box center [507, 216] width 10 height 8
radio input "true"
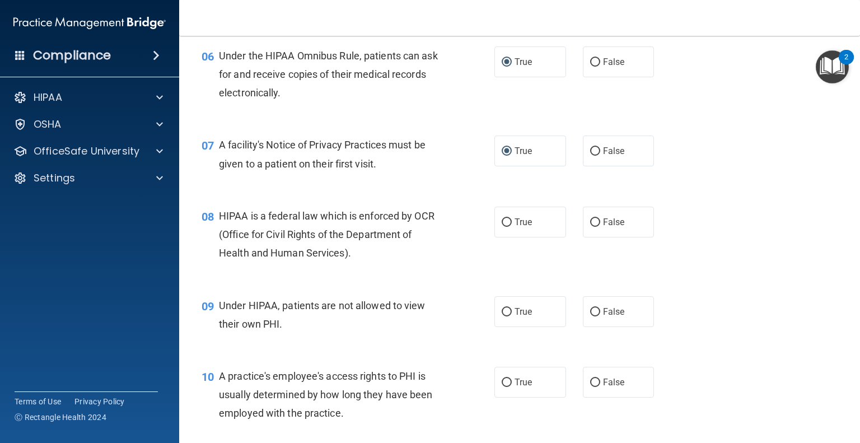
scroll to position [612, 0]
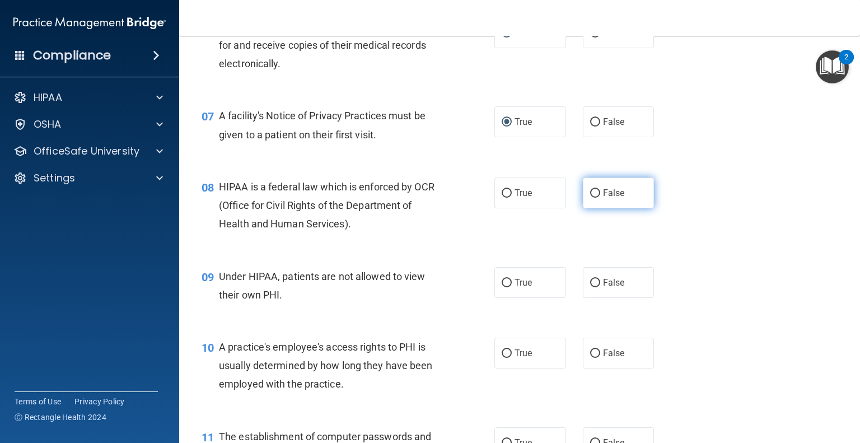
click at [590, 198] on input "False" at bounding box center [595, 193] width 10 height 8
radio input "true"
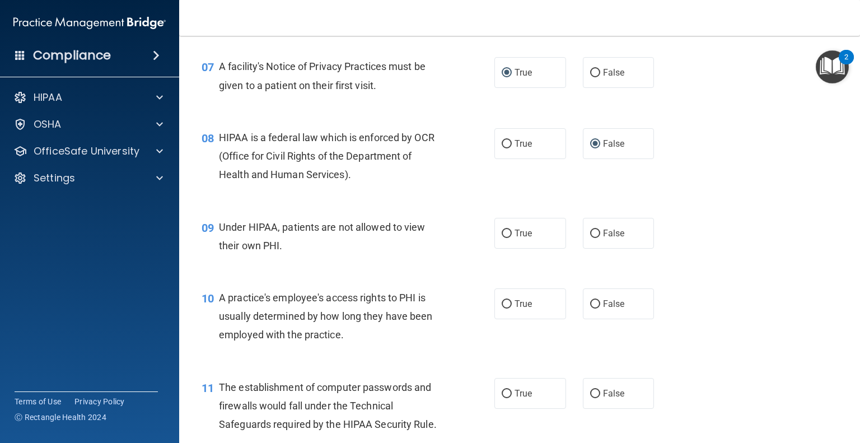
scroll to position [661, 0]
click at [590, 238] on input "False" at bounding box center [595, 234] width 10 height 8
radio input "true"
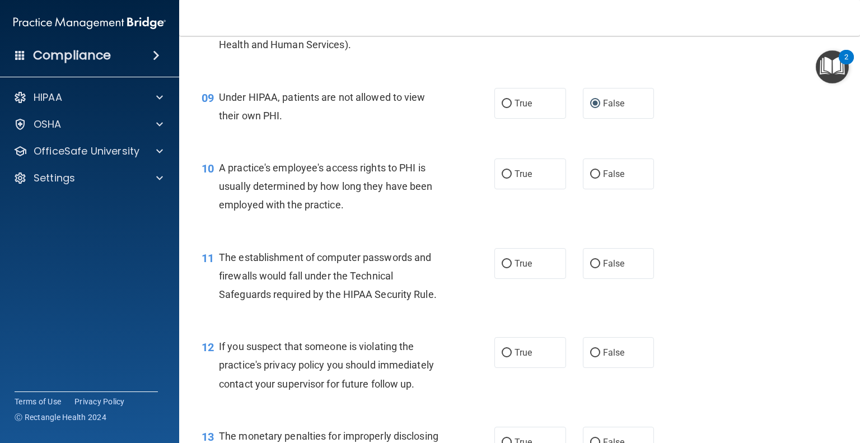
scroll to position [792, 0]
click at [590, 178] on input "False" at bounding box center [595, 173] width 10 height 8
radio input "true"
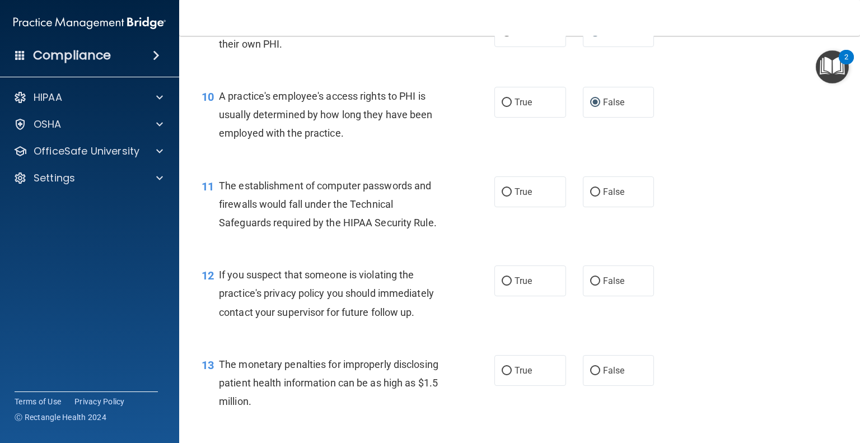
scroll to position [864, 0]
click at [502, 195] on input "True" at bounding box center [507, 191] width 10 height 8
radio input "true"
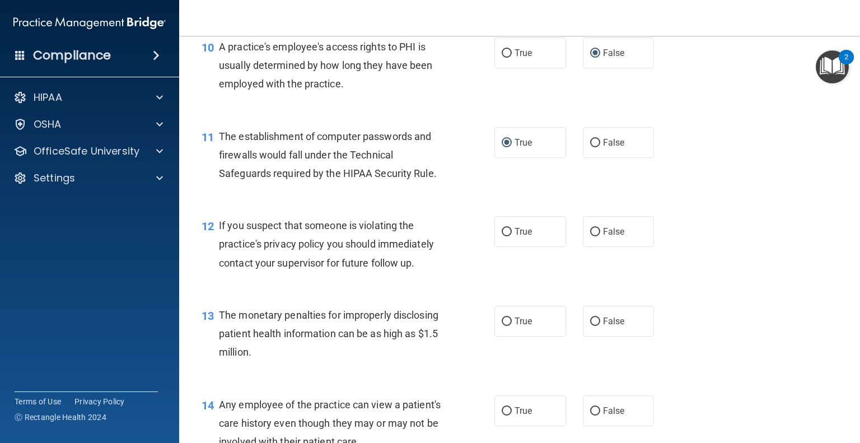
scroll to position [923, 0]
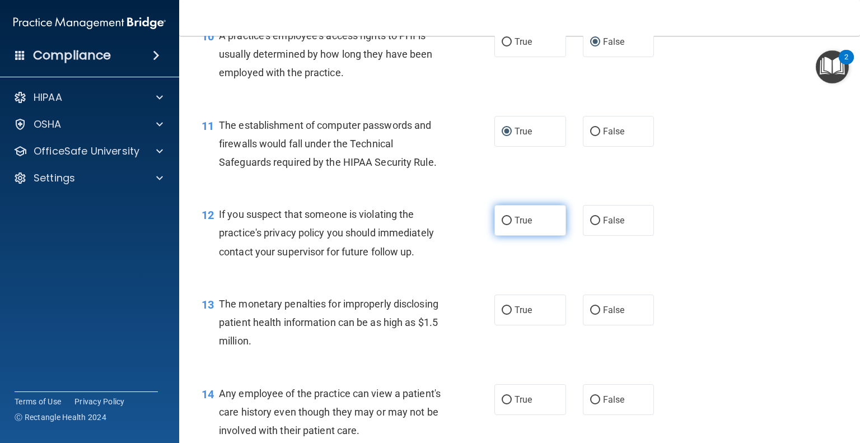
click at [502, 225] on input "True" at bounding box center [507, 221] width 10 height 8
radio input "true"
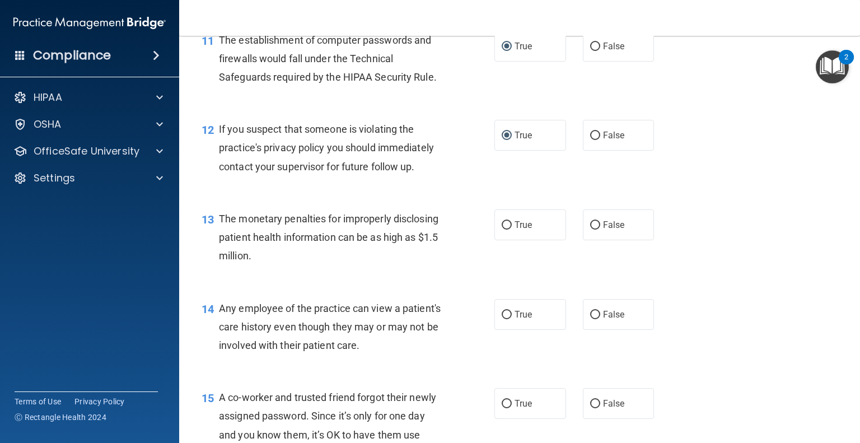
scroll to position [1008, 0]
click at [502, 230] on input "True" at bounding box center [507, 225] width 10 height 8
radio input "true"
click at [593, 319] on input "False" at bounding box center [595, 315] width 10 height 8
radio input "true"
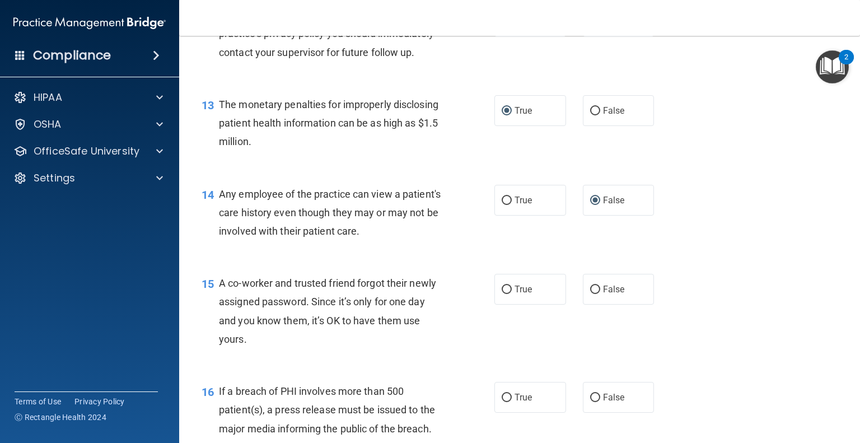
scroll to position [1212, 0]
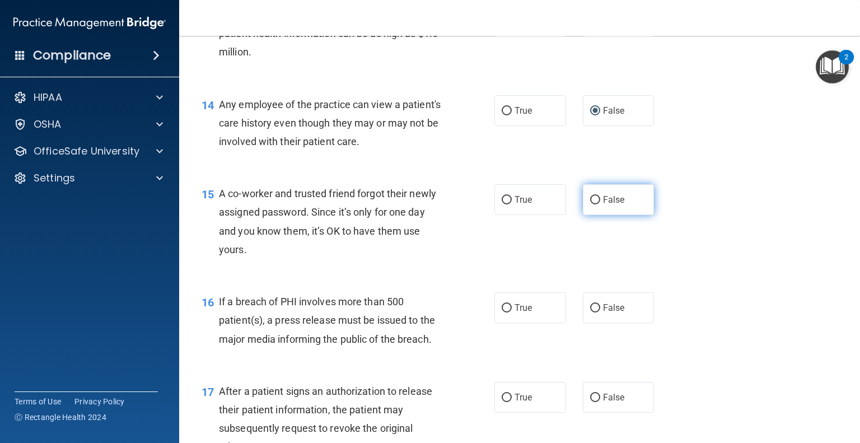
click at [590, 204] on input "False" at bounding box center [595, 200] width 10 height 8
radio input "true"
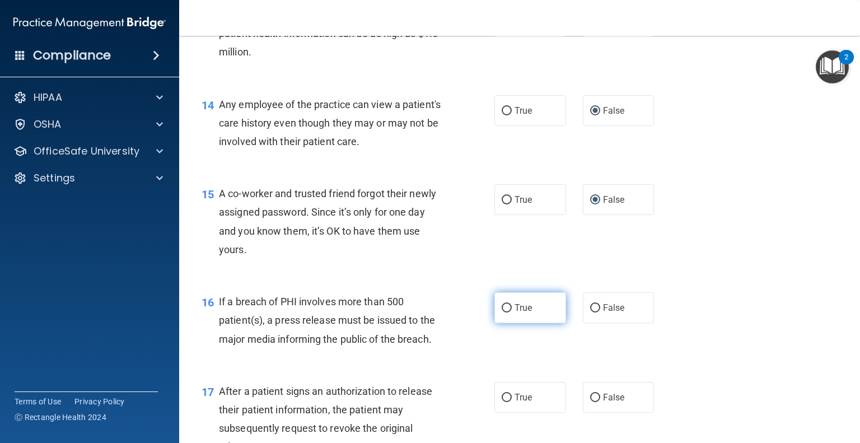
click at [502, 313] on input "True" at bounding box center [507, 308] width 10 height 8
radio input "true"
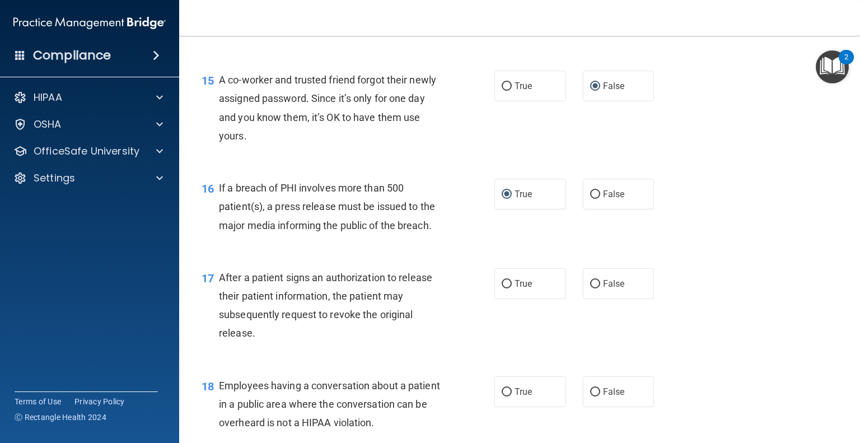
scroll to position [1326, 0]
click at [502, 288] on input "True" at bounding box center [507, 283] width 10 height 8
radio input "true"
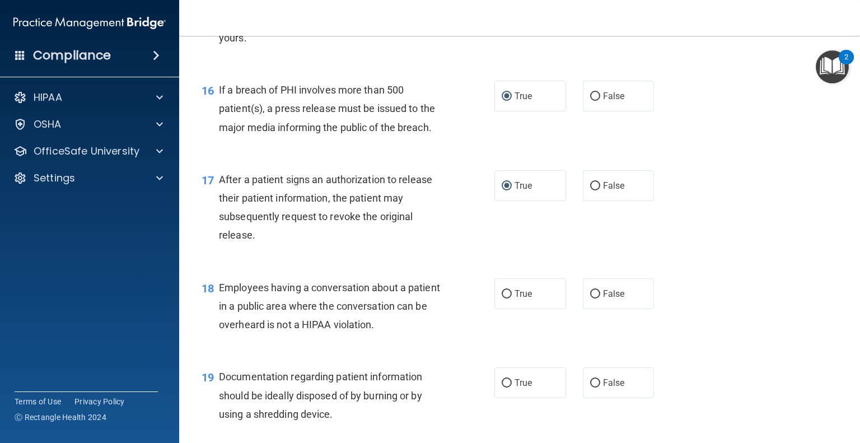
scroll to position [1429, 0]
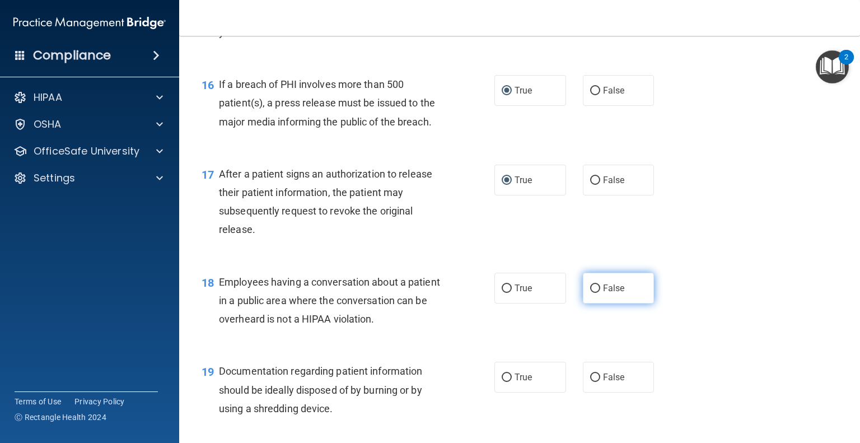
click at [590, 293] on input "False" at bounding box center [595, 289] width 10 height 8
radio input "true"
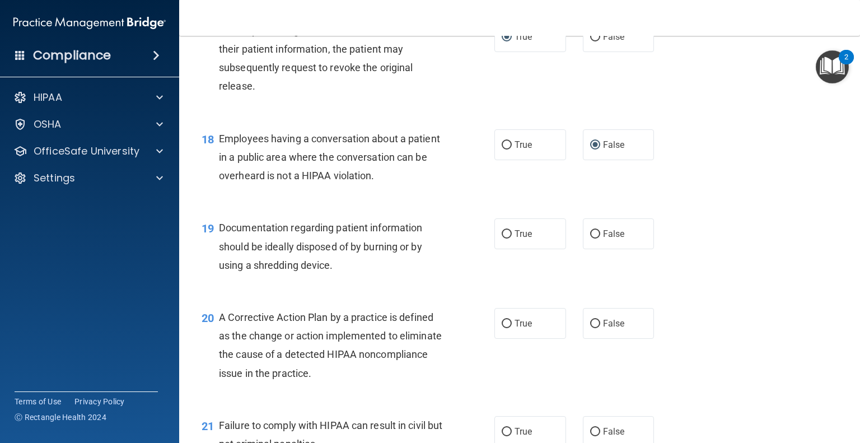
scroll to position [1586, 0]
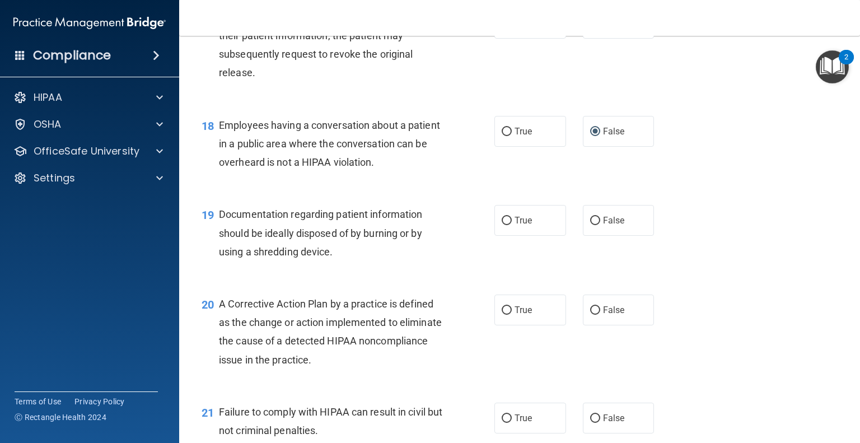
click at [520, 348] on div "20 A Corrective Action Plan by a practice is defined as the change or action im…" at bounding box center [519, 335] width 653 height 108
click at [502, 225] on input "True" at bounding box center [507, 221] width 10 height 8
radio input "true"
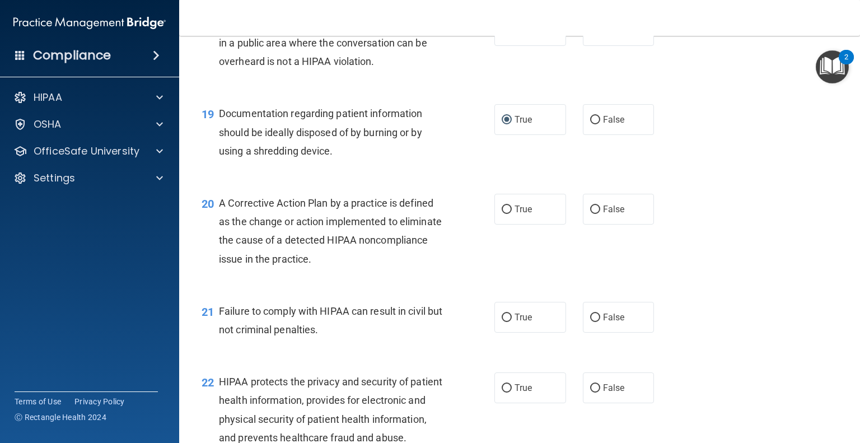
scroll to position [1687, 0]
click at [590, 214] on input "False" at bounding box center [595, 210] width 10 height 8
radio input "true"
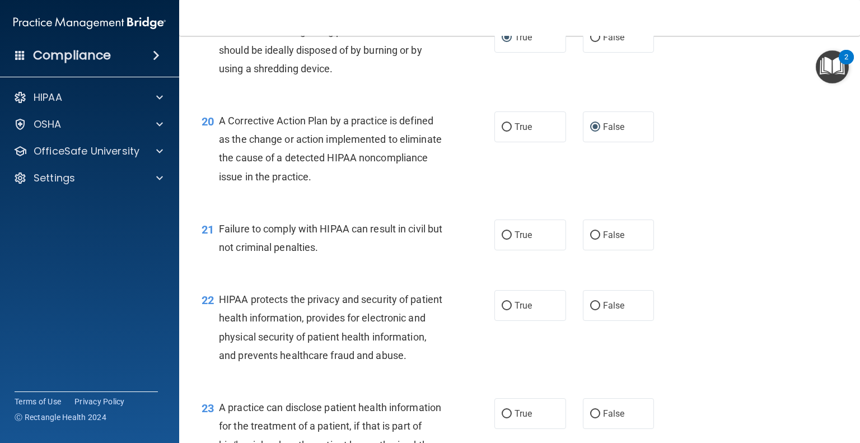
scroll to position [1772, 0]
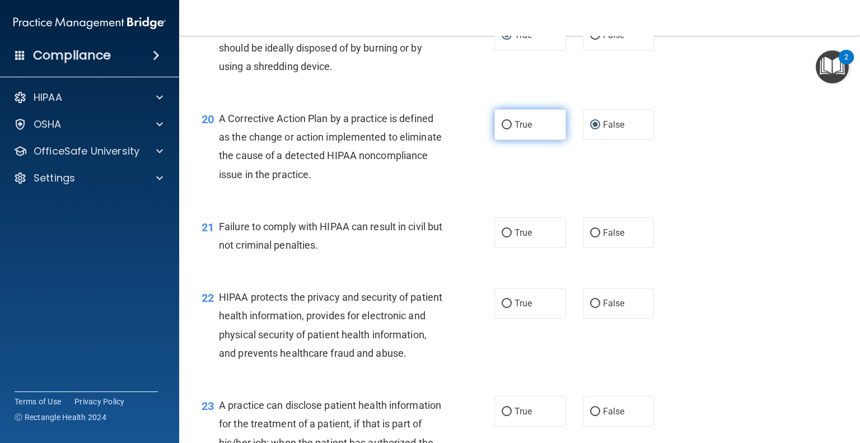
click at [502, 129] on input "True" at bounding box center [507, 125] width 10 height 8
radio input "true"
radio input "false"
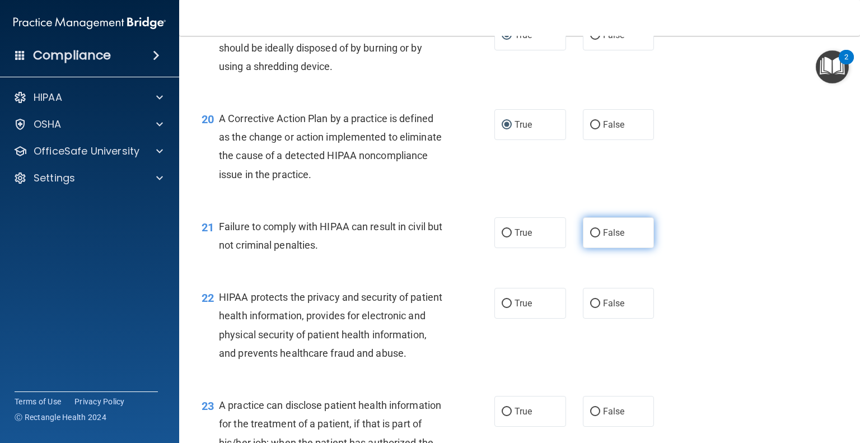
click at [590, 237] on input "False" at bounding box center [595, 233] width 10 height 8
radio input "true"
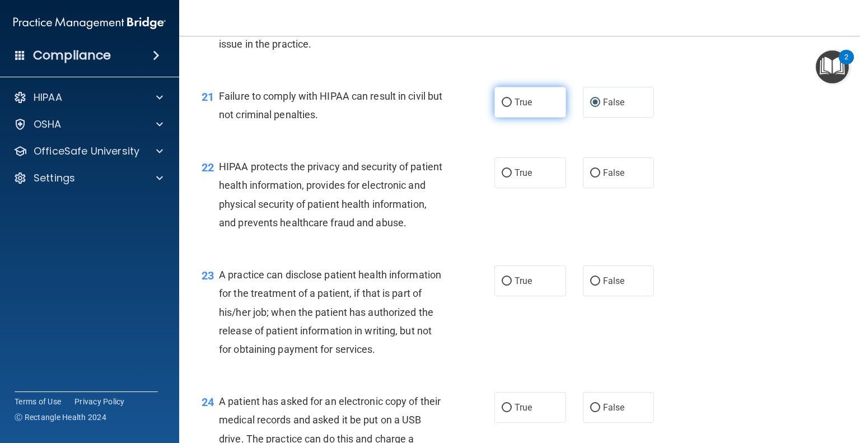
scroll to position [1902, 0]
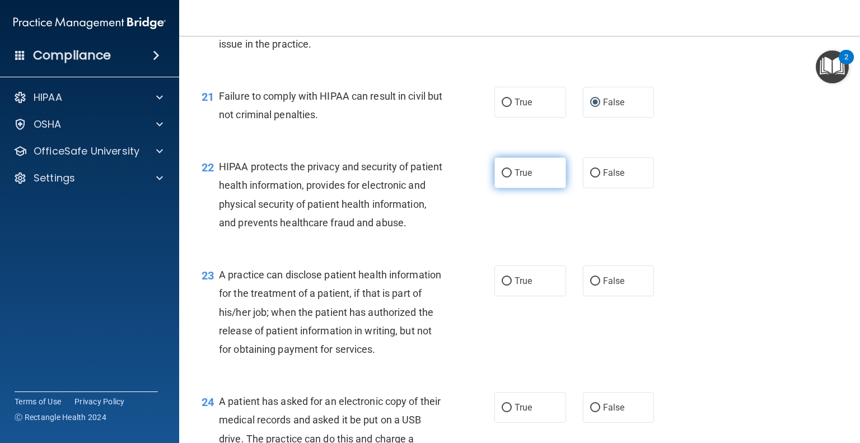
click at [502, 178] on input "True" at bounding box center [507, 173] width 10 height 8
radio input "true"
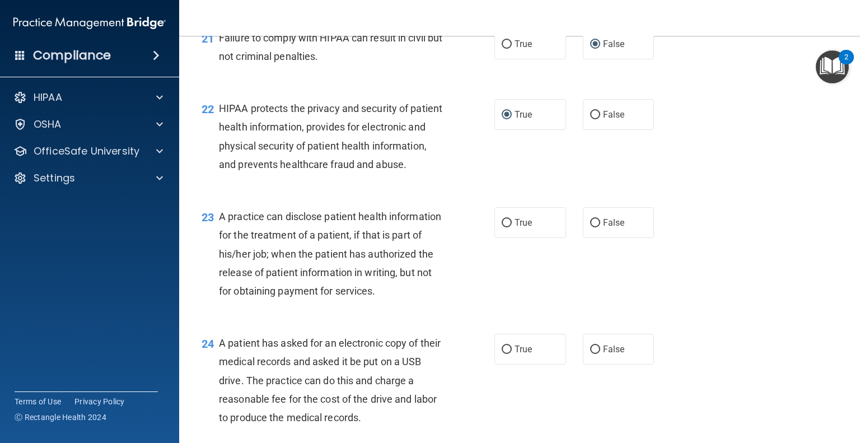
scroll to position [1965, 0]
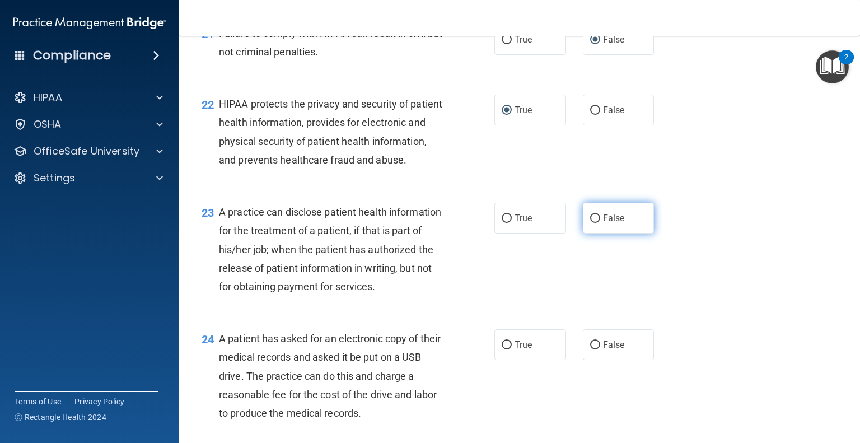
click at [590, 223] on input "False" at bounding box center [595, 219] width 10 height 8
radio input "true"
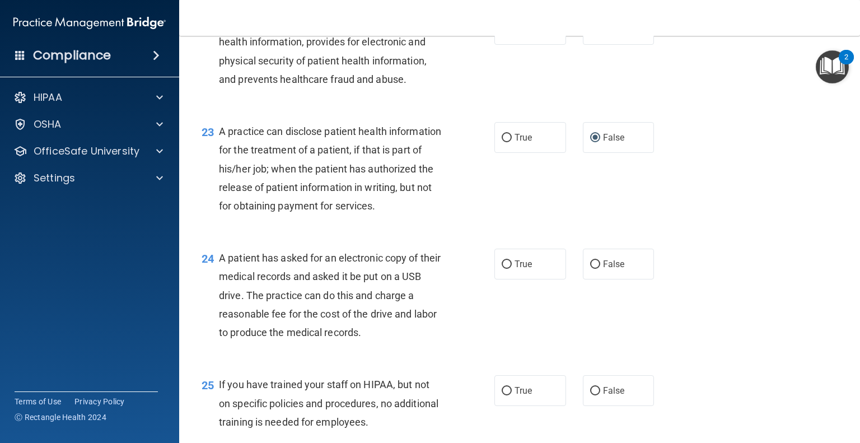
scroll to position [2045, 0]
click at [502, 269] on input "True" at bounding box center [507, 264] width 10 height 8
radio input "true"
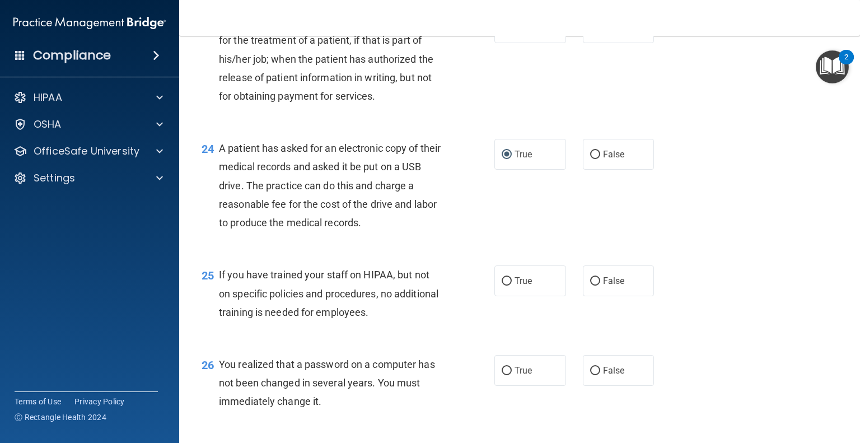
scroll to position [2159, 0]
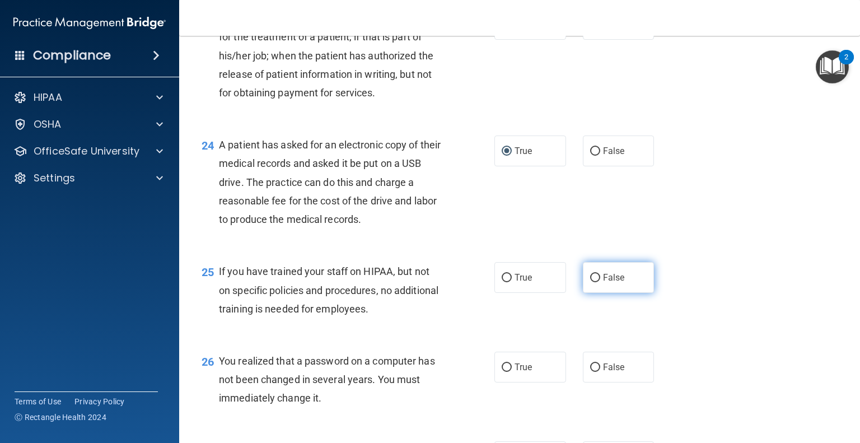
click at [590, 282] on input "False" at bounding box center [595, 278] width 10 height 8
radio input "true"
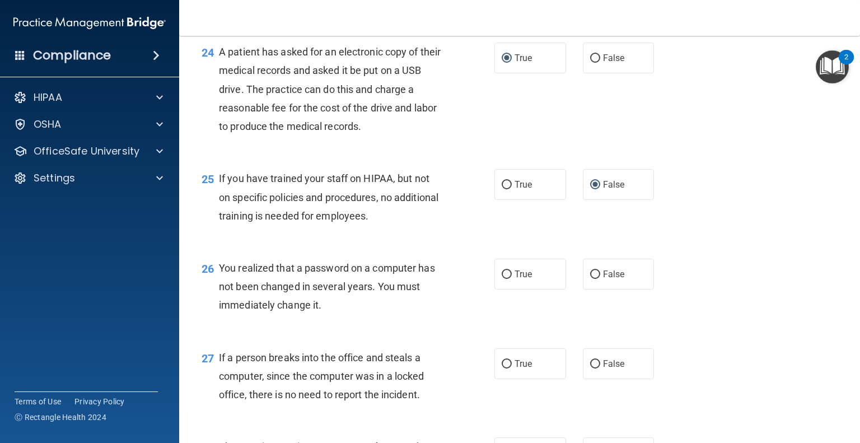
scroll to position [2263, 0]
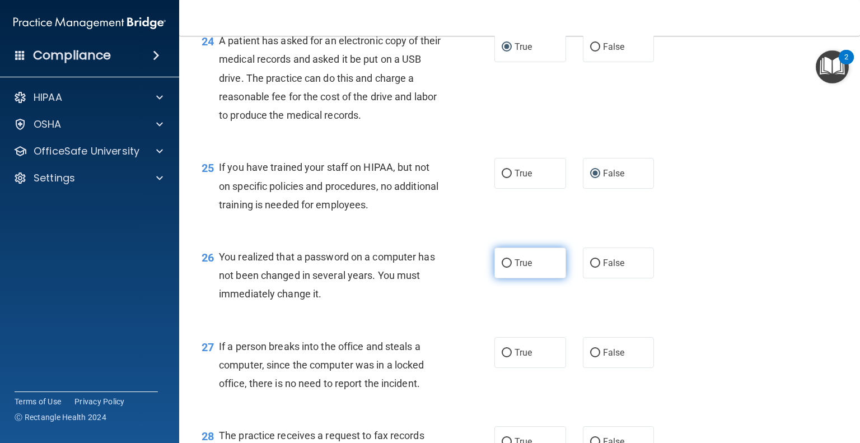
click at [504, 268] on input "True" at bounding box center [507, 263] width 10 height 8
radio input "true"
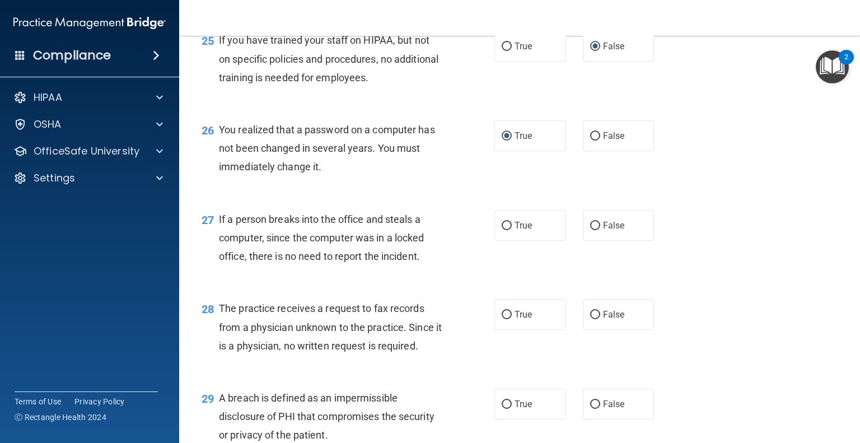
scroll to position [2394, 0]
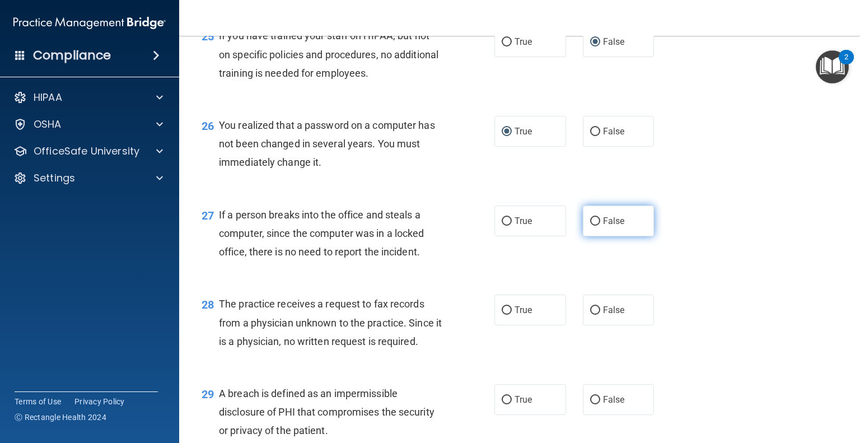
click at [590, 226] on input "False" at bounding box center [595, 221] width 10 height 8
radio input "true"
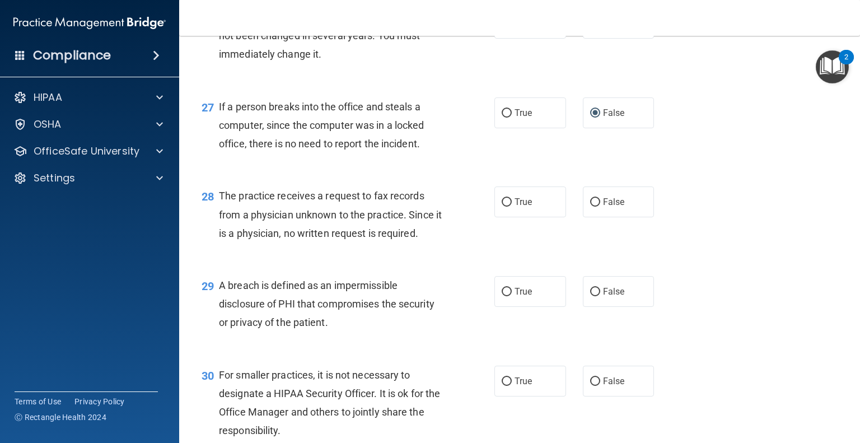
scroll to position [2518, 0]
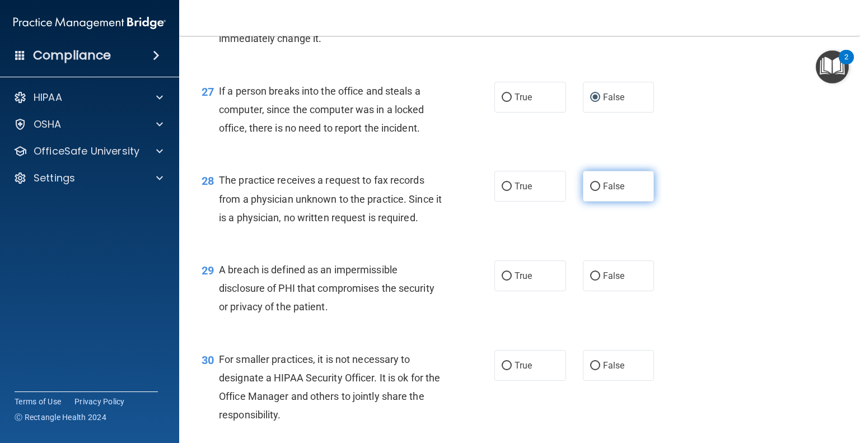
click at [590, 191] on input "False" at bounding box center [595, 187] width 10 height 8
radio input "true"
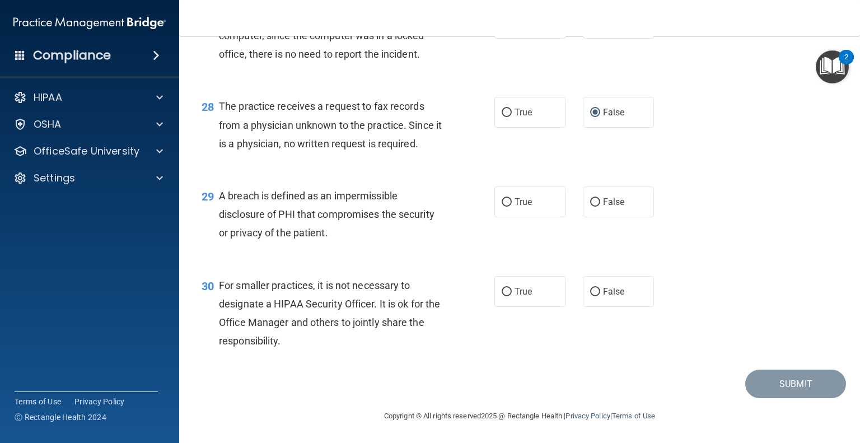
scroll to position [2601, 0]
click at [504, 207] on input "True" at bounding box center [507, 202] width 10 height 8
radio input "true"
click at [590, 296] on input "False" at bounding box center [595, 292] width 10 height 8
radio input "true"
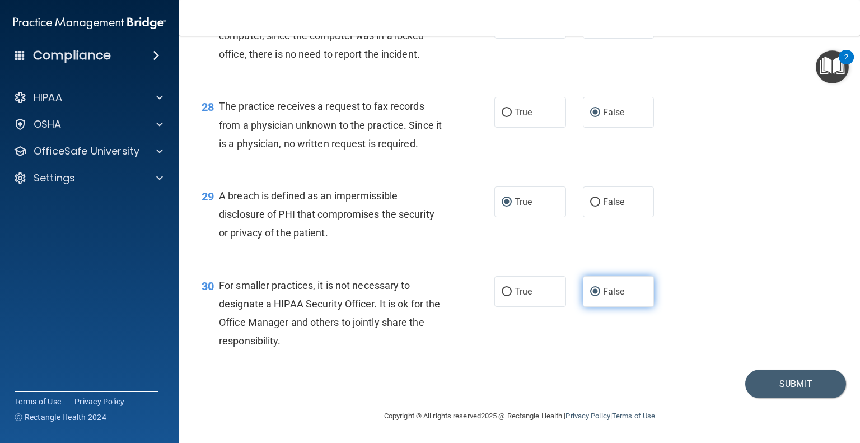
click at [590, 296] on input "False" at bounding box center [595, 292] width 10 height 8
click at [761, 398] on button "Submit" at bounding box center [795, 384] width 101 height 29
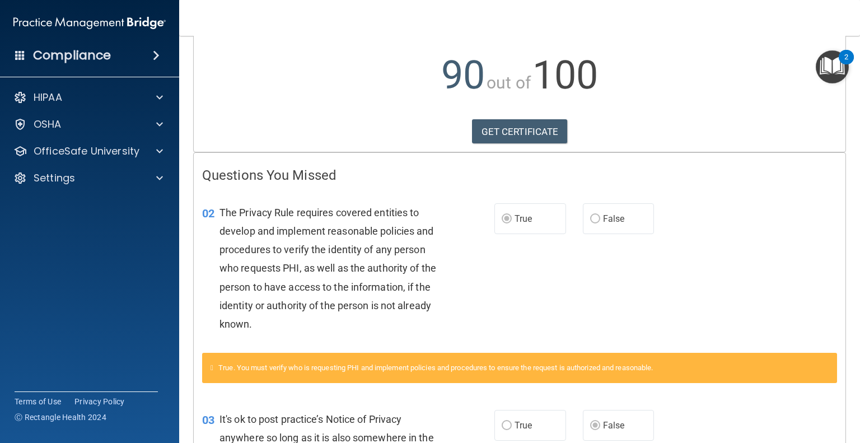
scroll to position [78, 0]
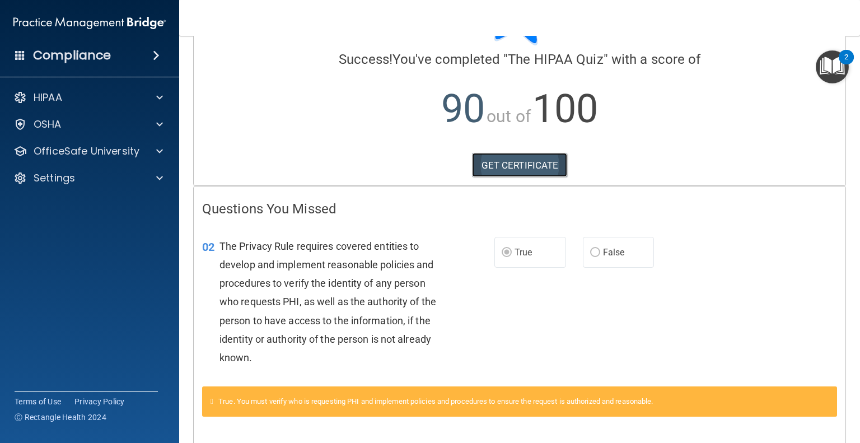
click at [504, 163] on link "GET CERTIFICATE" at bounding box center [520, 165] width 96 height 25
click at [159, 153] on span at bounding box center [159, 150] width 7 height 13
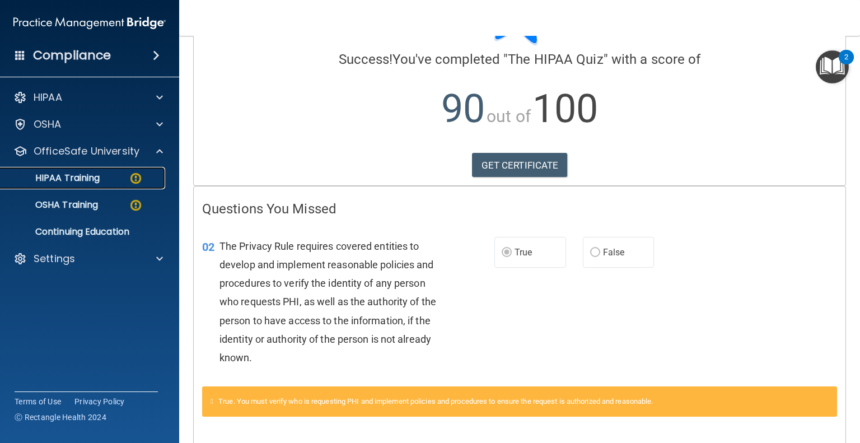
click at [78, 178] on p "HIPAA Training" at bounding box center [53, 178] width 92 height 11
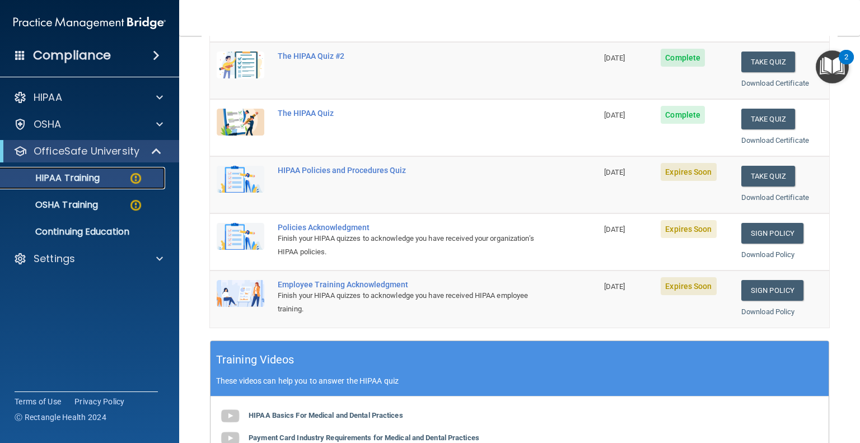
scroll to position [155, 0]
click at [767, 172] on button "Take Quiz" at bounding box center [769, 176] width 54 height 21
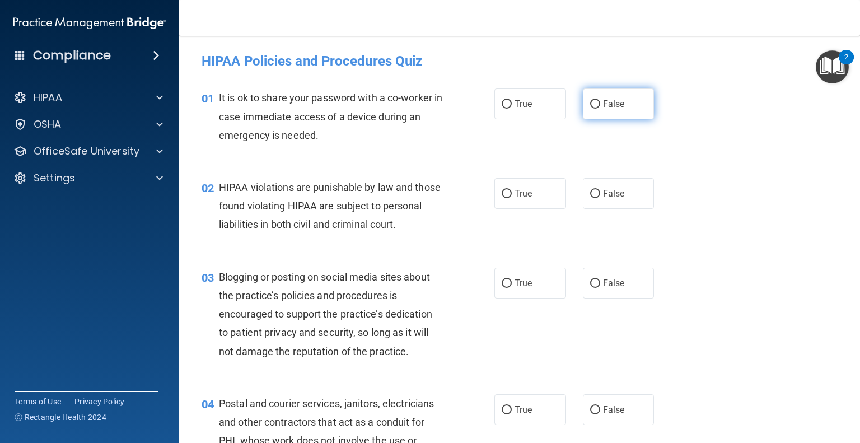
click at [590, 100] on input "False" at bounding box center [595, 104] width 10 height 8
radio input "true"
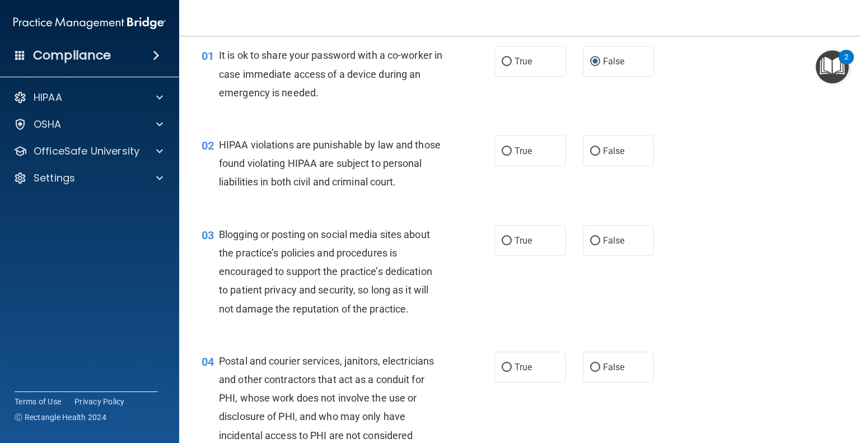
scroll to position [45, 0]
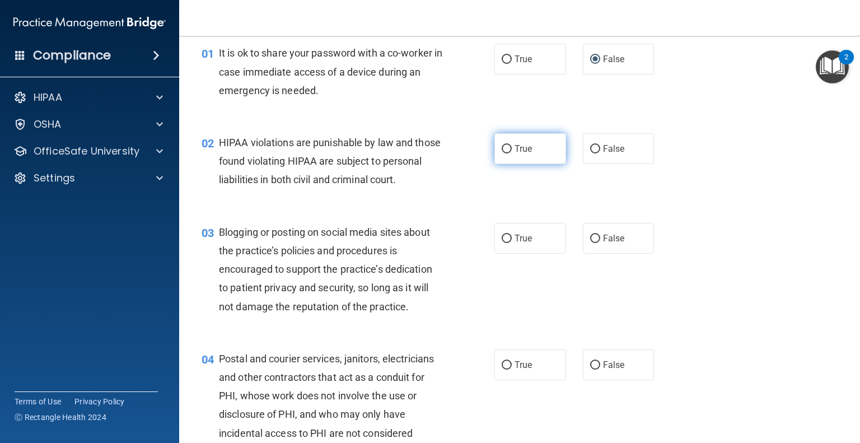
click at [502, 148] on input "True" at bounding box center [507, 149] width 10 height 8
radio input "true"
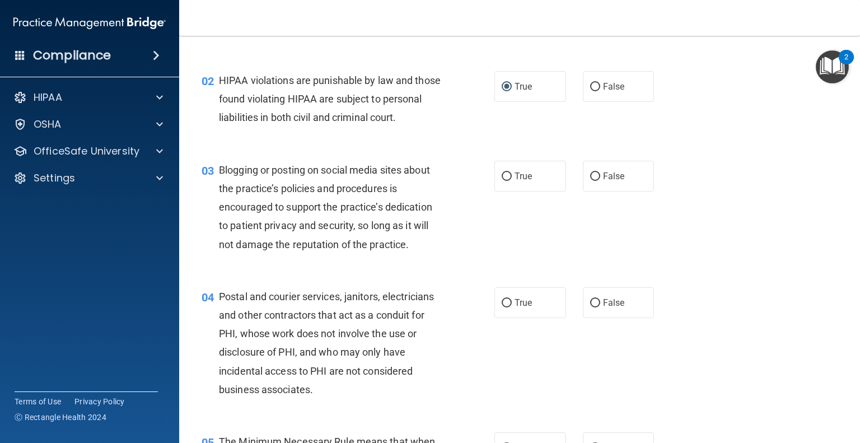
scroll to position [108, 0]
click at [594, 180] on input "False" at bounding box center [595, 176] width 10 height 8
radio input "true"
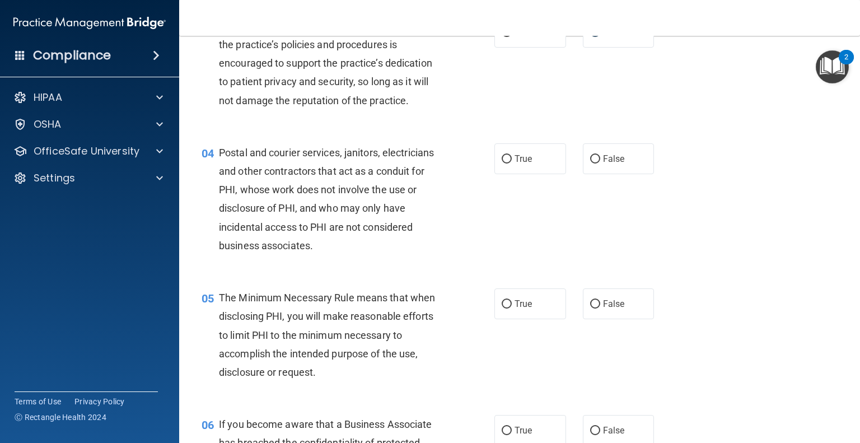
scroll to position [253, 0]
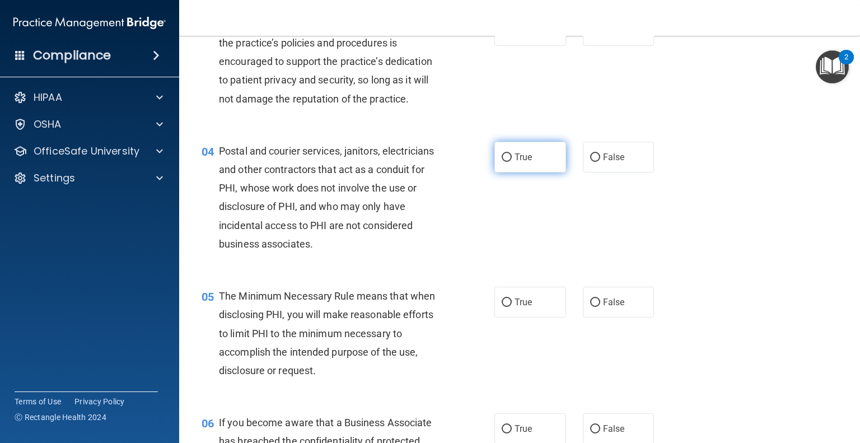
click at [502, 162] on input "True" at bounding box center [507, 157] width 10 height 8
radio input "true"
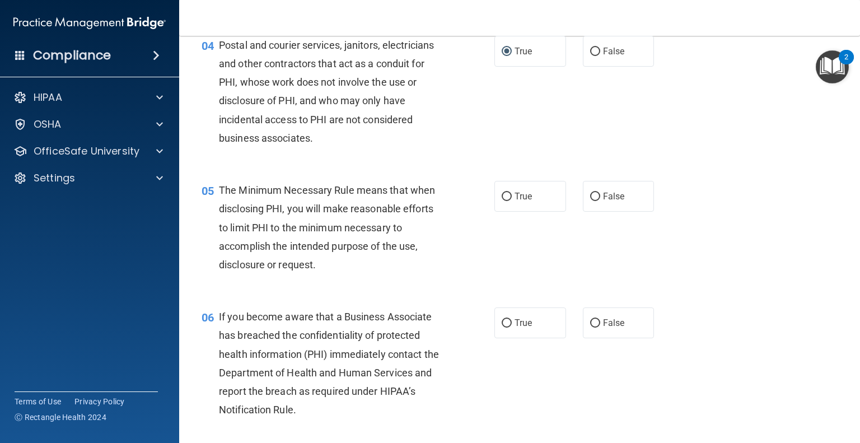
scroll to position [358, 0]
click at [503, 201] on input "True" at bounding box center [507, 197] width 10 height 8
radio input "true"
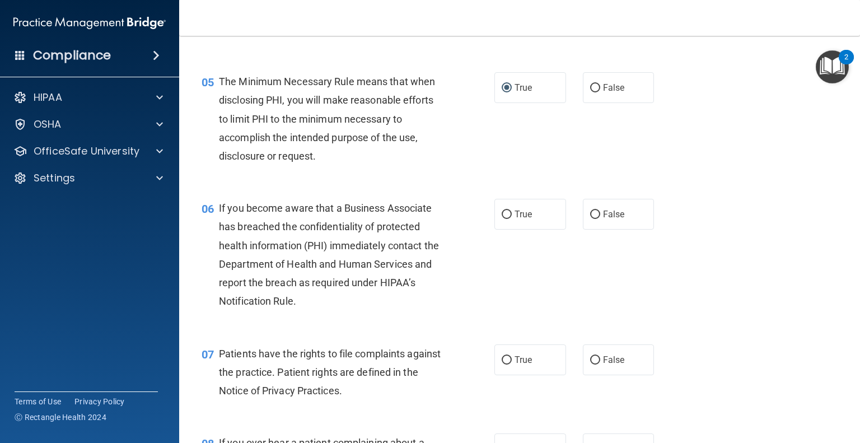
scroll to position [468, 0]
click at [492, 251] on div "06 If you become aware that a Business Associate has breached the confidentiali…" at bounding box center [348, 256] width 327 height 117
drag, startPoint x: 589, startPoint y: 230, endPoint x: 545, endPoint y: 282, distance: 67.6
drag, startPoint x: 545, startPoint y: 282, endPoint x: 505, endPoint y: 271, distance: 41.3
drag, startPoint x: 505, startPoint y: 271, endPoint x: 458, endPoint y: 215, distance: 73.1
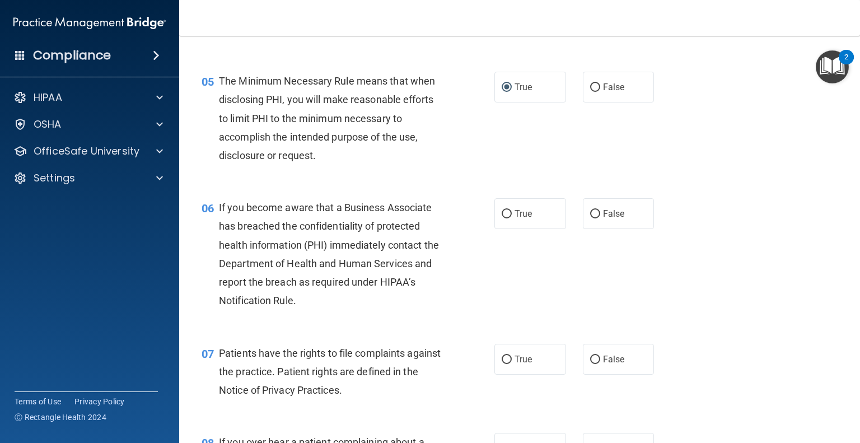
click at [458, 215] on div "06 If you become aware that a Business Associate has breached the confidentiali…" at bounding box center [519, 256] width 653 height 145
click at [590, 218] on input "False" at bounding box center [595, 214] width 10 height 8
radio input "true"
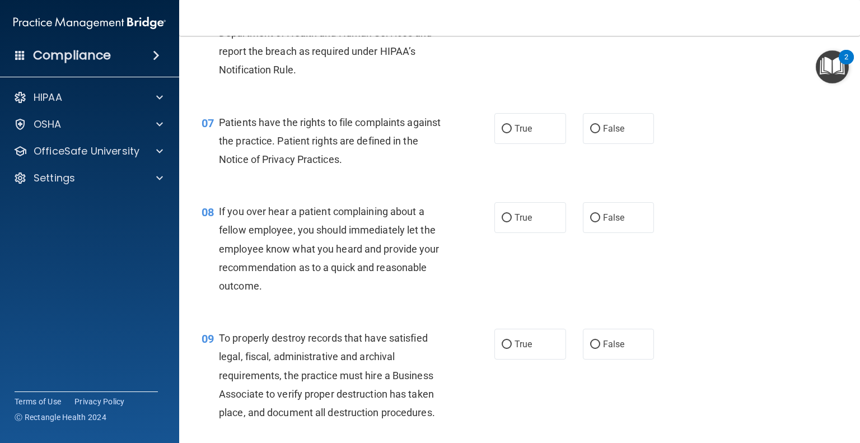
scroll to position [698, 0]
click at [502, 133] on input "True" at bounding box center [507, 129] width 10 height 8
radio input "true"
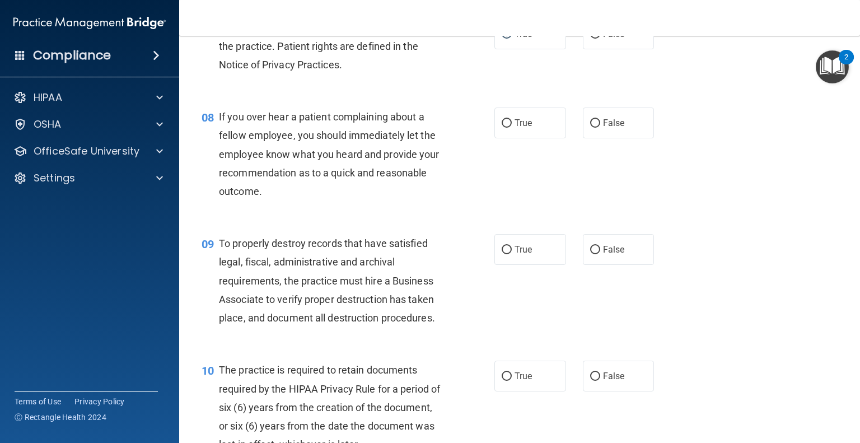
scroll to position [795, 0]
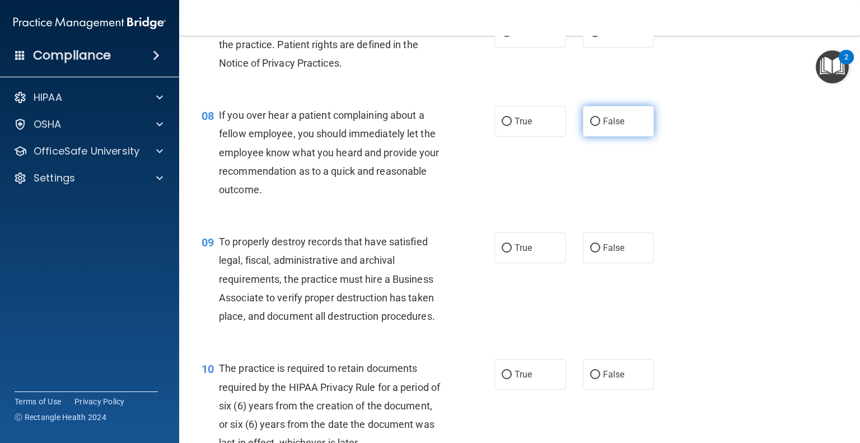
click at [590, 126] on input "False" at bounding box center [595, 122] width 10 height 8
radio input "true"
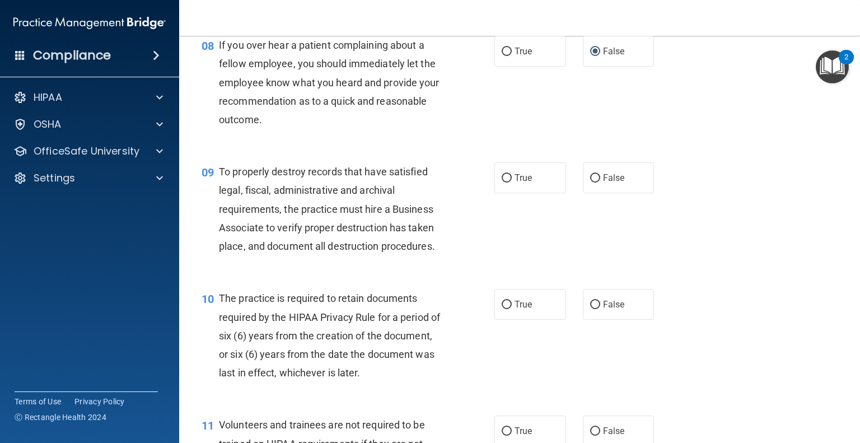
scroll to position [869, 0]
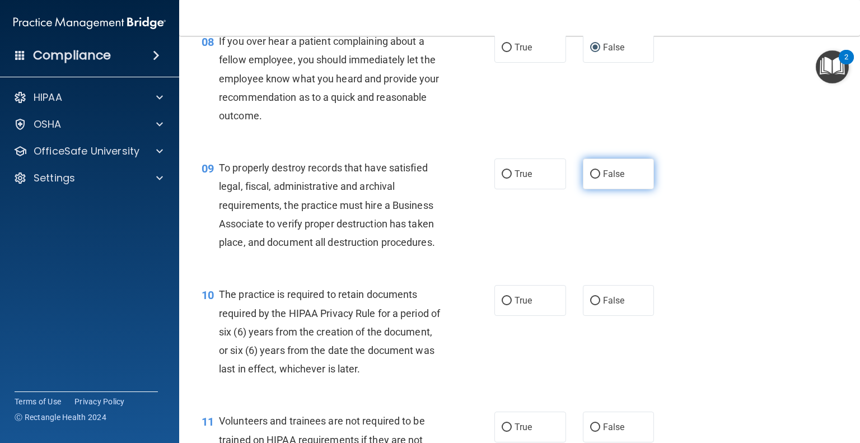
click at [590, 179] on input "False" at bounding box center [595, 174] width 10 height 8
radio input "true"
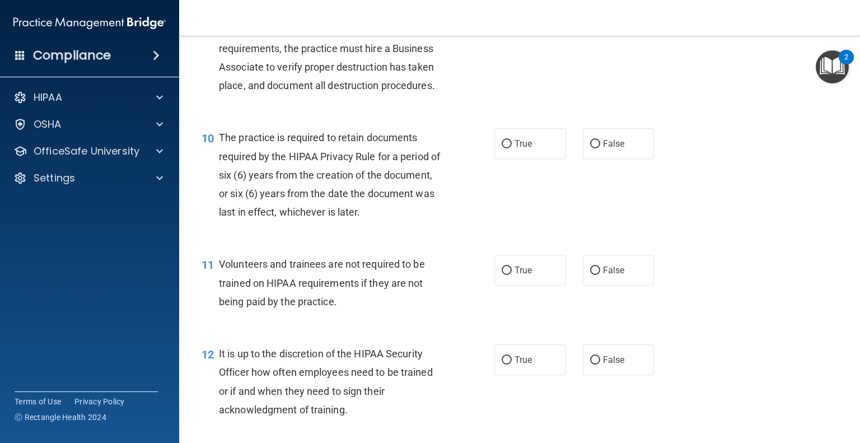
scroll to position [1026, 0]
click at [502, 148] on input "True" at bounding box center [507, 143] width 10 height 8
radio input "true"
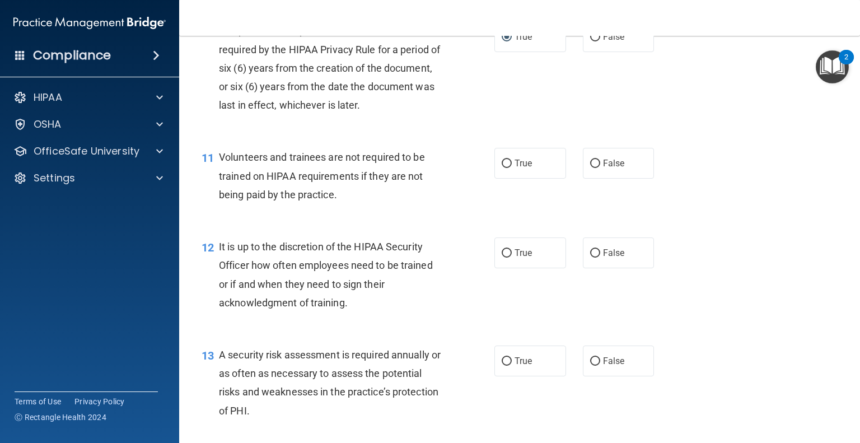
scroll to position [1131, 0]
click at [590, 169] on input "False" at bounding box center [595, 165] width 10 height 8
radio input "true"
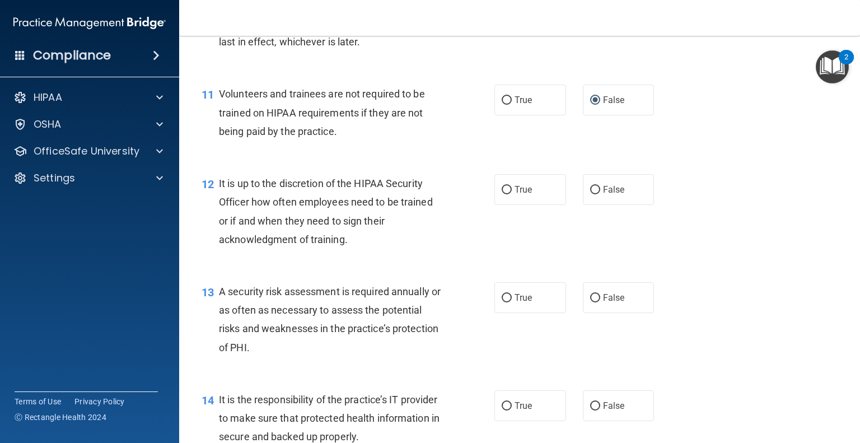
scroll to position [1197, 0]
click at [590, 193] on input "False" at bounding box center [595, 188] width 10 height 8
radio input "true"
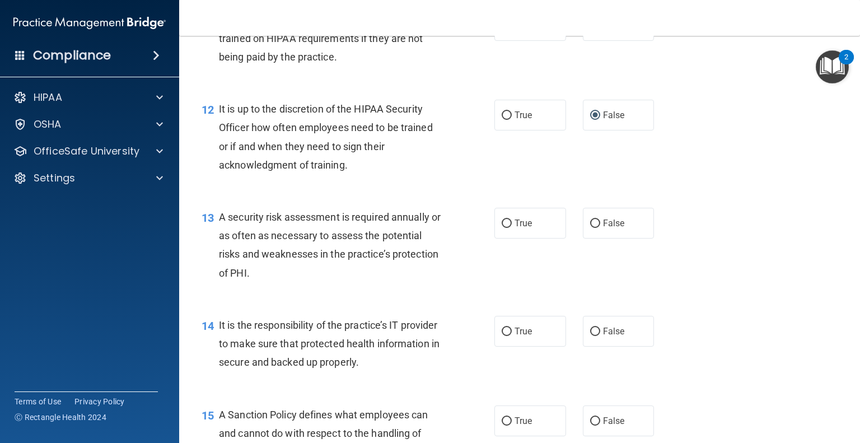
scroll to position [1321, 0]
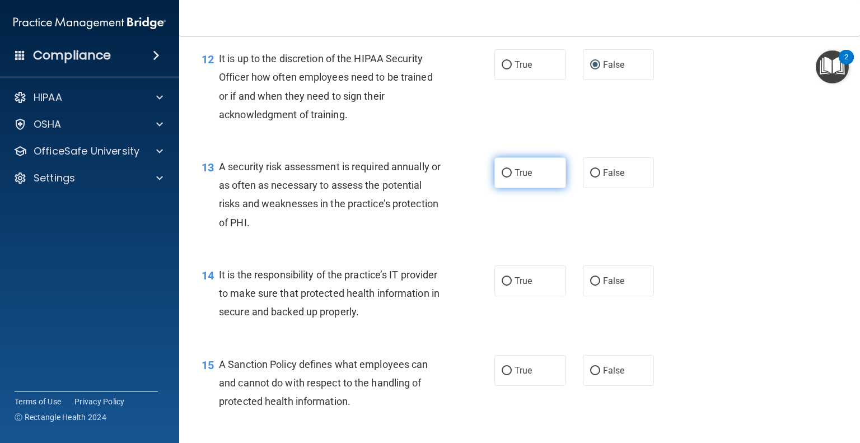
click at [502, 178] on input "True" at bounding box center [507, 173] width 10 height 8
radio input "true"
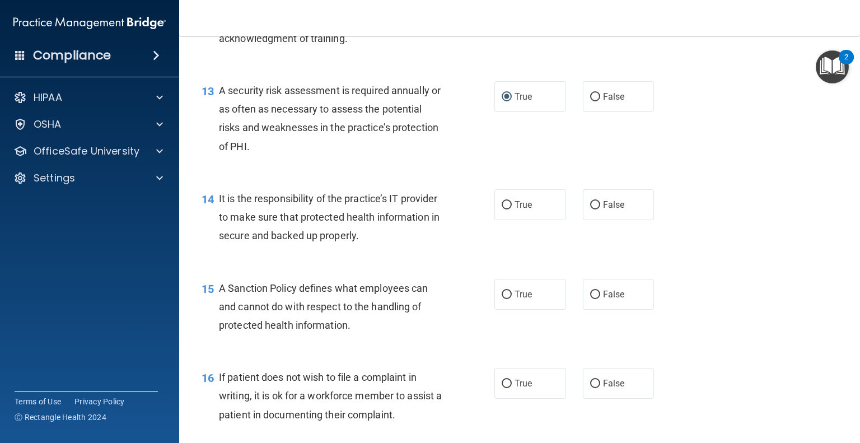
scroll to position [1432, 0]
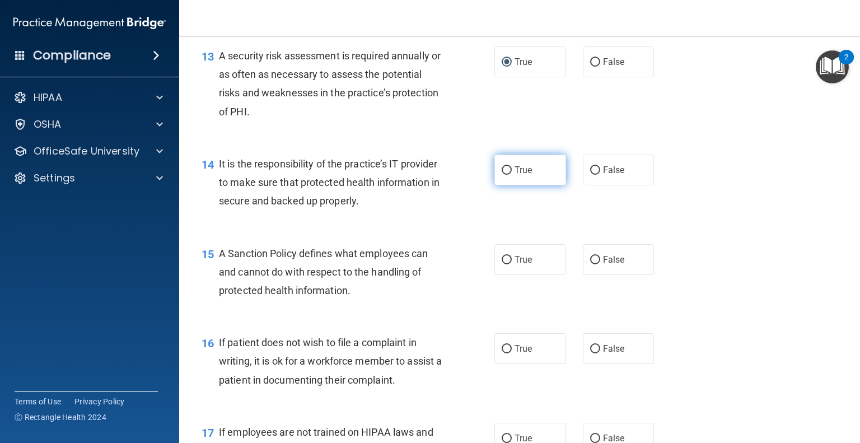
click at [502, 175] on input "True" at bounding box center [507, 170] width 10 height 8
radio input "true"
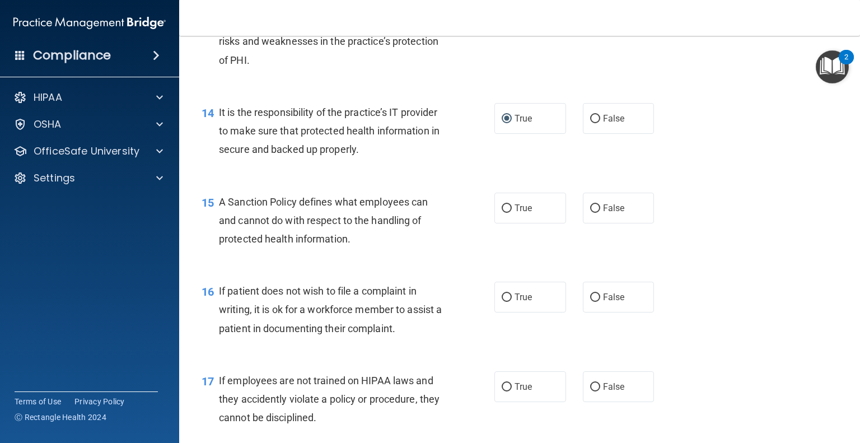
scroll to position [1488, 0]
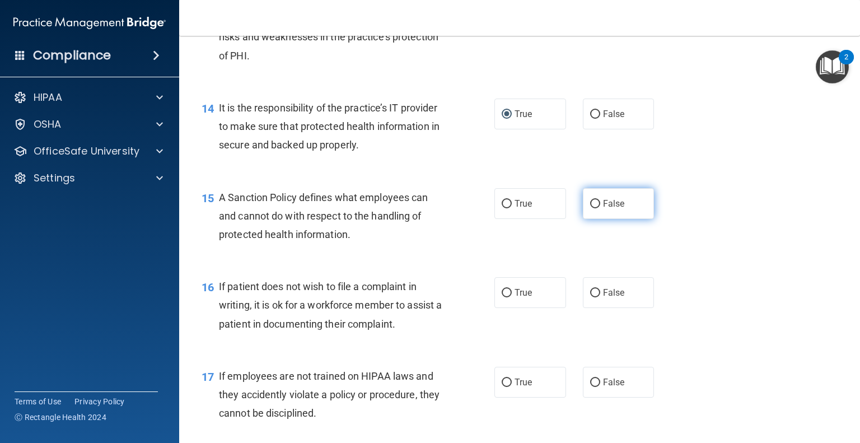
click at [590, 208] on input "False" at bounding box center [595, 204] width 10 height 8
radio input "true"
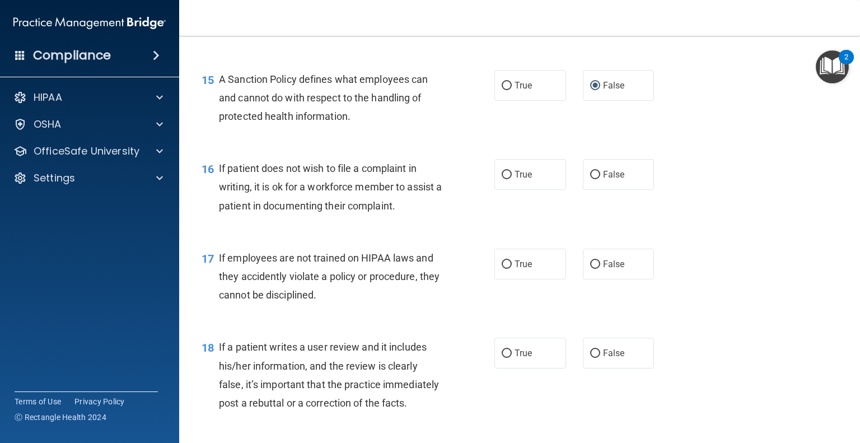
scroll to position [1606, 0]
click at [590, 179] on input "False" at bounding box center [595, 174] width 10 height 8
radio input "true"
click at [590, 268] on input "False" at bounding box center [595, 264] width 10 height 8
radio input "true"
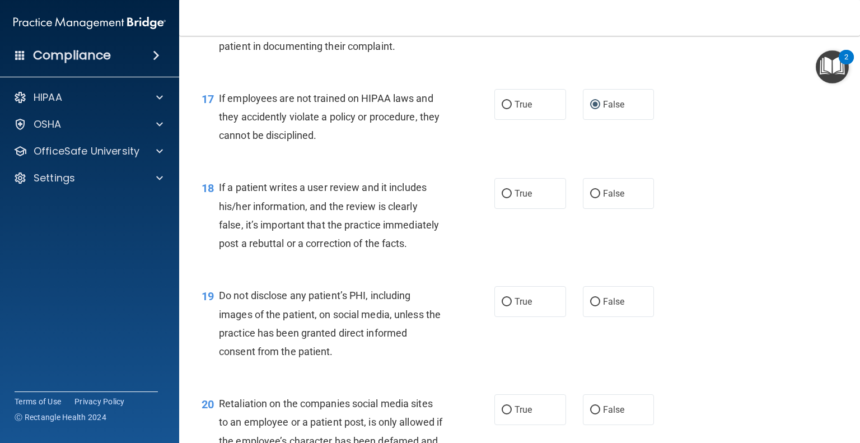
scroll to position [1773, 0]
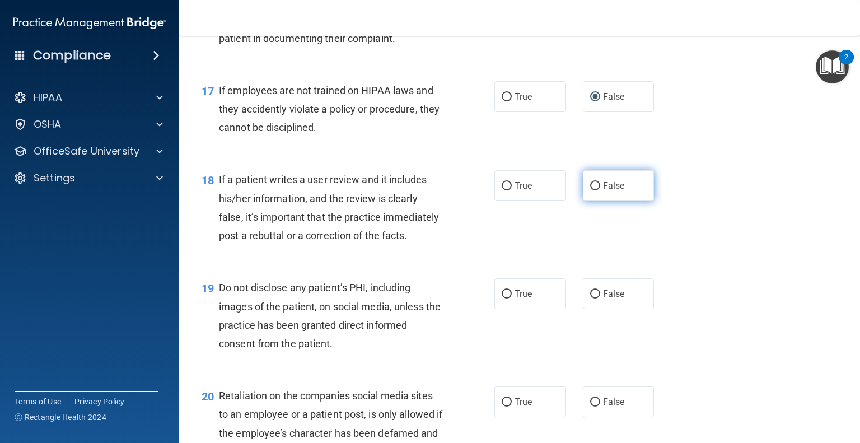
click at [590, 190] on input "False" at bounding box center [595, 186] width 10 height 8
radio input "true"
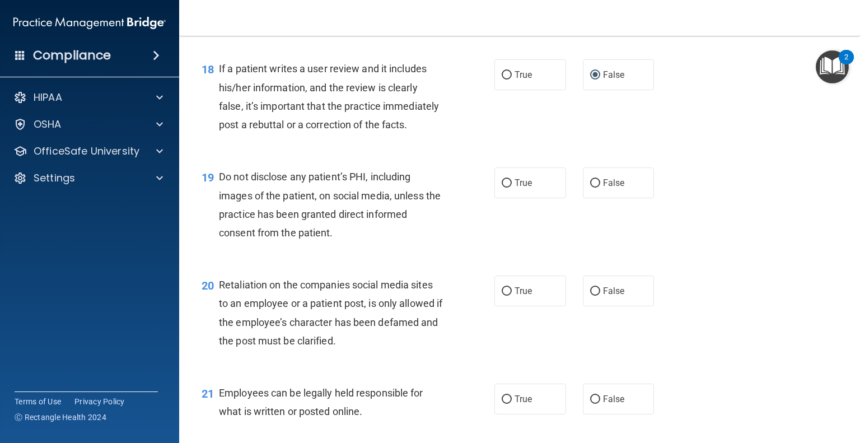
scroll to position [1885, 0]
click at [503, 187] on input "True" at bounding box center [507, 182] width 10 height 8
radio input "true"
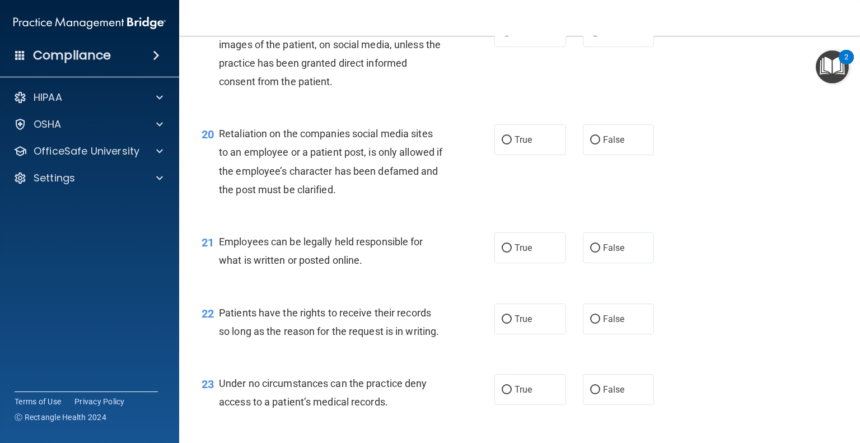
scroll to position [2035, 0]
click at [590, 144] on input "False" at bounding box center [595, 140] width 10 height 8
radio input "true"
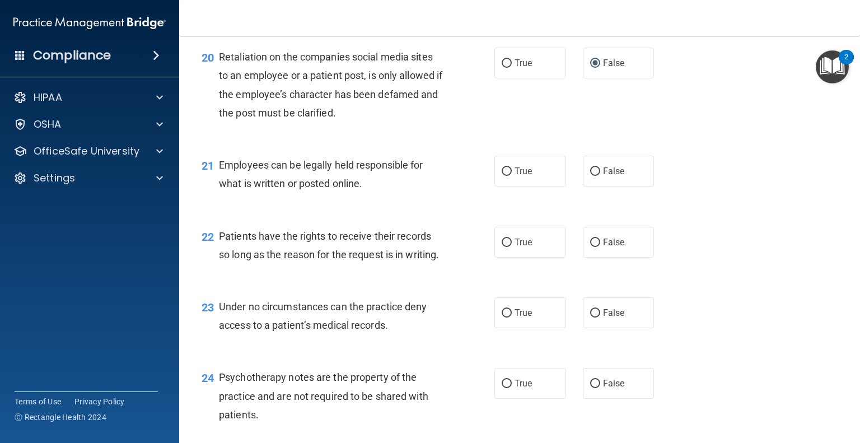
scroll to position [2113, 0]
click at [504, 175] on input "True" at bounding box center [507, 171] width 10 height 8
radio input "true"
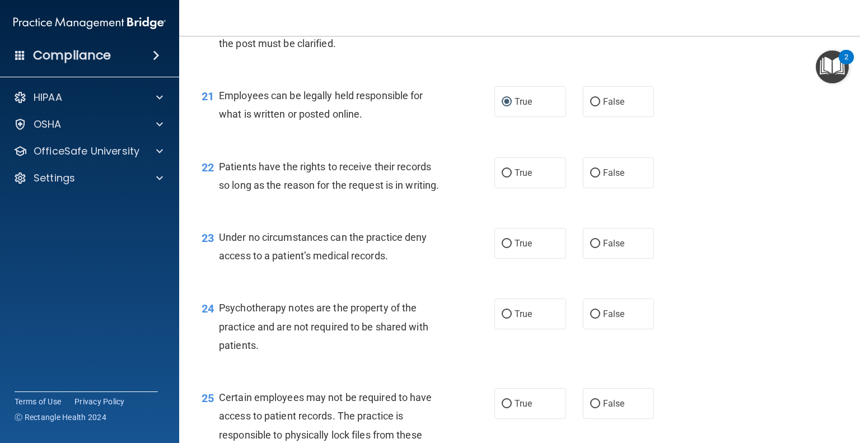
scroll to position [2182, 0]
drag, startPoint x: 496, startPoint y: 205, endPoint x: 506, endPoint y: 208, distance: 11.0
click at [506, 178] on input "True" at bounding box center [507, 173] width 10 height 8
radio input "true"
click at [438, 278] on div "23 Under no circumstances can the practice deny access to a patient’s medical r…" at bounding box center [519, 249] width 653 height 71
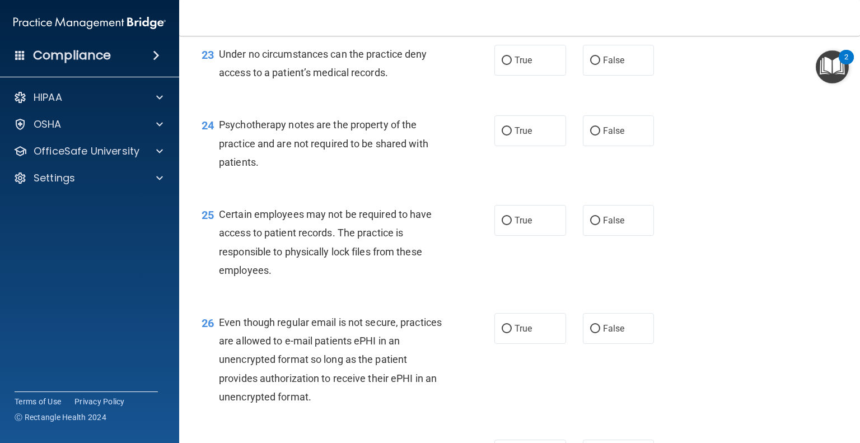
scroll to position [2365, 0]
click at [590, 64] on input "False" at bounding box center [595, 60] width 10 height 8
radio input "true"
click at [502, 135] on input "True" at bounding box center [507, 131] width 10 height 8
radio input "true"
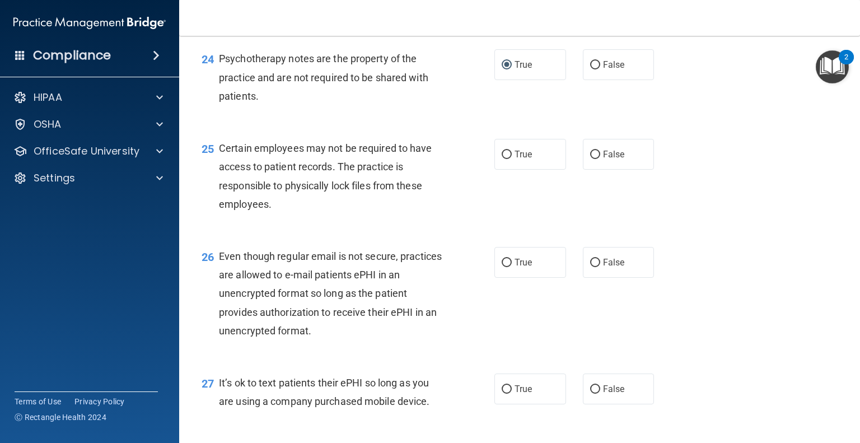
scroll to position [2433, 0]
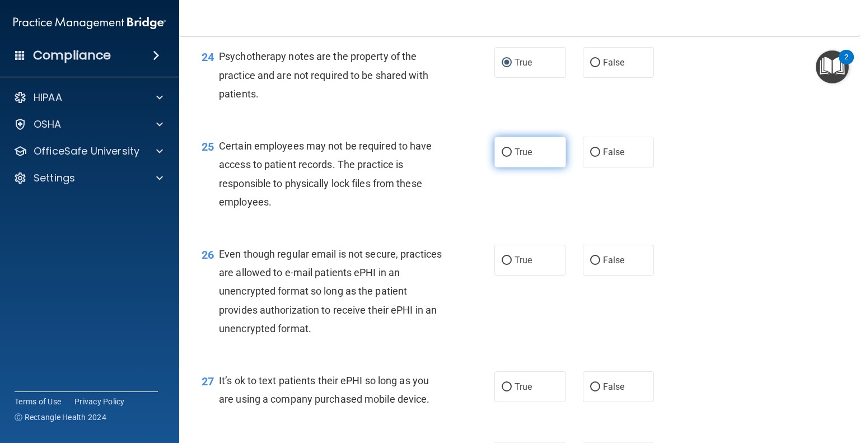
click at [502, 157] on input "True" at bounding box center [507, 152] width 10 height 8
radio input "true"
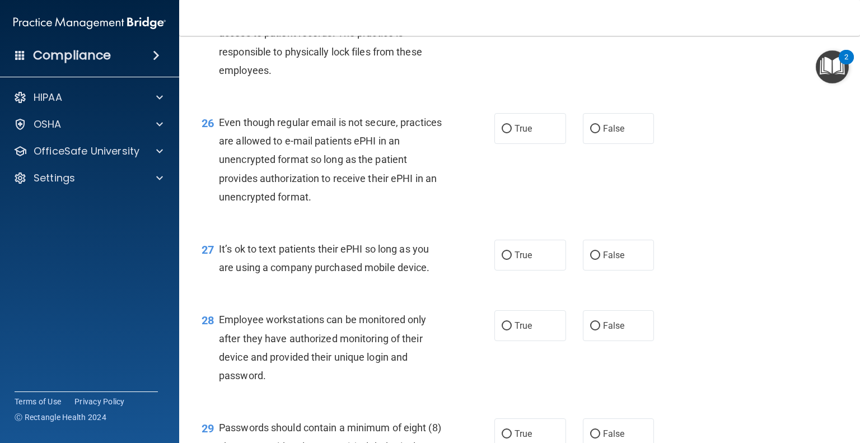
scroll to position [2566, 0]
drag, startPoint x: 462, startPoint y: 282, endPoint x: 496, endPoint y: 255, distance: 43.1
drag, startPoint x: 496, startPoint y: 255, endPoint x: 464, endPoint y: 166, distance: 94.6
click at [464, 166] on div "26 Even though regular email is not secure, practices are allowed to e-mail pat…" at bounding box center [519, 160] width 653 height 127
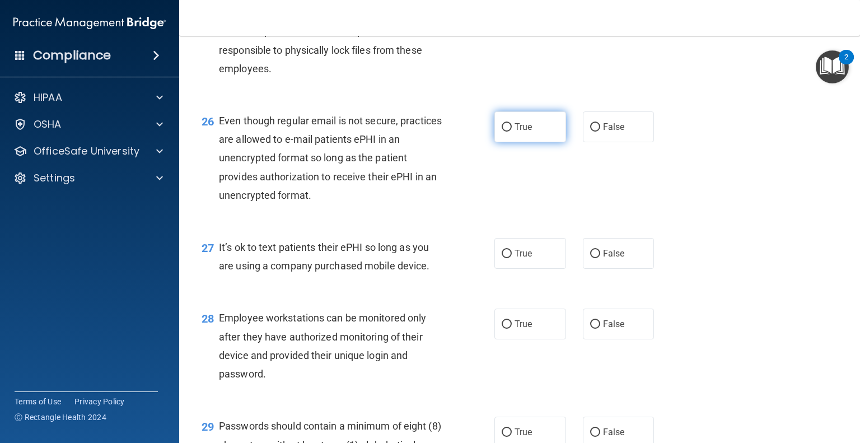
click at [502, 132] on input "True" at bounding box center [507, 127] width 10 height 8
radio input "true"
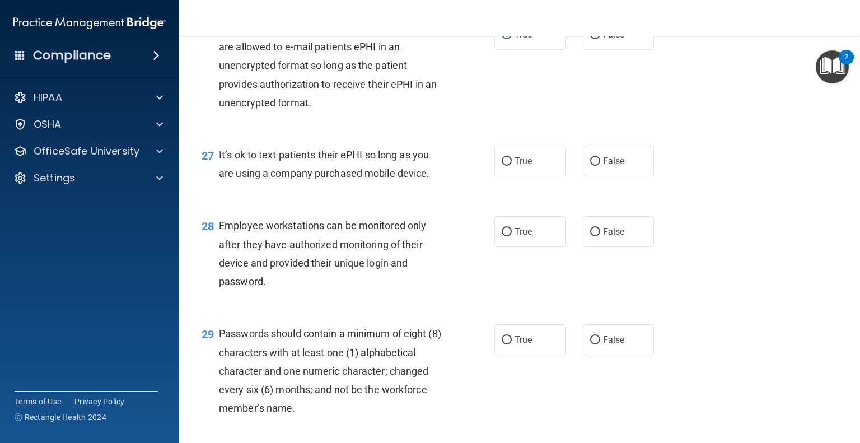
scroll to position [2663, 0]
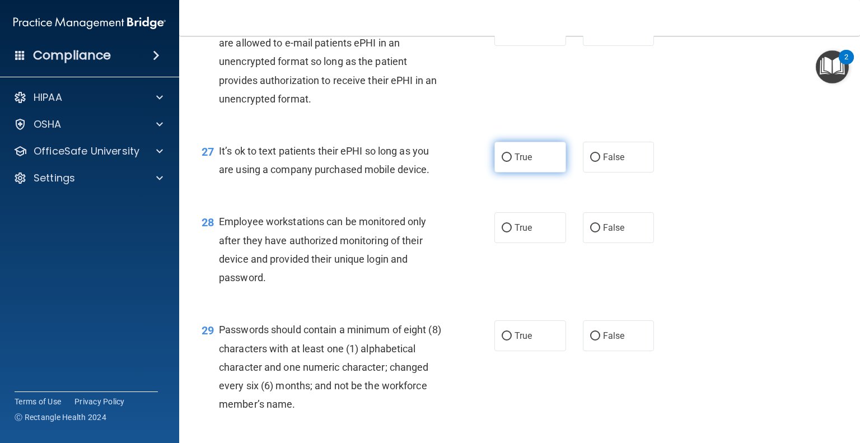
drag, startPoint x: 589, startPoint y: 209, endPoint x: 556, endPoint y: 197, distance: 35.3
drag, startPoint x: 556, startPoint y: 197, endPoint x: 499, endPoint y: 211, distance: 58.1
click at [502, 162] on input "True" at bounding box center [507, 157] width 10 height 8
radio input "true"
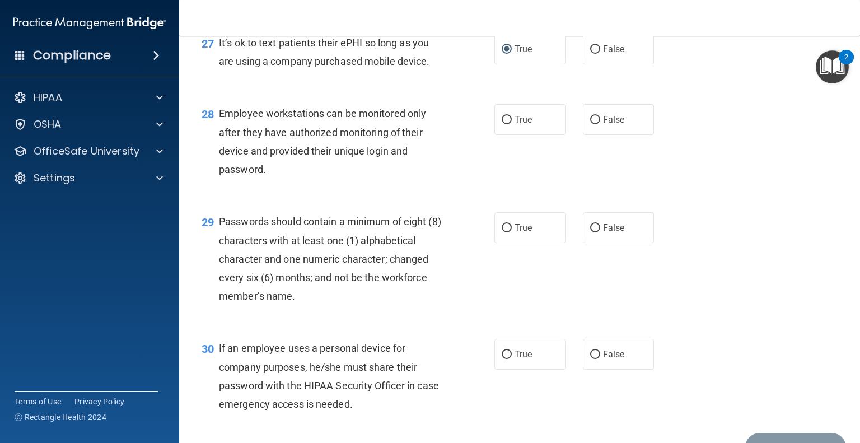
scroll to position [2771, 0]
click at [590, 124] on input "False" at bounding box center [595, 119] width 10 height 8
radio input "true"
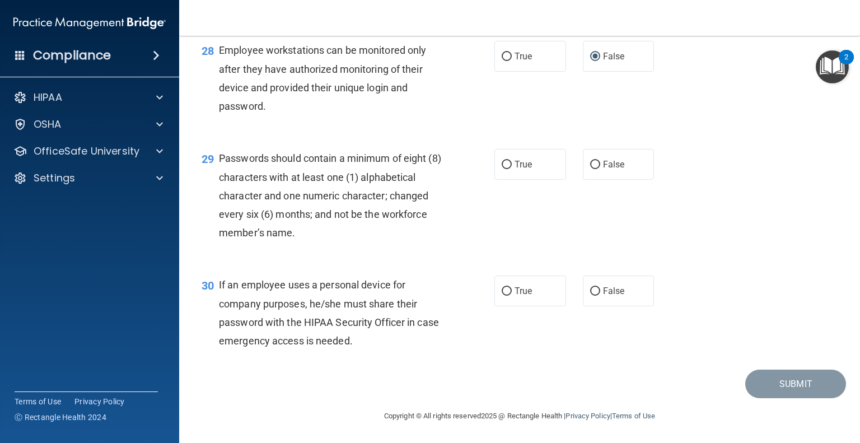
scroll to position [2863, 0]
click at [502, 169] on input "True" at bounding box center [507, 165] width 10 height 8
radio input "true"
drag, startPoint x: 587, startPoint y: 286, endPoint x: 555, endPoint y: 261, distance: 40.7
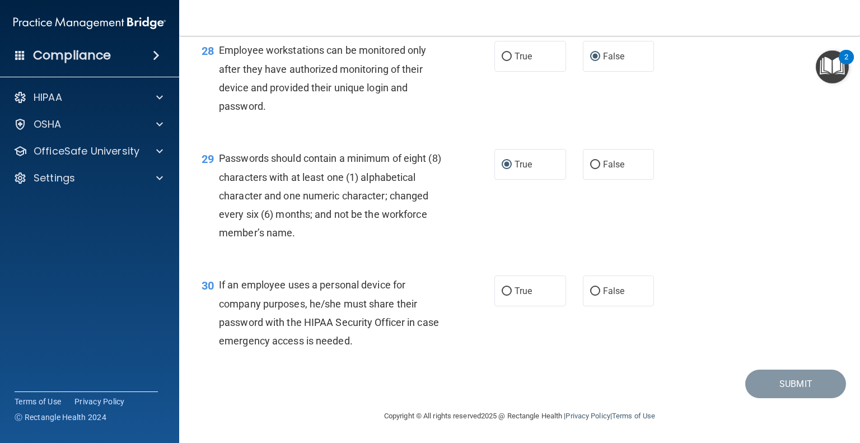
click at [555, 261] on div "29 Passwords should contain a minimum of eight (8) characters with at least one…" at bounding box center [519, 198] width 653 height 127
click at [590, 287] on input "False" at bounding box center [595, 291] width 10 height 8
radio input "true"
drag, startPoint x: 775, startPoint y: 380, endPoint x: 790, endPoint y: 384, distance: 14.9
click at [790, 384] on button "Submit" at bounding box center [795, 384] width 101 height 29
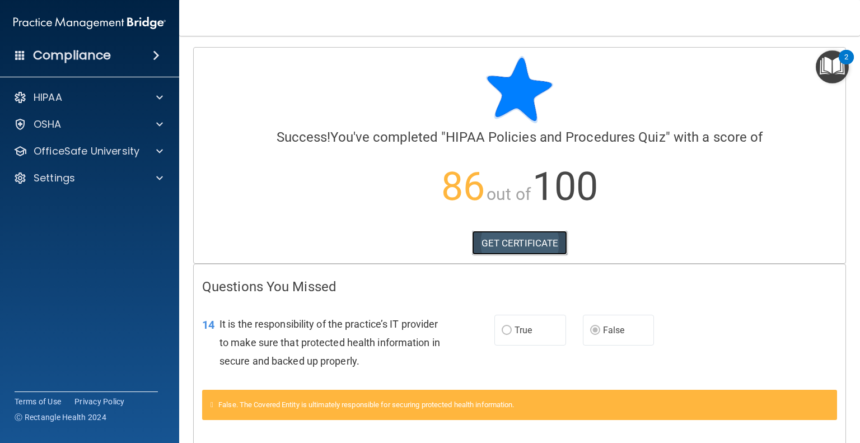
click at [513, 235] on link "GET CERTIFICATE" at bounding box center [520, 243] width 96 height 25
click at [157, 152] on span at bounding box center [159, 150] width 7 height 13
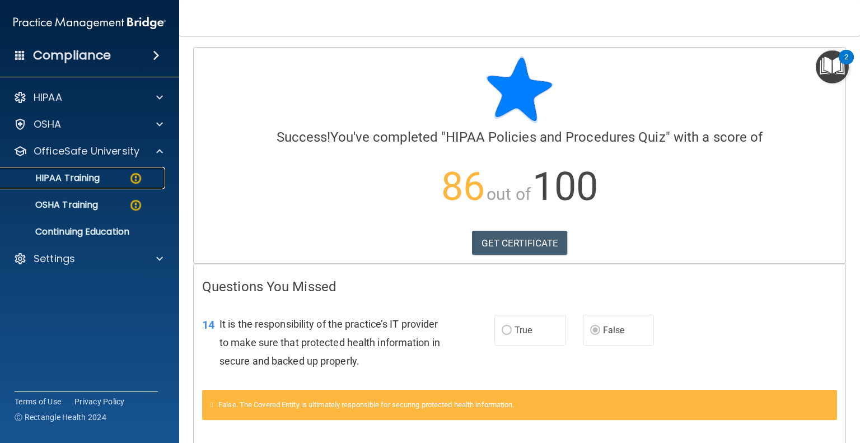
click at [87, 180] on p "HIPAA Training" at bounding box center [53, 178] width 92 height 11
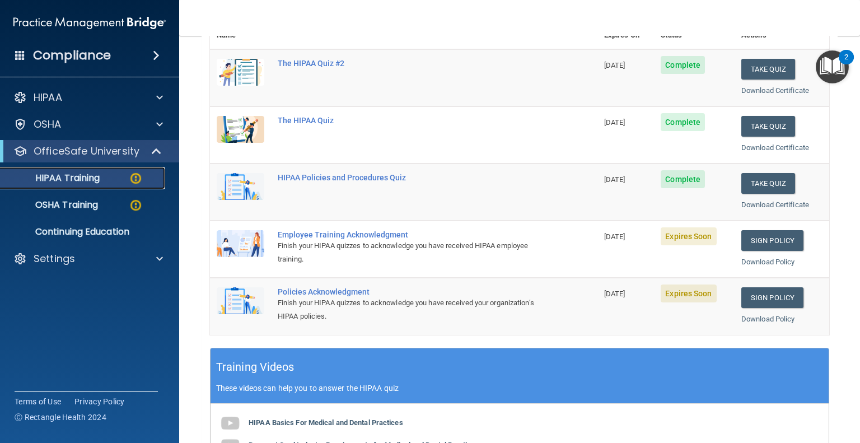
scroll to position [148, 0]
click at [764, 235] on link "Sign Policy" at bounding box center [773, 240] width 62 height 21
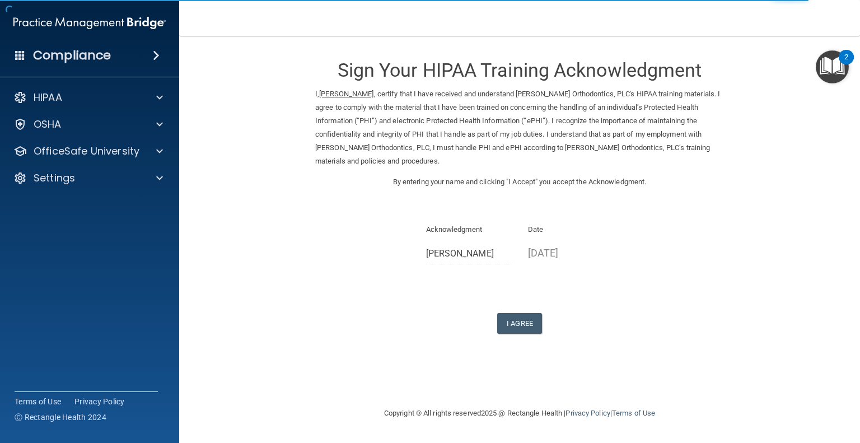
drag, startPoint x: 521, startPoint y: 320, endPoint x: 454, endPoint y: 291, distance: 73.0
click at [454, 291] on div "Sign Your HIPAA Training Acknowledgment I, Karen Sachs , certify that I have re…" at bounding box center [519, 190] width 409 height 287
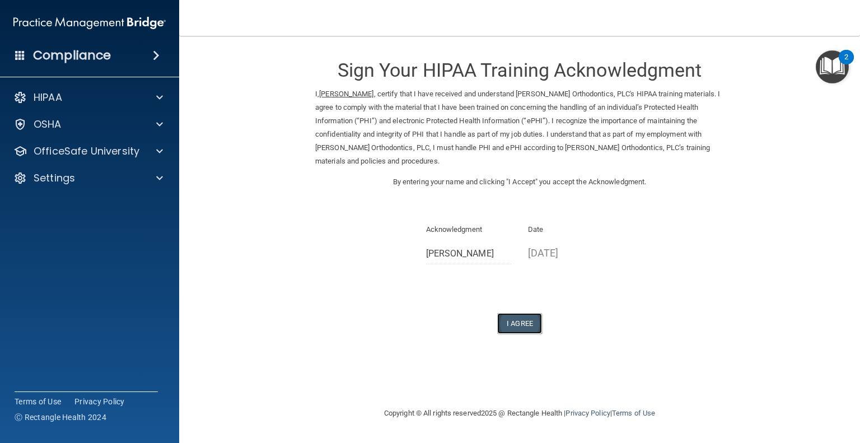
click at [516, 318] on button "I Agree" at bounding box center [519, 323] width 45 height 21
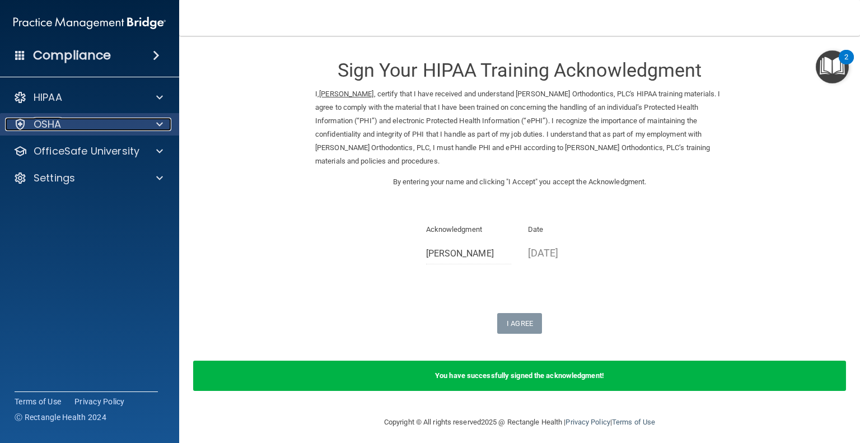
click at [53, 123] on p "OSHA" at bounding box center [48, 124] width 28 height 13
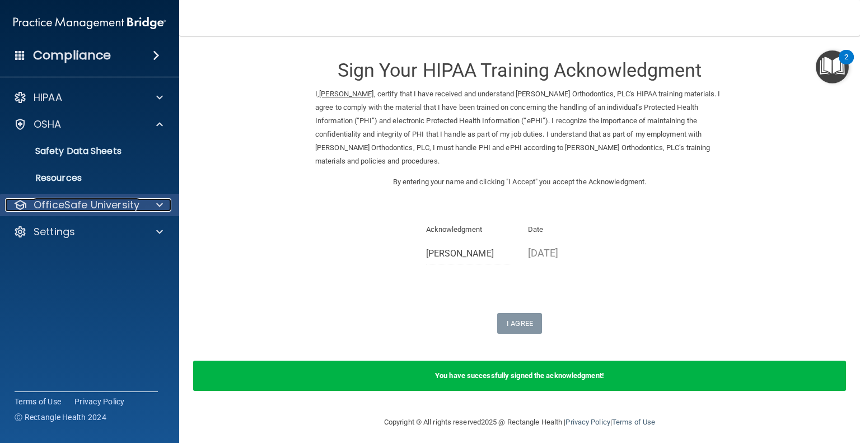
click at [115, 201] on p "OfficeSafe University" at bounding box center [87, 204] width 106 height 13
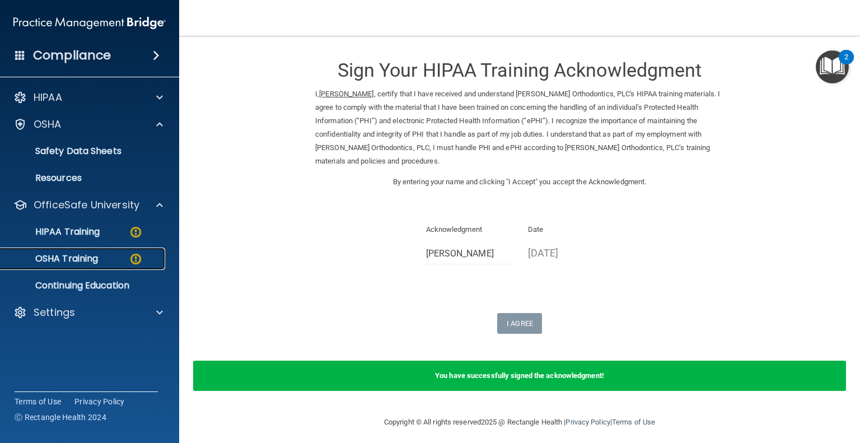
click at [74, 259] on p "OSHA Training" at bounding box center [52, 258] width 91 height 11
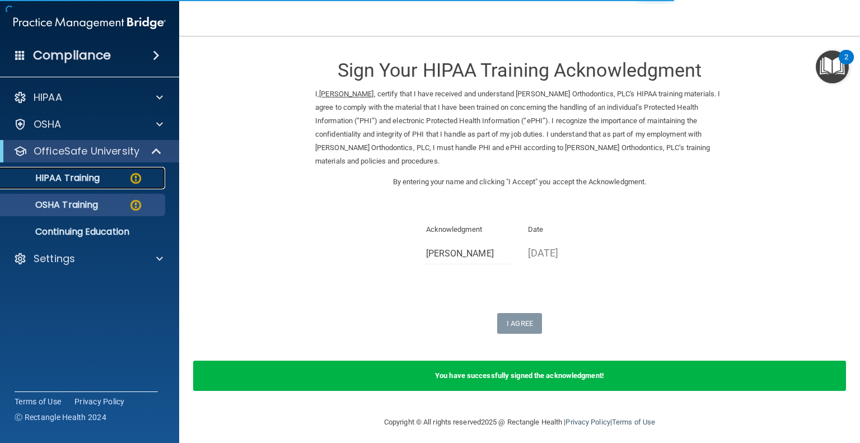
click at [85, 174] on p "HIPAA Training" at bounding box center [53, 178] width 92 height 11
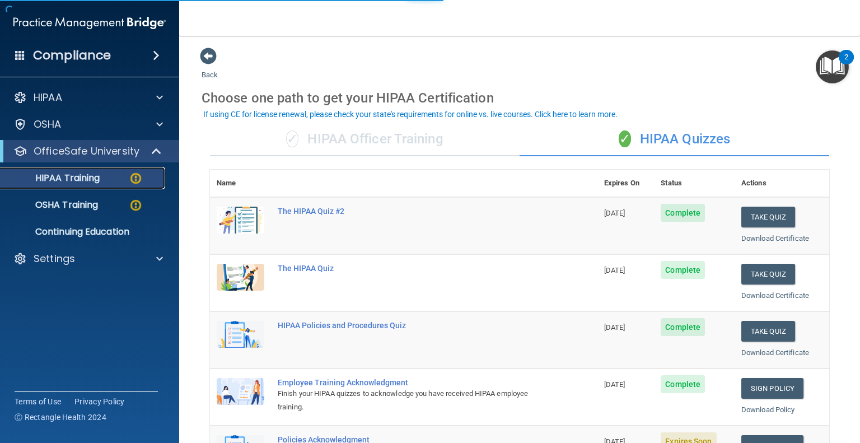
click at [85, 174] on p "HIPAA Training" at bounding box center [53, 178] width 92 height 11
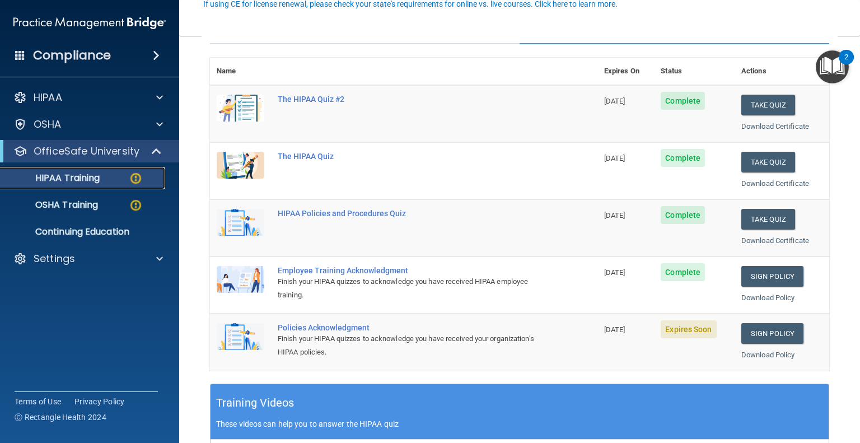
scroll to position [114, 0]
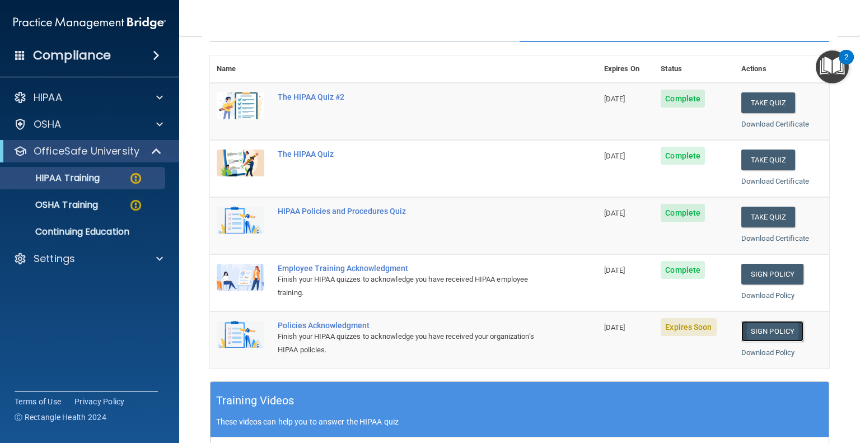
click at [760, 323] on link "Sign Policy" at bounding box center [773, 331] width 62 height 21
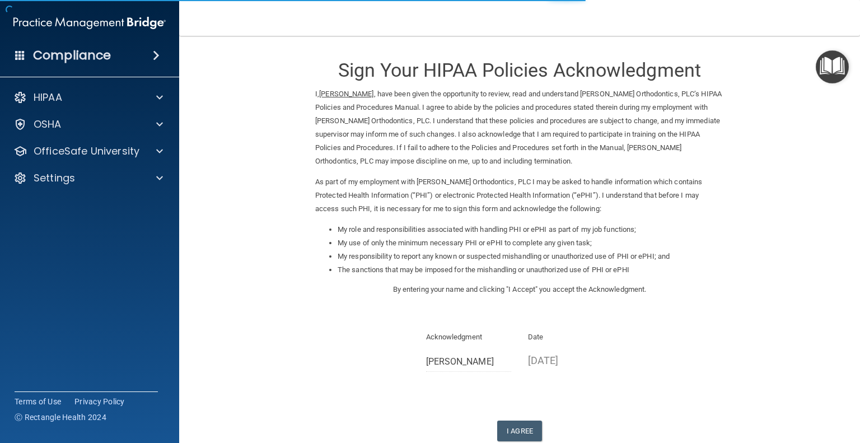
scroll to position [69, 0]
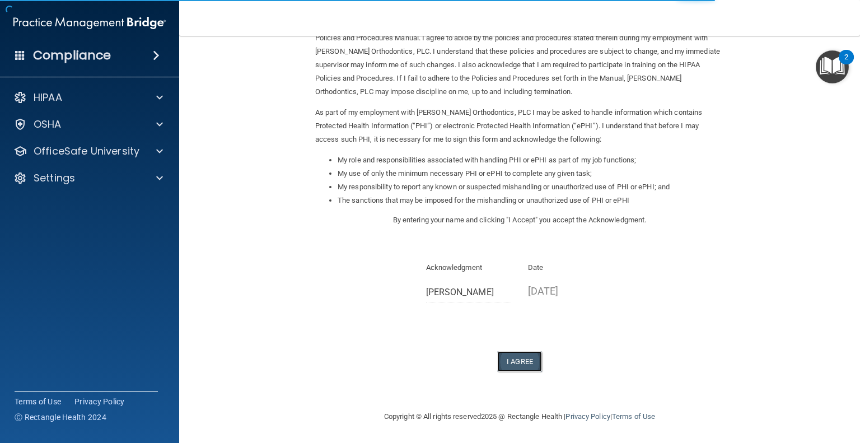
click at [515, 361] on button "I Agree" at bounding box center [519, 361] width 45 height 21
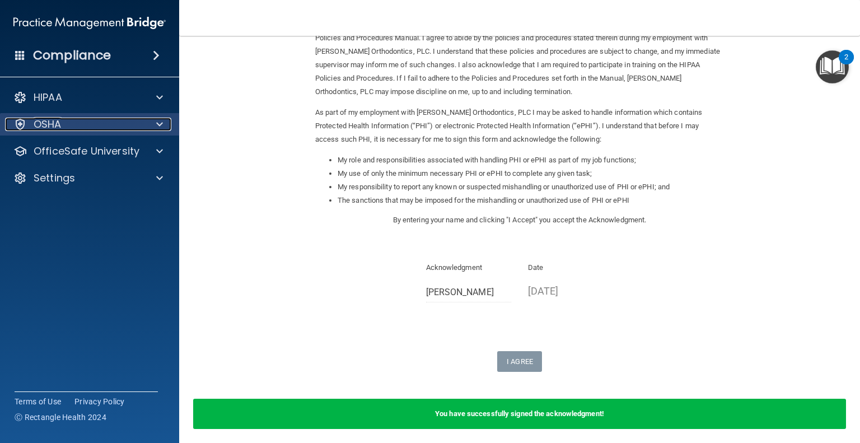
click at [150, 124] on div at bounding box center [158, 124] width 28 height 13
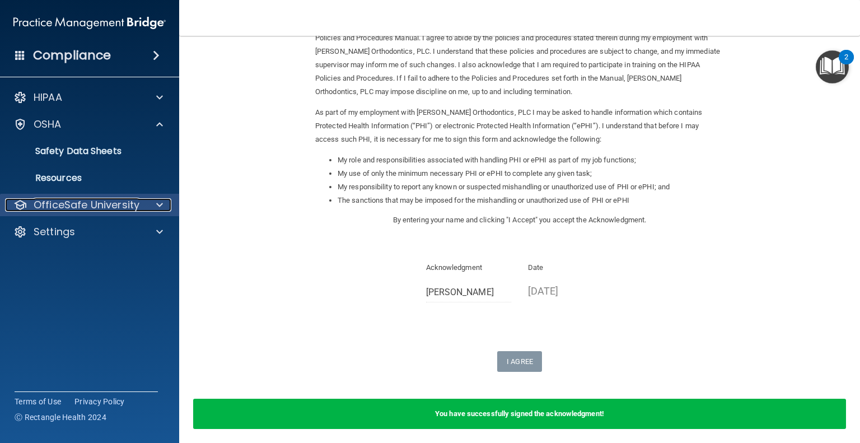
click at [150, 199] on div at bounding box center [158, 204] width 28 height 13
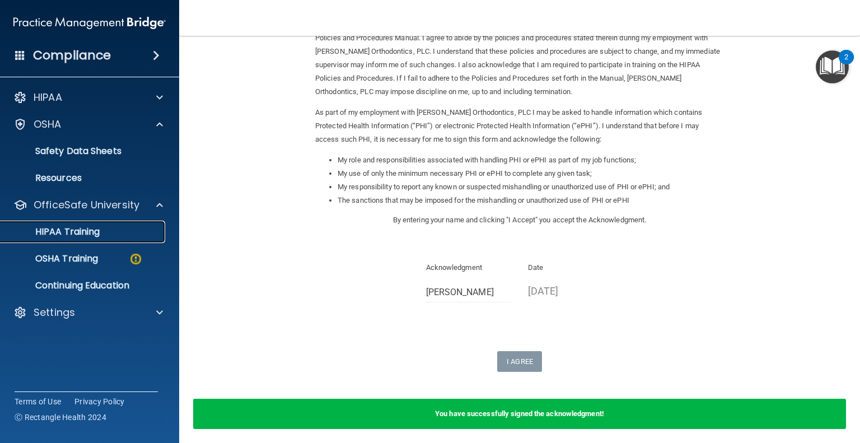
click at [90, 231] on p "HIPAA Training" at bounding box center [53, 231] width 92 height 11
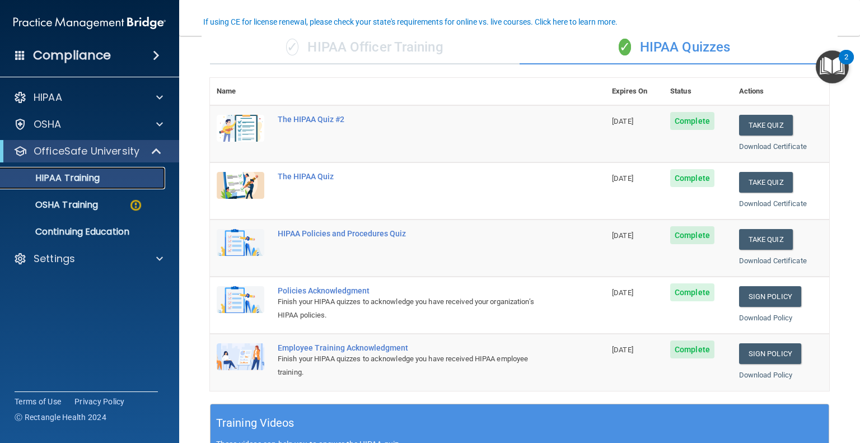
scroll to position [93, 0]
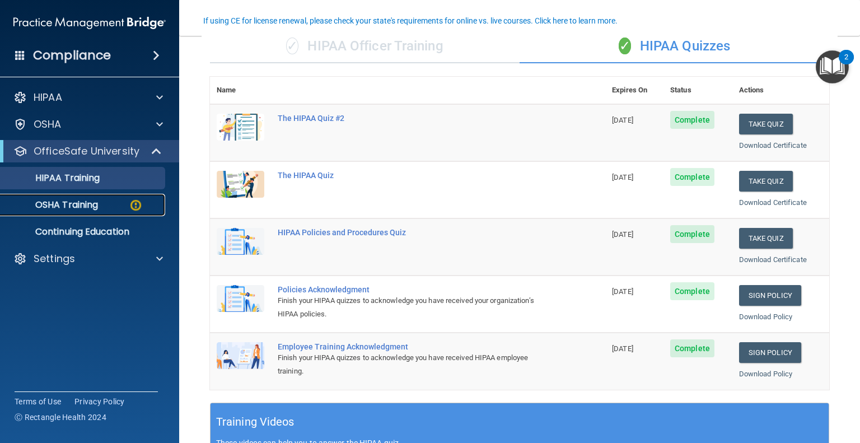
click at [83, 201] on p "OSHA Training" at bounding box center [52, 204] width 91 height 11
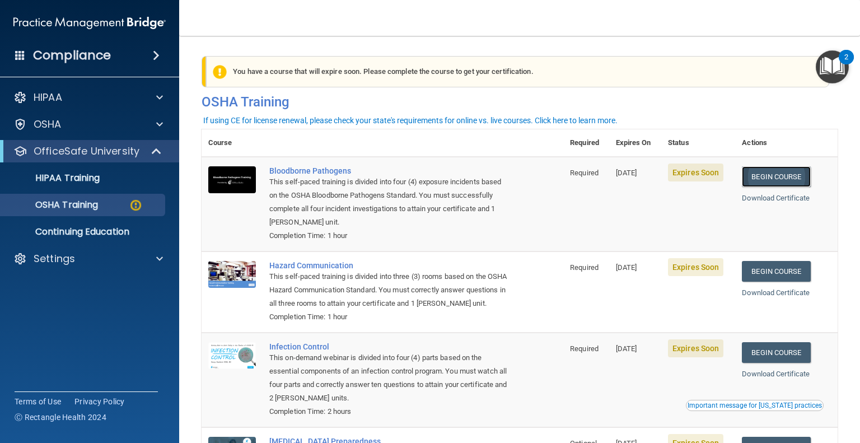
click at [768, 176] on link "Begin Course" at bounding box center [776, 176] width 68 height 21
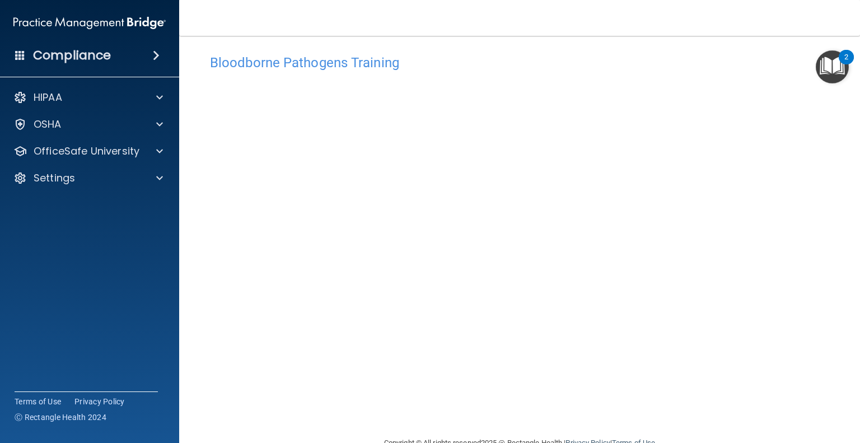
scroll to position [9, 0]
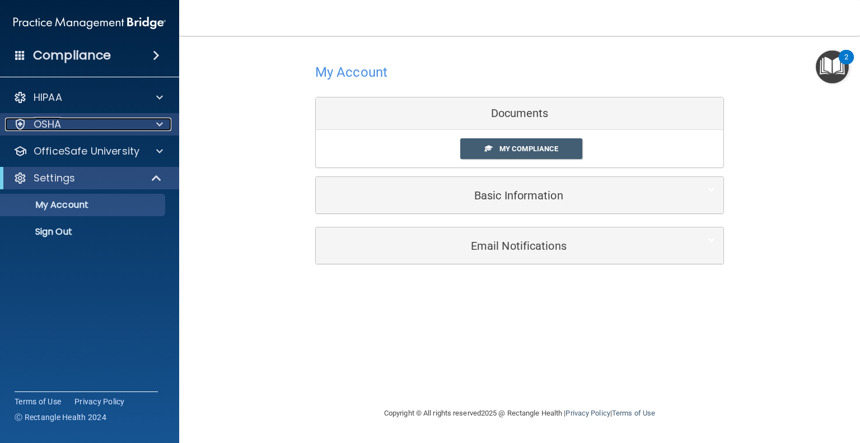
click at [159, 123] on span at bounding box center [159, 124] width 7 height 13
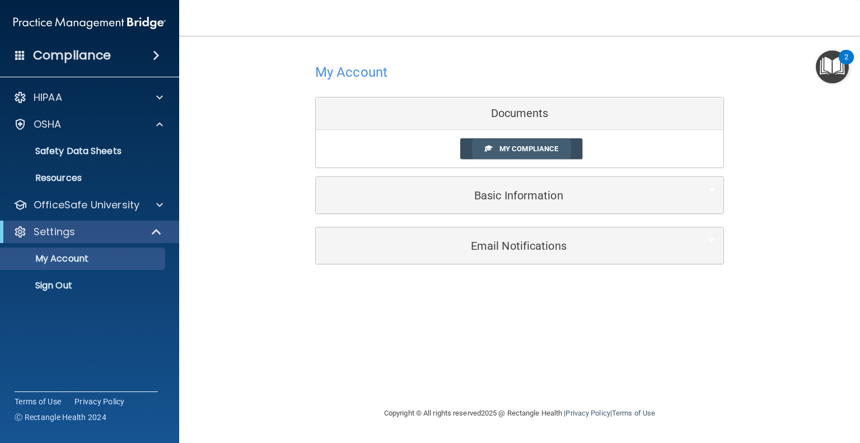
click at [515, 144] on span "My Compliance" at bounding box center [529, 148] width 59 height 8
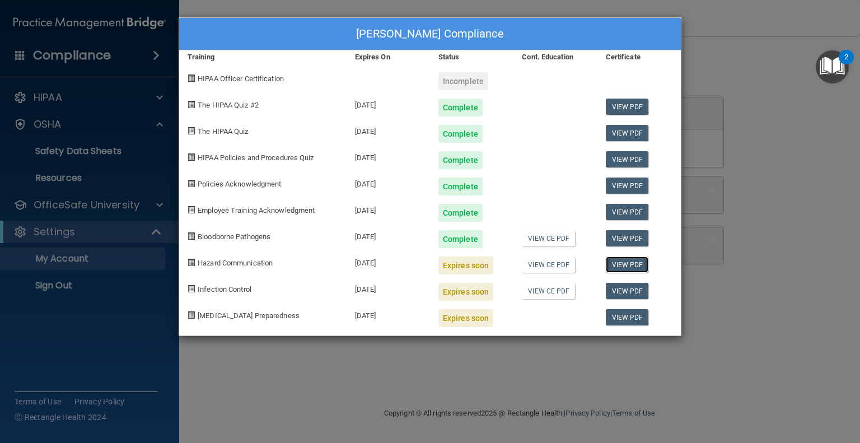
click at [624, 263] on link "View PDF" at bounding box center [627, 265] width 43 height 16
click at [59, 127] on div "Karen Sachs's Compliance Training Expires On Status Cont. Education Certificate…" at bounding box center [430, 221] width 860 height 443
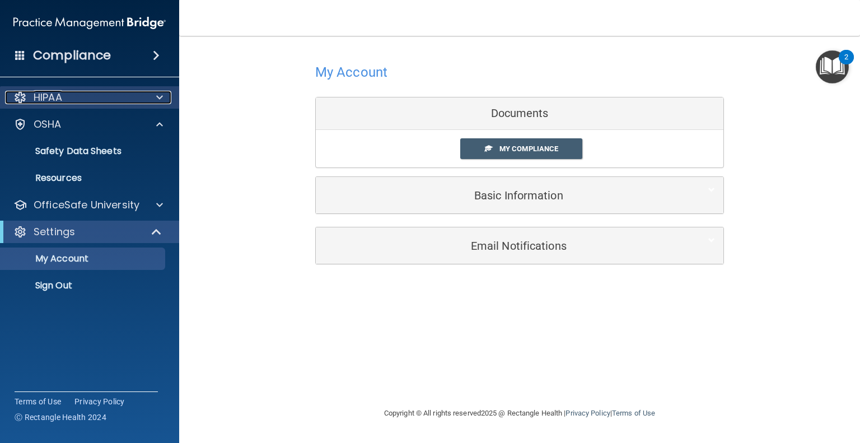
click at [158, 97] on span at bounding box center [159, 97] width 7 height 13
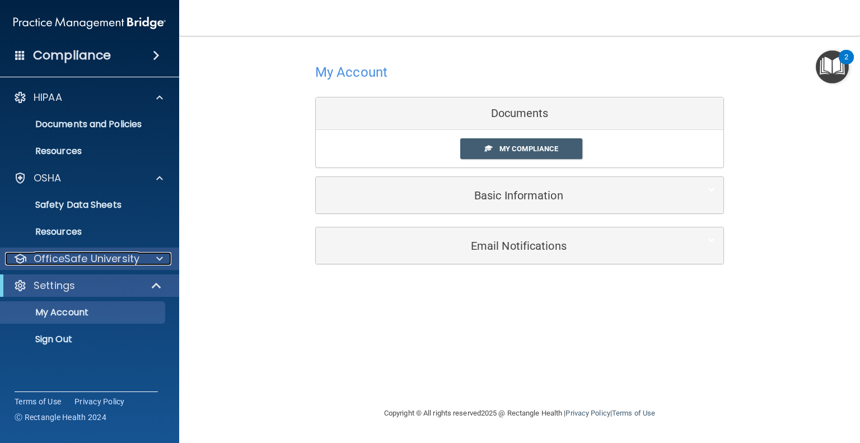
click at [158, 259] on span at bounding box center [159, 258] width 7 height 13
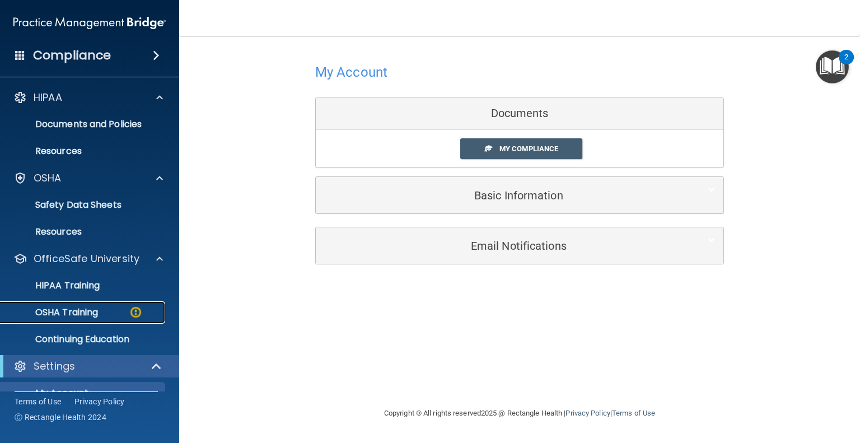
click at [76, 309] on p "OSHA Training" at bounding box center [52, 312] width 91 height 11
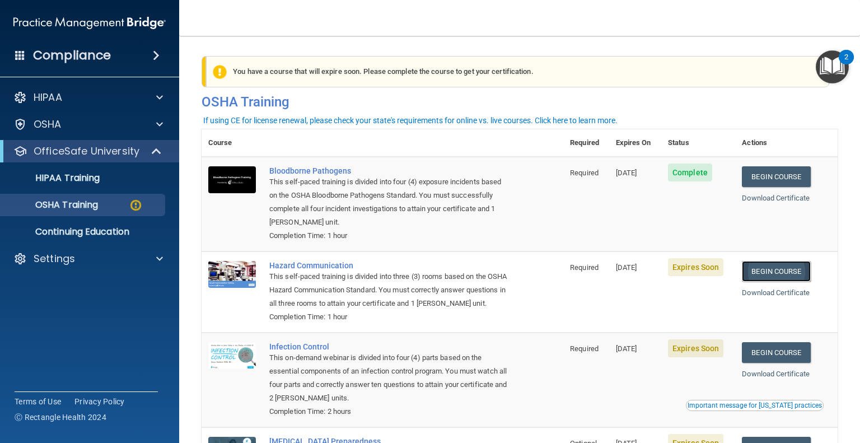
click at [772, 271] on link "Begin Course" at bounding box center [776, 271] width 68 height 21
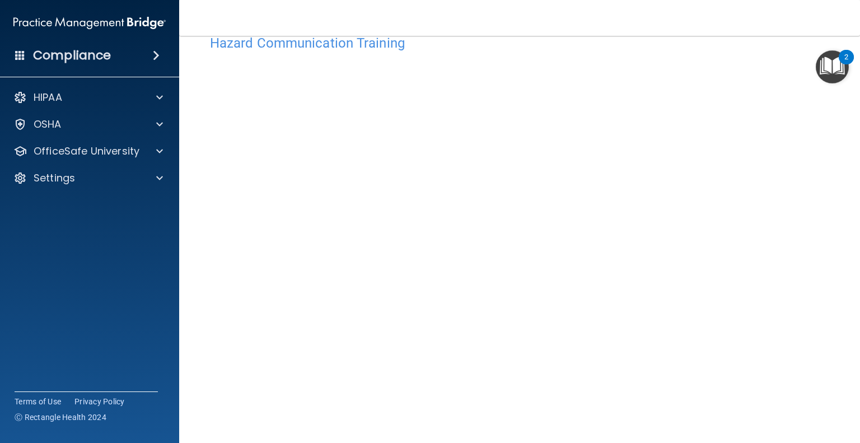
scroll to position [29, 0]
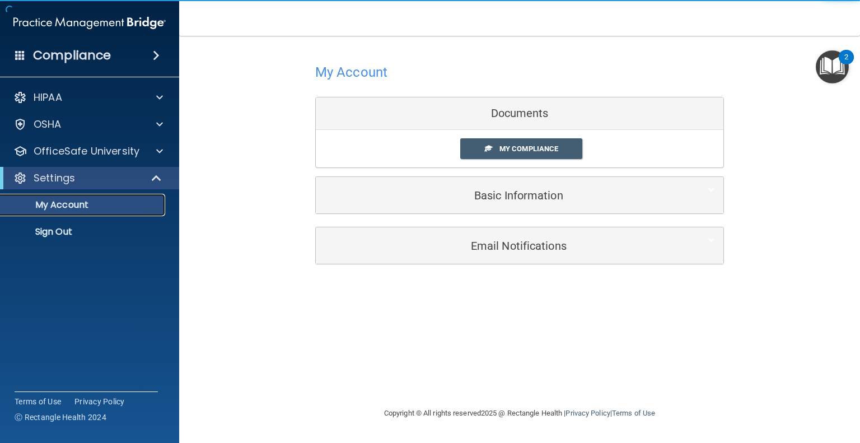
click at [77, 206] on p "My Account" at bounding box center [83, 204] width 153 height 11
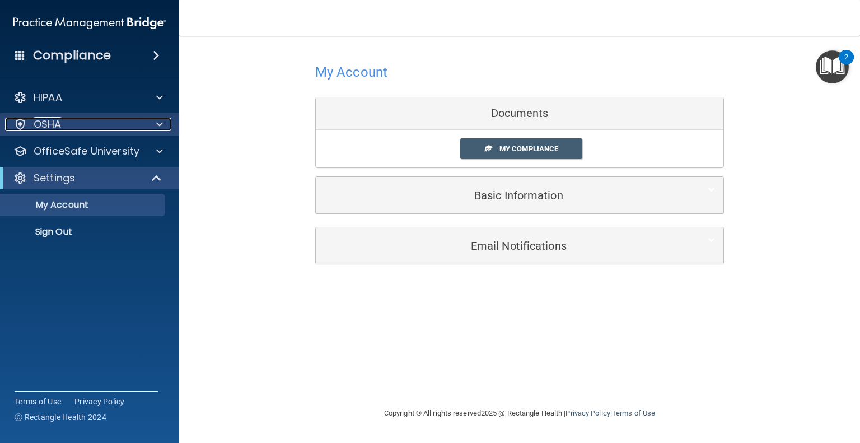
click at [158, 122] on span at bounding box center [159, 124] width 7 height 13
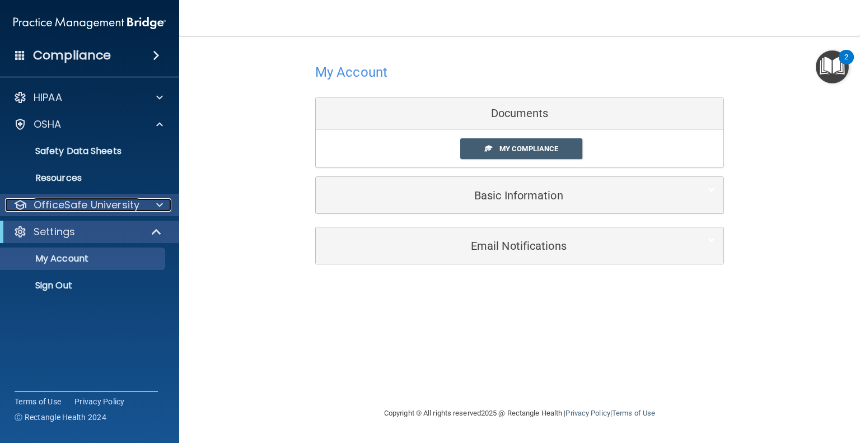
click at [154, 201] on div at bounding box center [158, 204] width 28 height 13
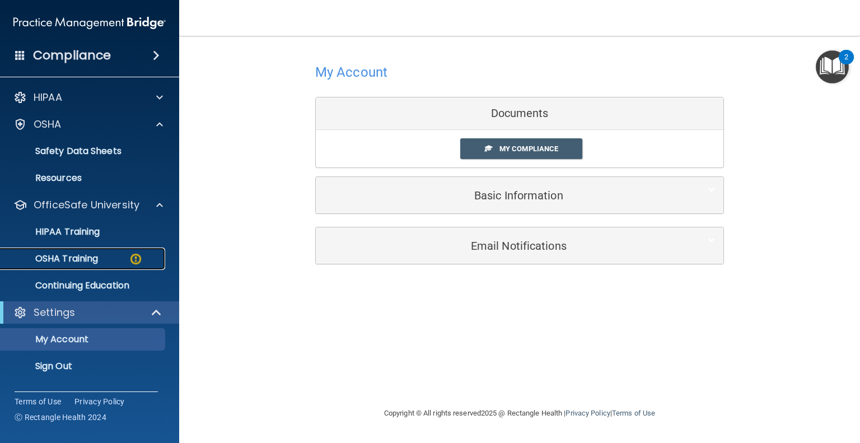
click at [60, 257] on p "OSHA Training" at bounding box center [52, 258] width 91 height 11
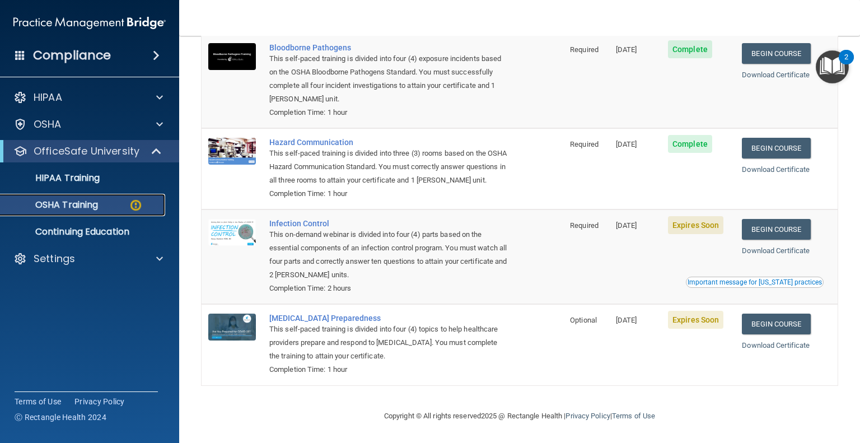
scroll to position [138, 0]
click at [763, 229] on link "Begin Course" at bounding box center [776, 229] width 68 height 21
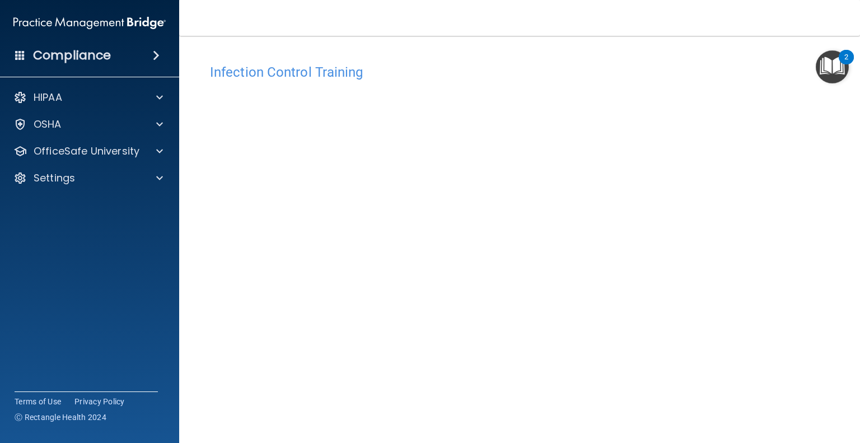
scroll to position [36, 0]
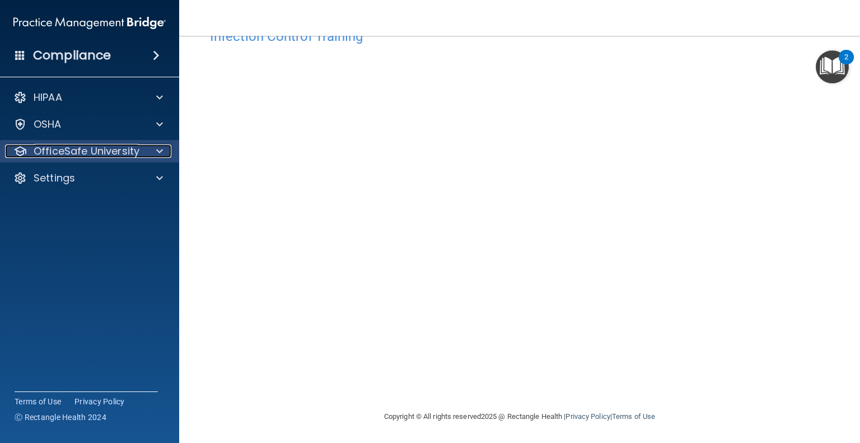
click at [127, 146] on p "OfficeSafe University" at bounding box center [87, 150] width 106 height 13
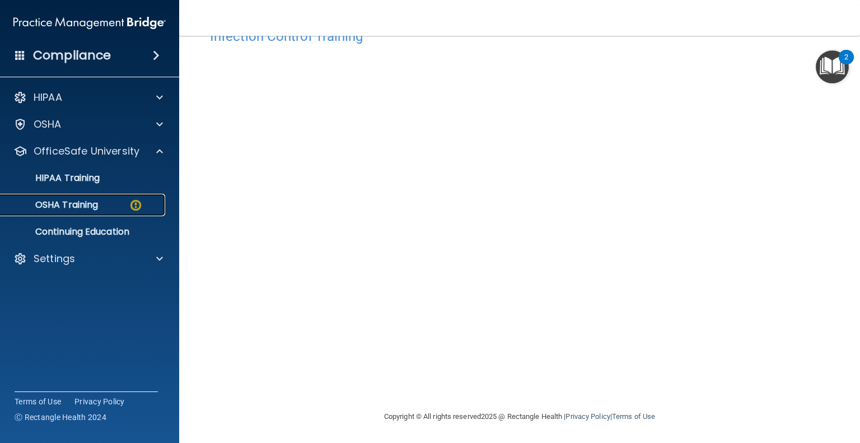
click at [71, 206] on p "OSHA Training" at bounding box center [52, 204] width 91 height 11
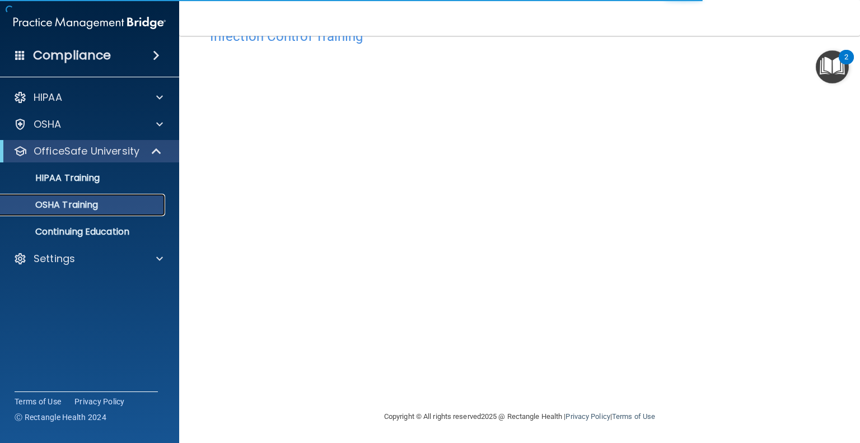
scroll to position [107, 0]
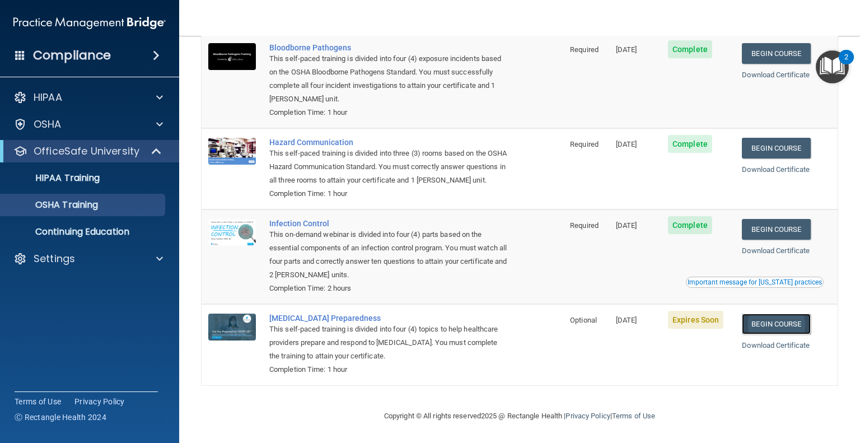
click at [759, 325] on link "Begin Course" at bounding box center [776, 324] width 68 height 21
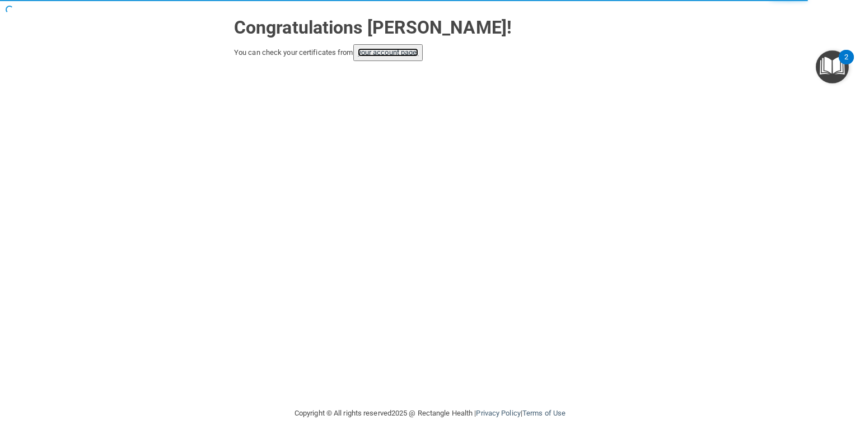
click at [379, 55] on link "your account page!" at bounding box center [388, 52] width 61 height 8
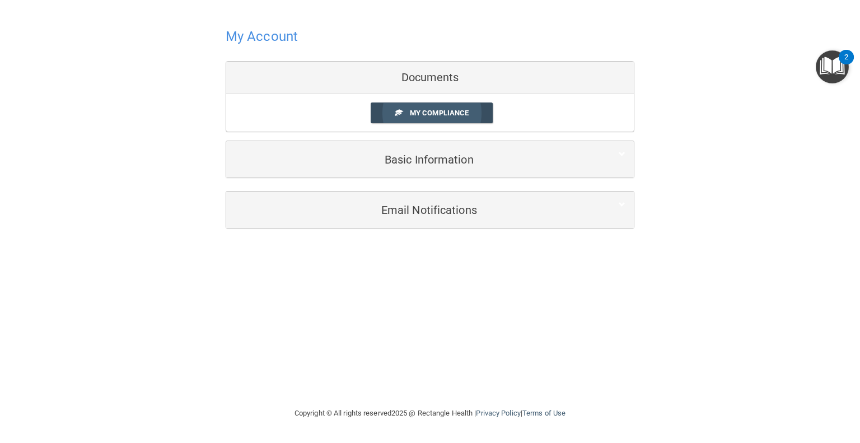
click at [423, 116] on span "My Compliance" at bounding box center [439, 113] width 59 height 8
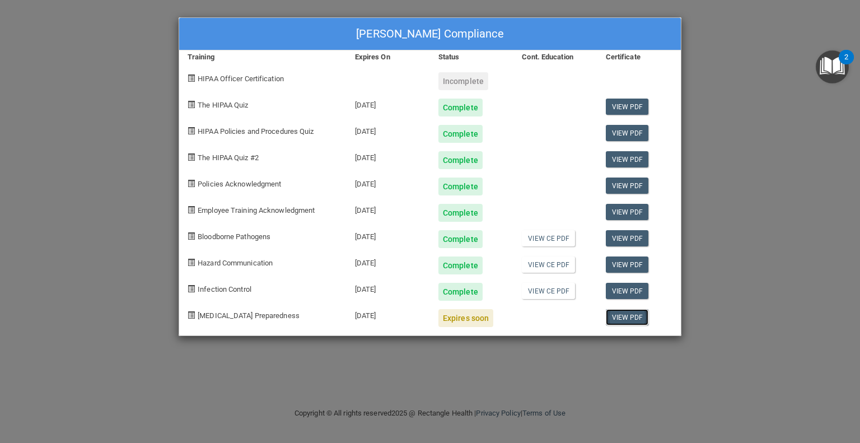
click at [623, 318] on link "View PDF" at bounding box center [627, 317] width 43 height 16
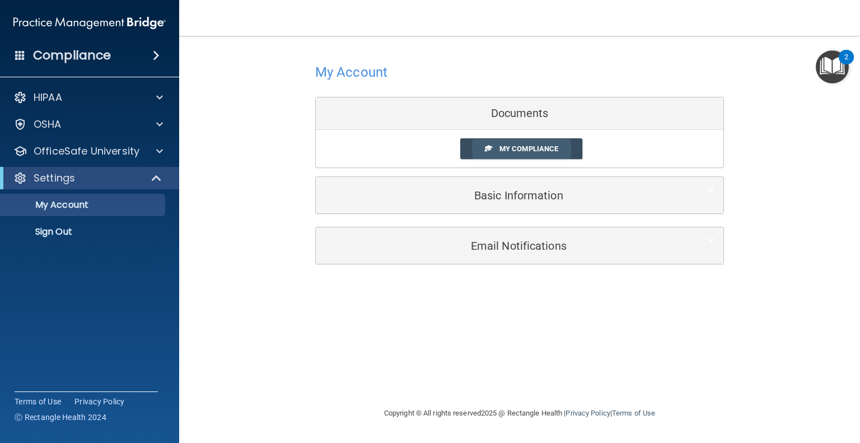
click at [502, 146] on span "My Compliance" at bounding box center [529, 148] width 59 height 8
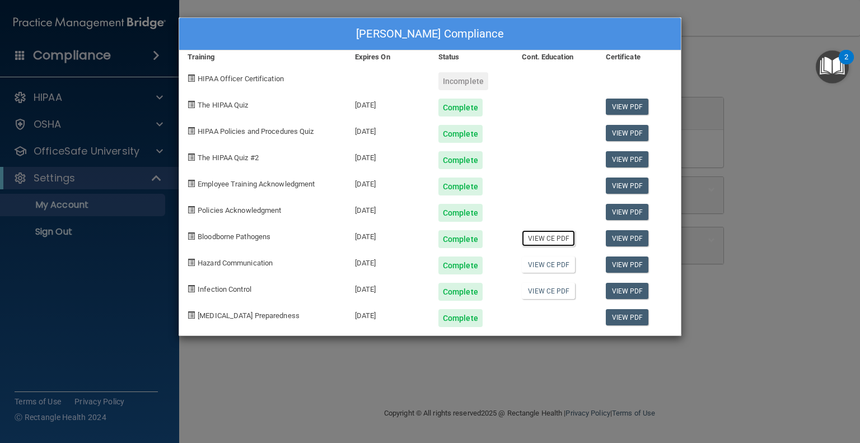
click at [549, 236] on link "View CE PDF" at bounding box center [548, 238] width 53 height 16
